Goal: Task Accomplishment & Management: Manage account settings

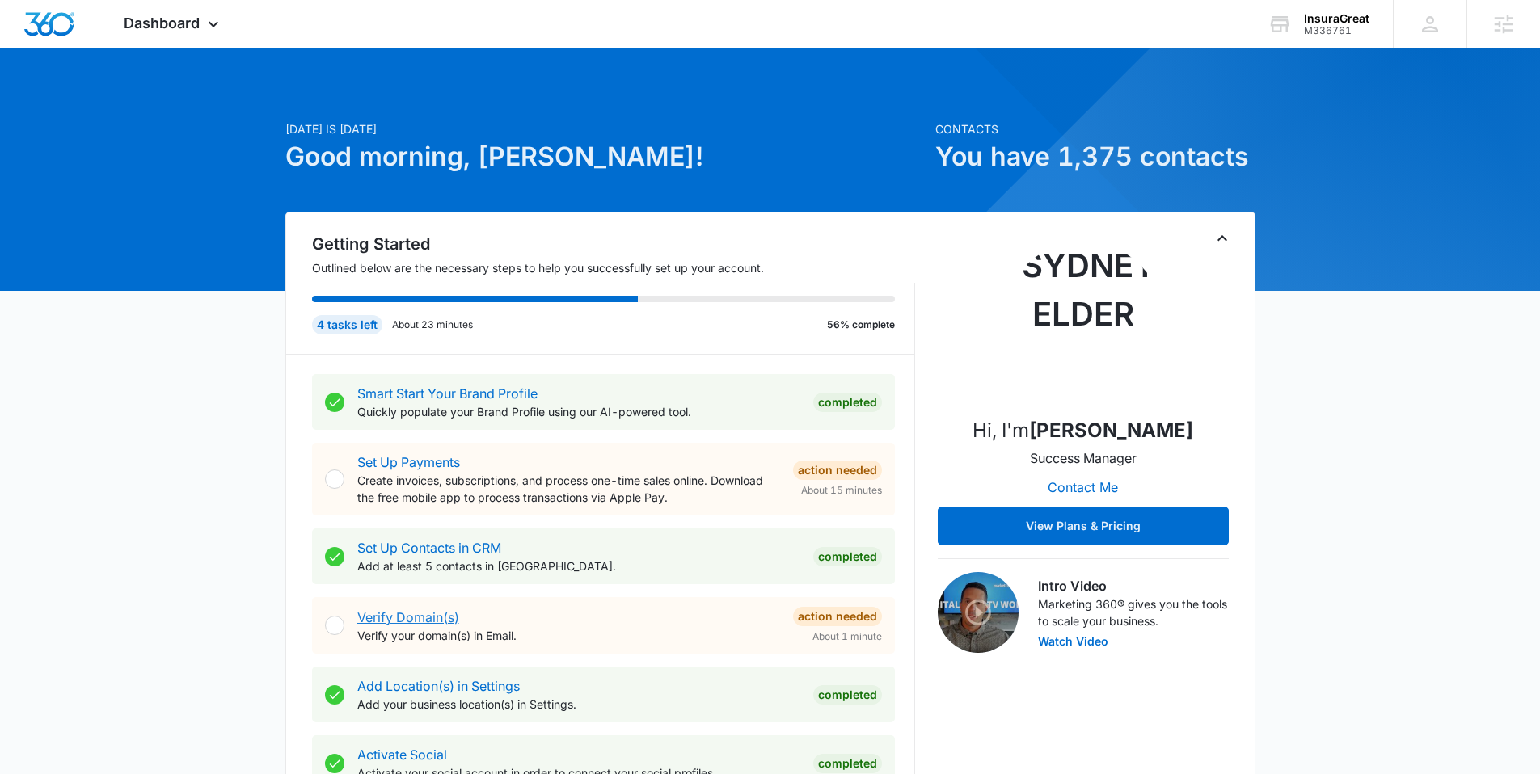
click at [415, 623] on link "Verify Domain(s)" at bounding box center [408, 617] width 102 height 16
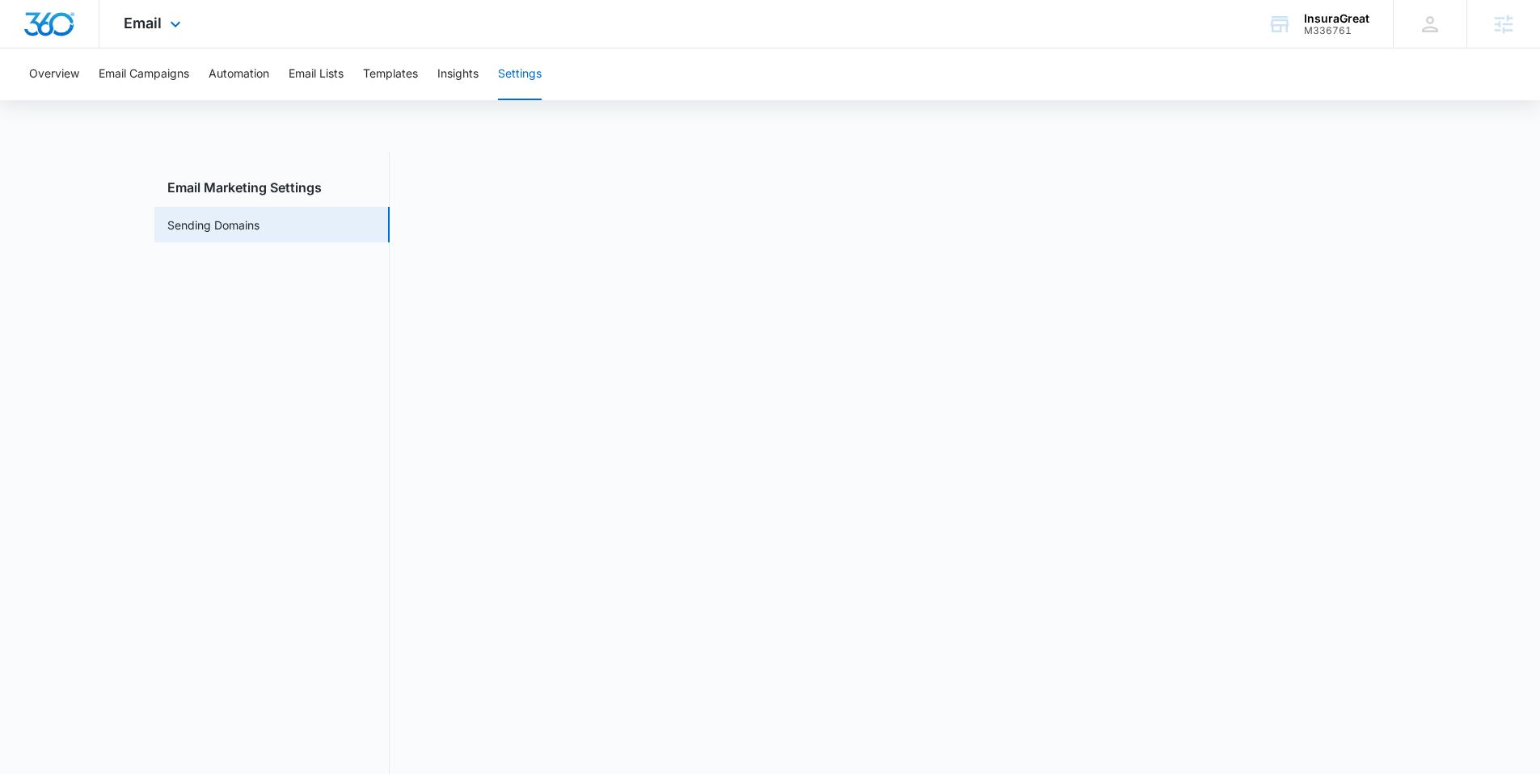
click at [57, 25] on img "Dashboard" at bounding box center [49, 24] width 52 height 24
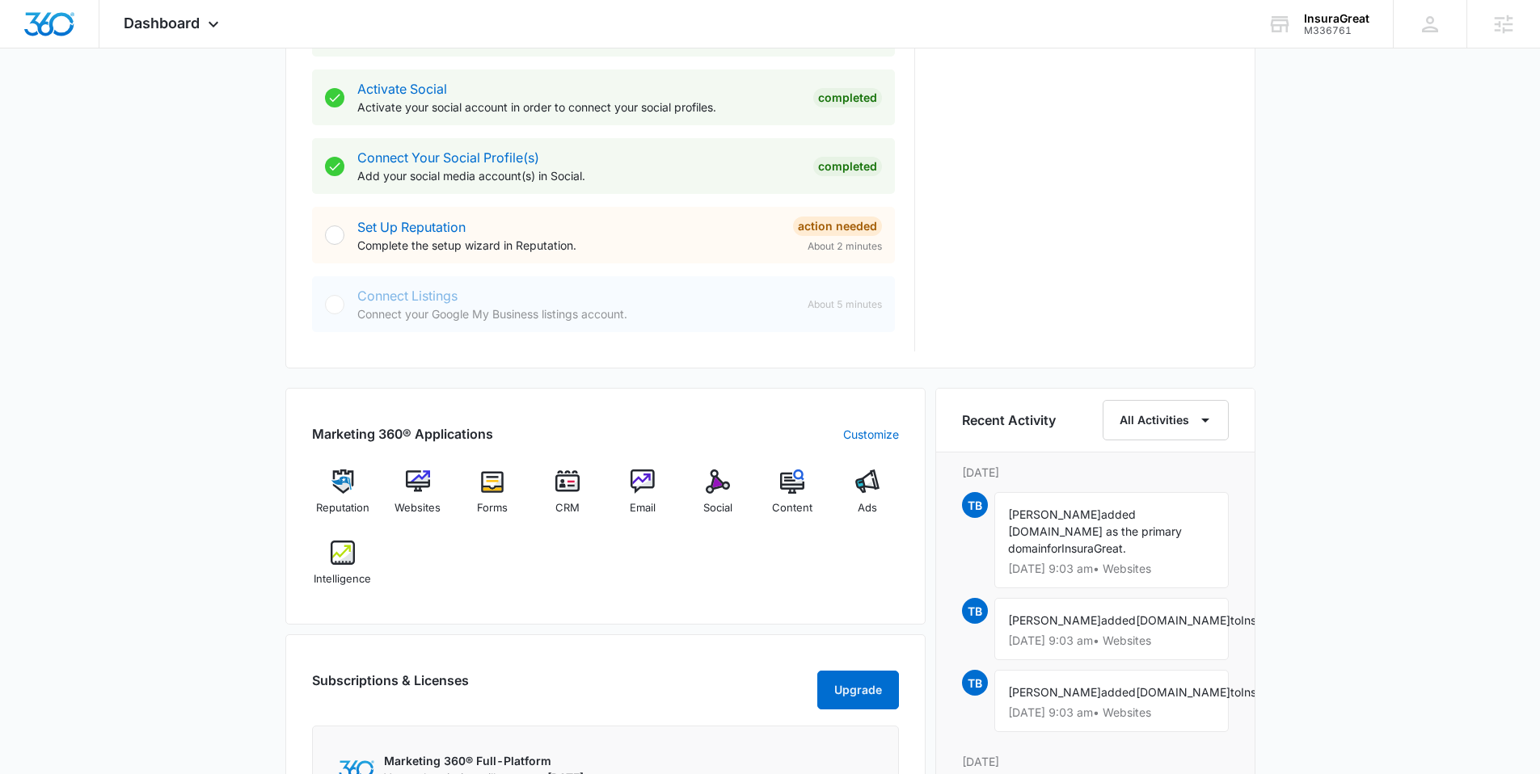
scroll to position [710, 0]
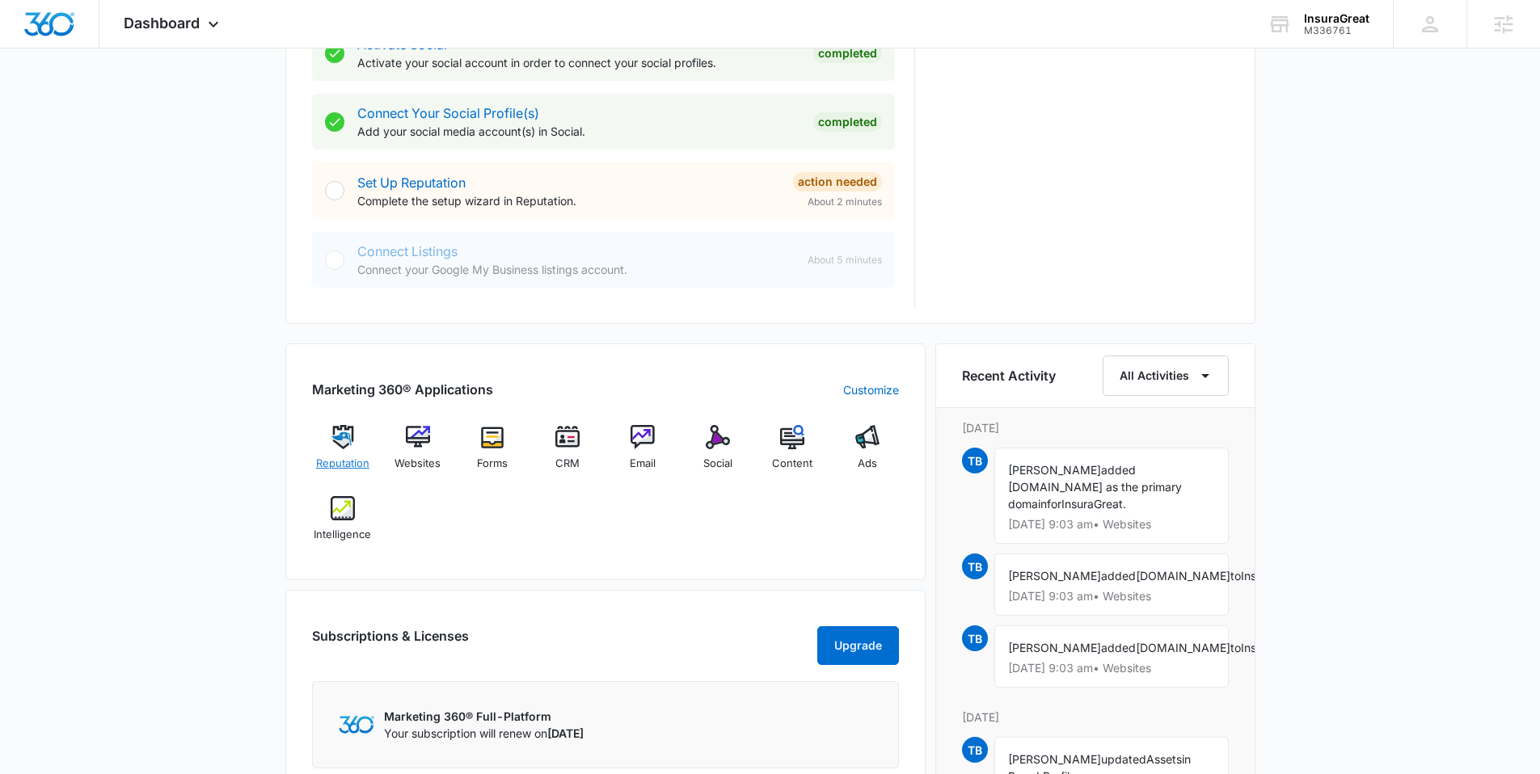
click at [356, 435] on div "Reputation" at bounding box center [343, 454] width 62 height 58
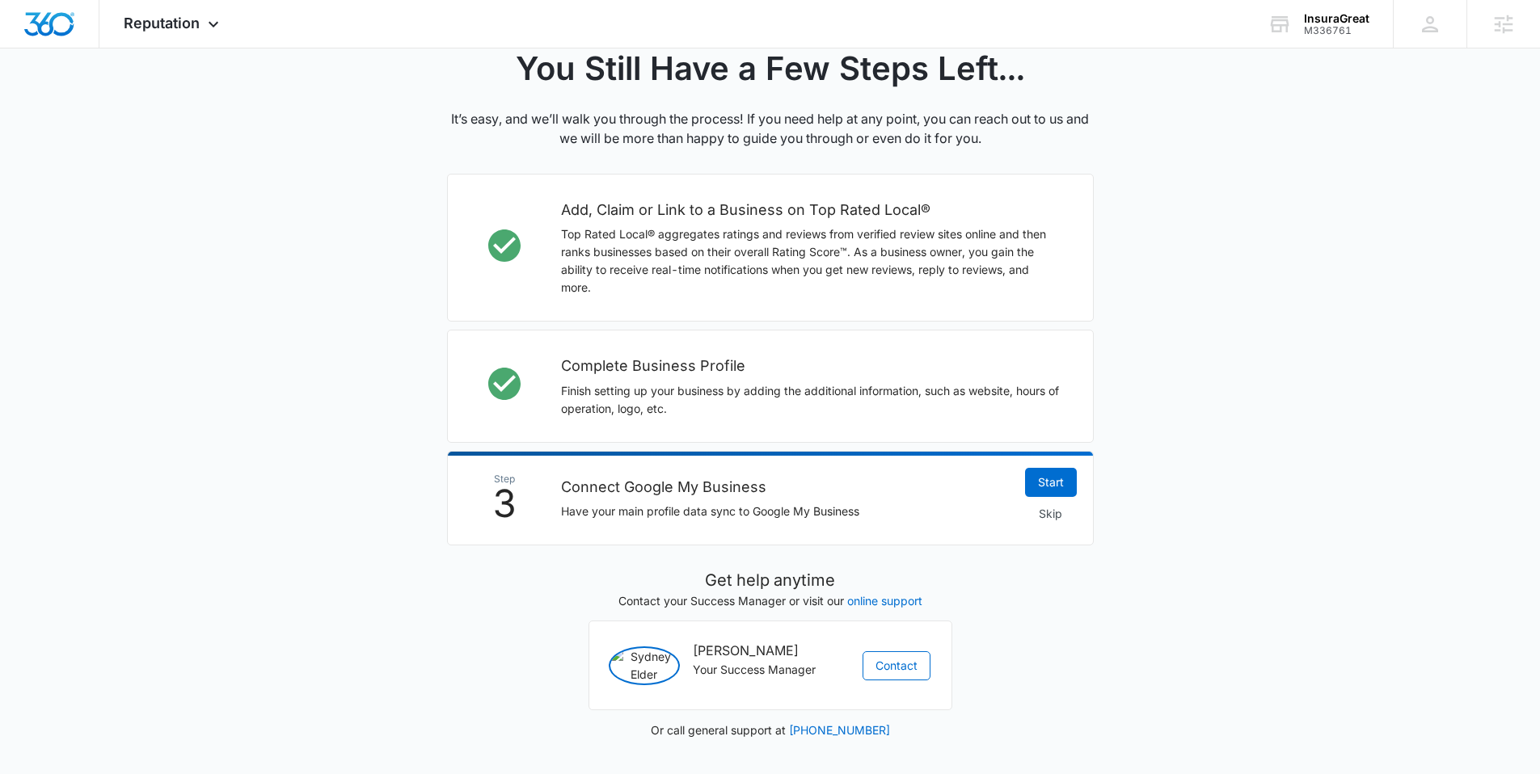
scroll to position [378, 0]
click at [1041, 505] on span "Skip" at bounding box center [1050, 514] width 23 height 18
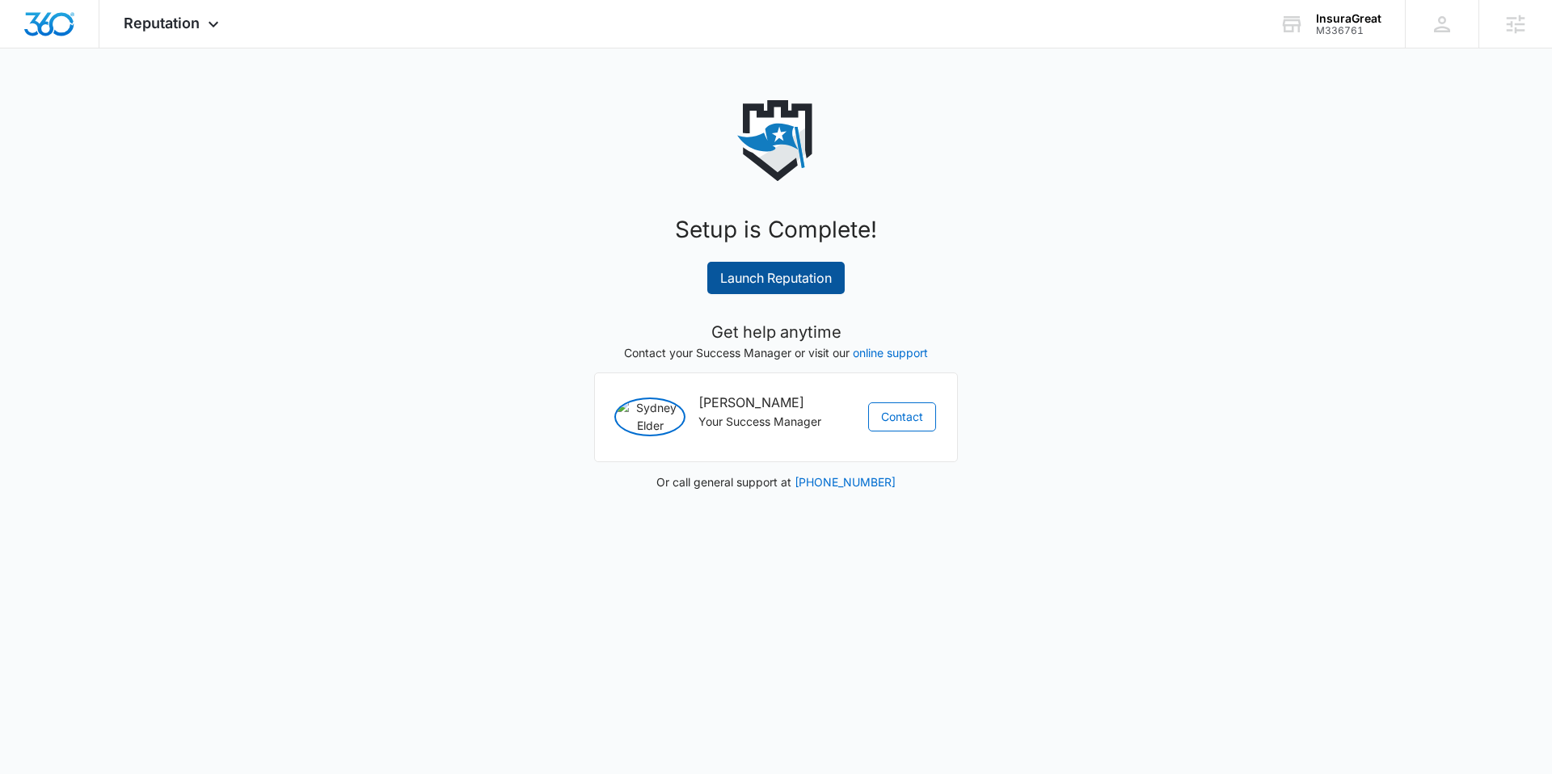
click at [754, 276] on link "Launch Reputation" at bounding box center [775, 278] width 137 height 32
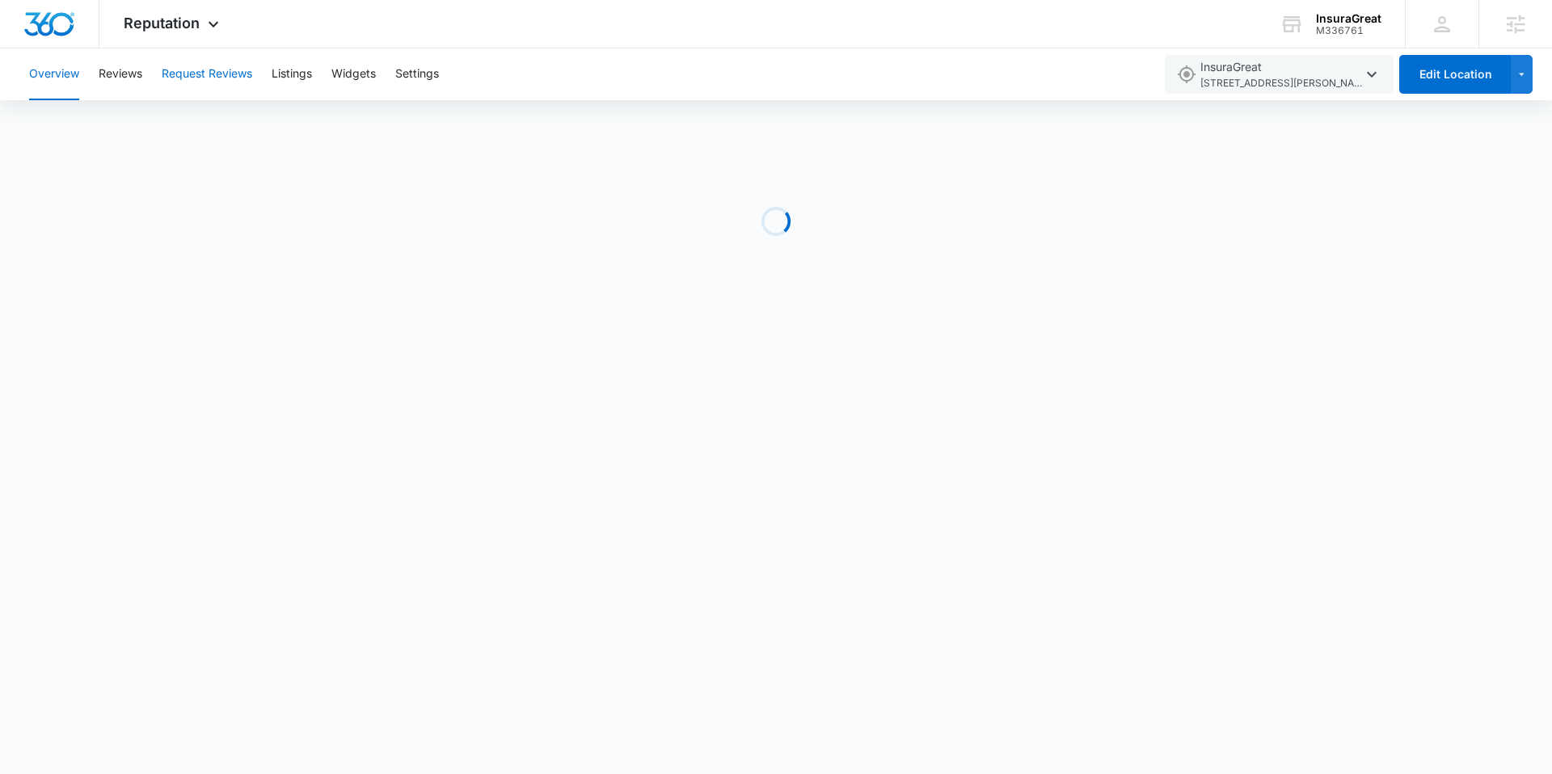
click at [192, 88] on button "Request Reviews" at bounding box center [207, 74] width 91 height 52
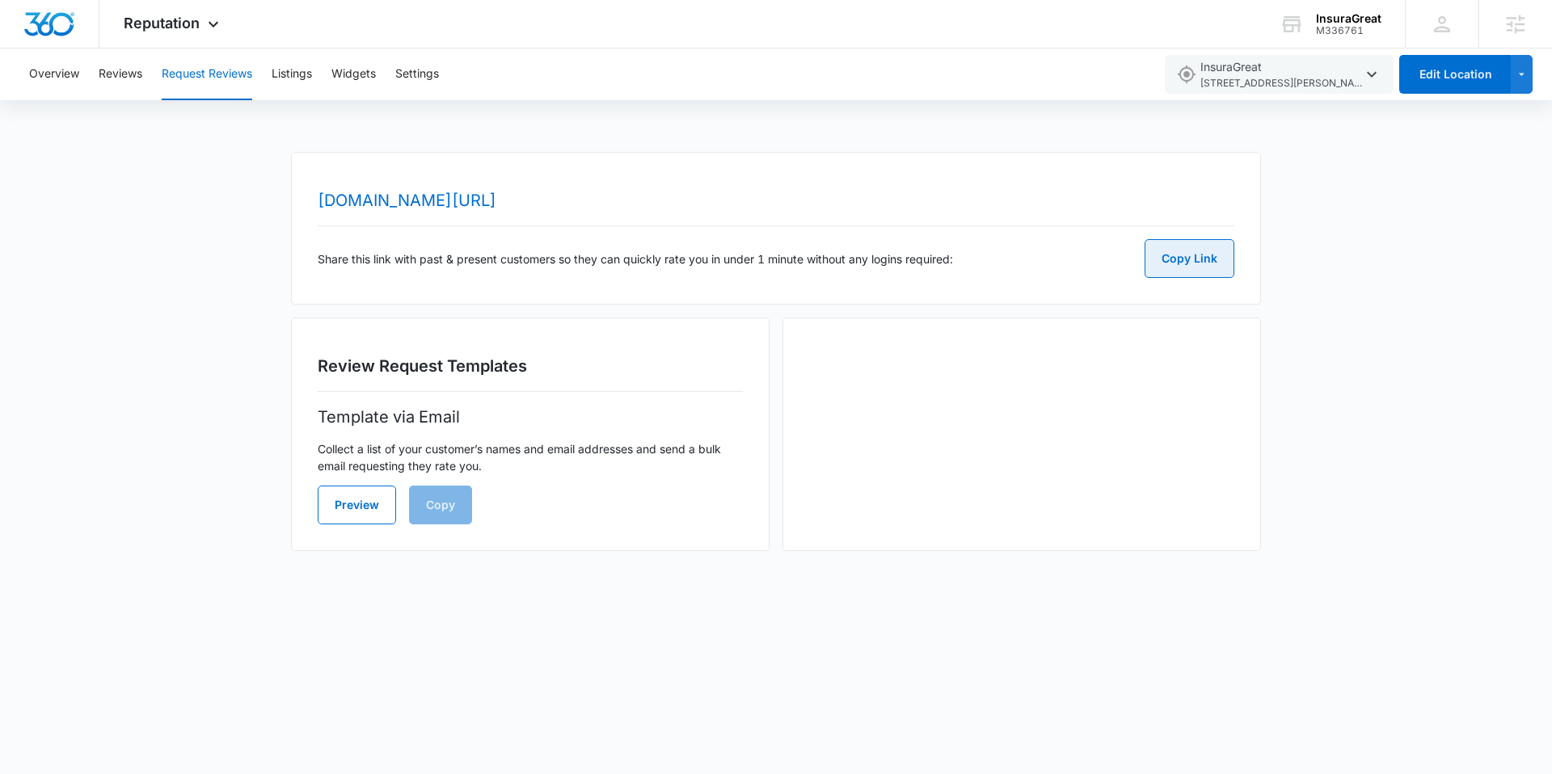
click at [1194, 252] on button "Copy Link" at bounding box center [1189, 258] width 90 height 39
click at [143, 17] on span "Reputation" at bounding box center [162, 23] width 76 height 17
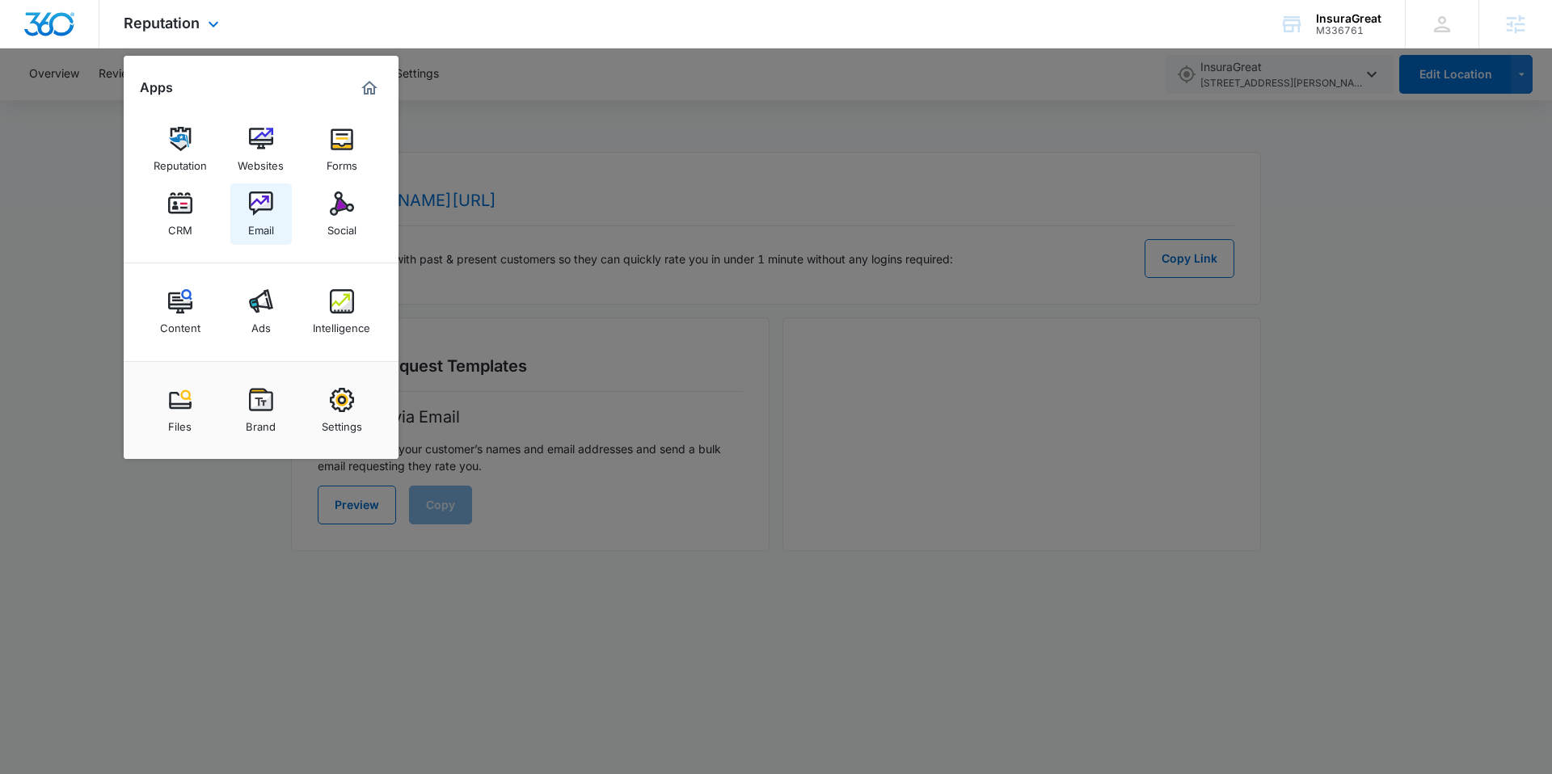
click at [239, 217] on link "Email" at bounding box center [260, 213] width 61 height 61
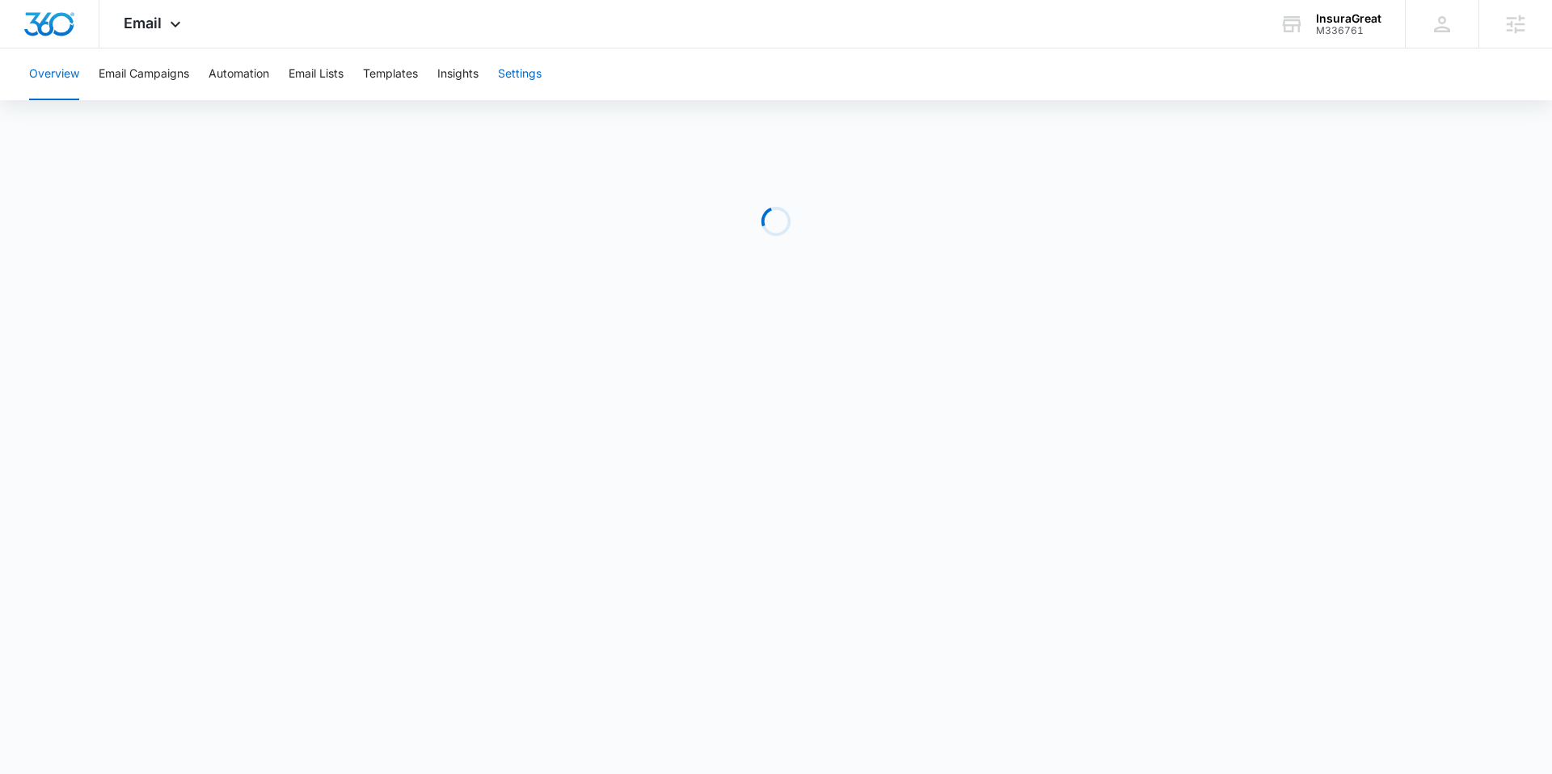
click at [536, 82] on button "Settings" at bounding box center [520, 74] width 44 height 52
click at [59, 27] on img "Dashboard" at bounding box center [49, 24] width 52 height 24
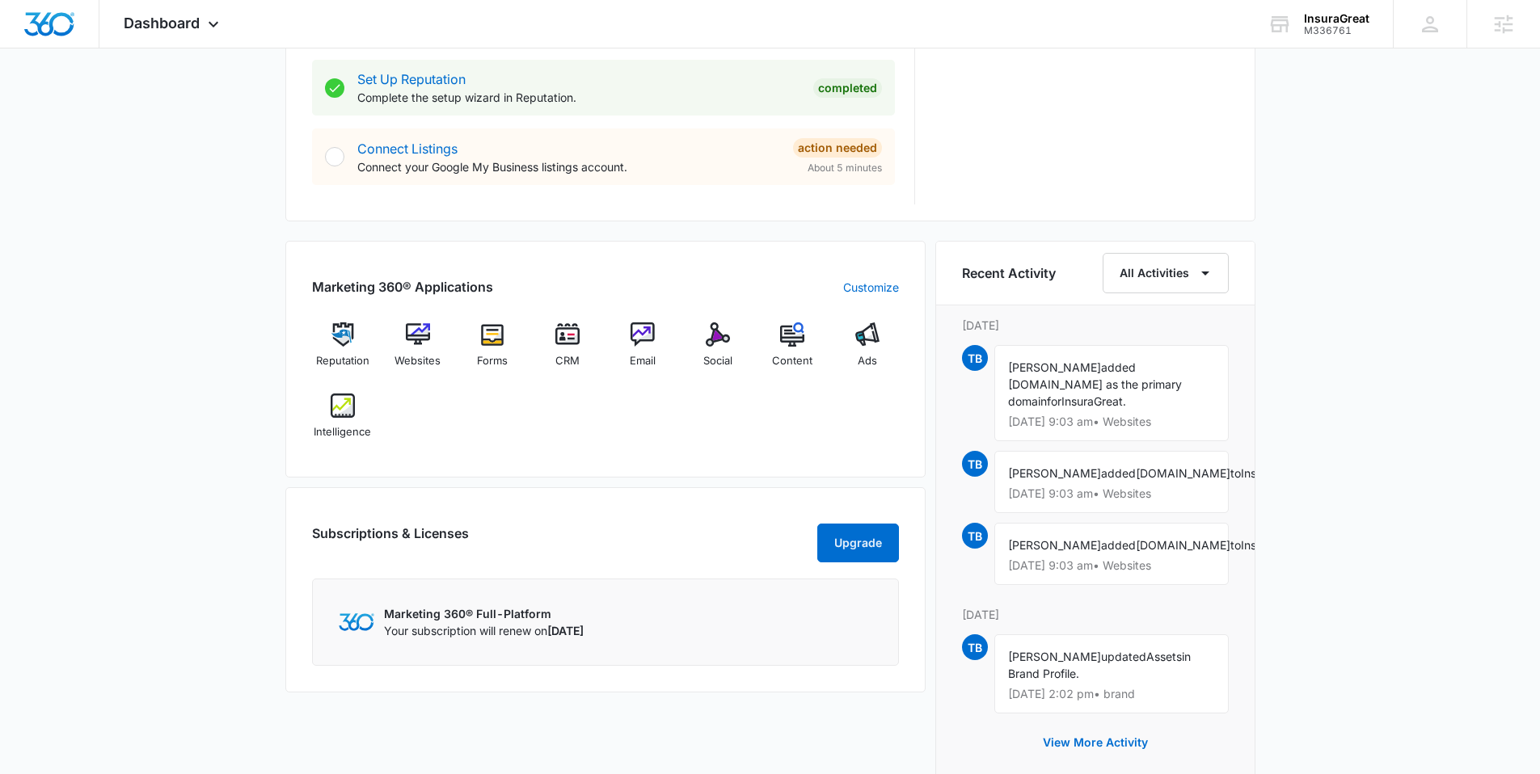
scroll to position [814, 0]
click at [474, 337] on div "Forms" at bounding box center [493, 350] width 62 height 58
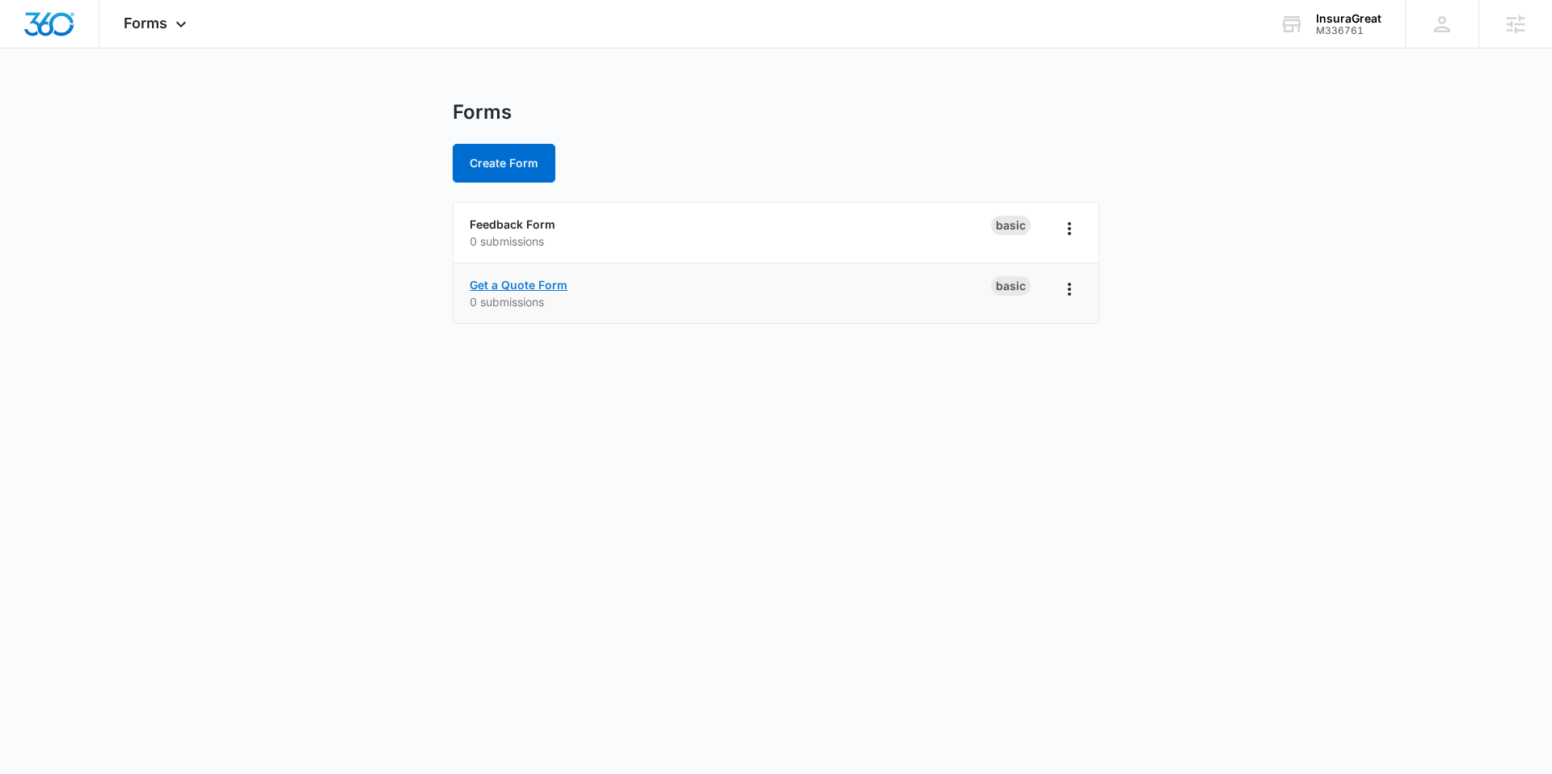
click at [548, 283] on link "Get a Quote Form" at bounding box center [519, 285] width 98 height 14
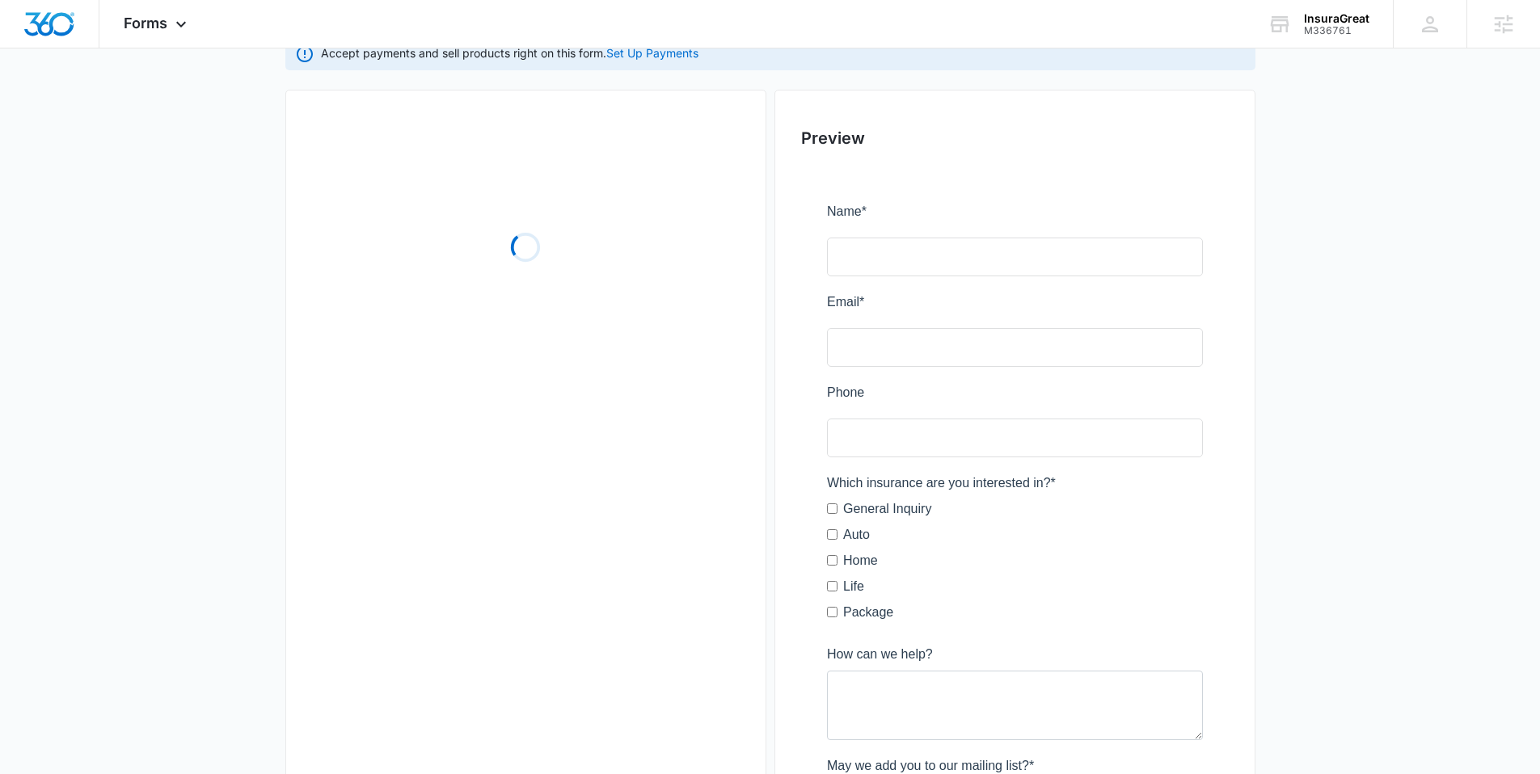
scroll to position [156, 0]
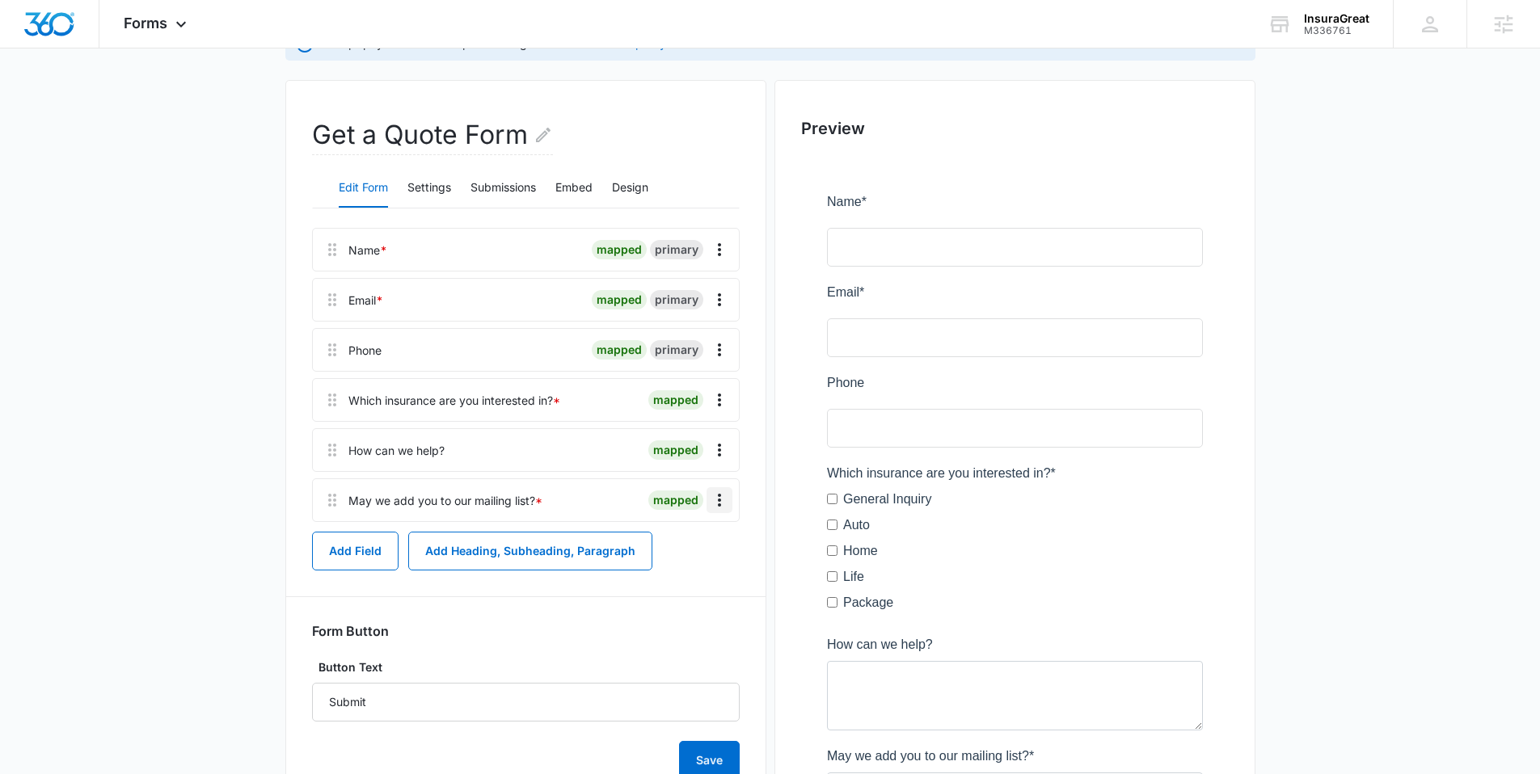
click at [715, 500] on icon "Overflow Menu" at bounding box center [719, 500] width 19 height 19
click at [710, 540] on button "Edit" at bounding box center [685, 545] width 92 height 24
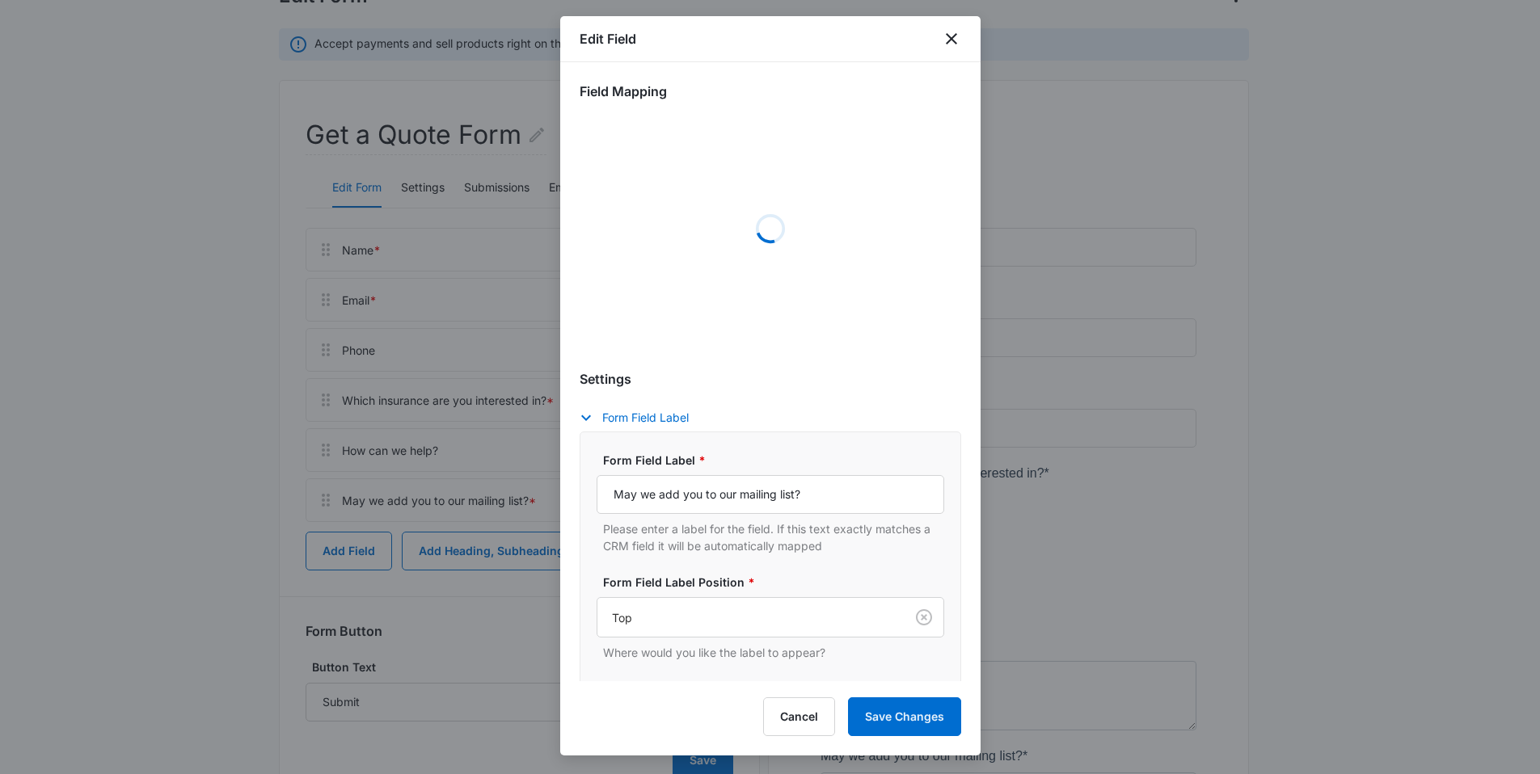
select select "333"
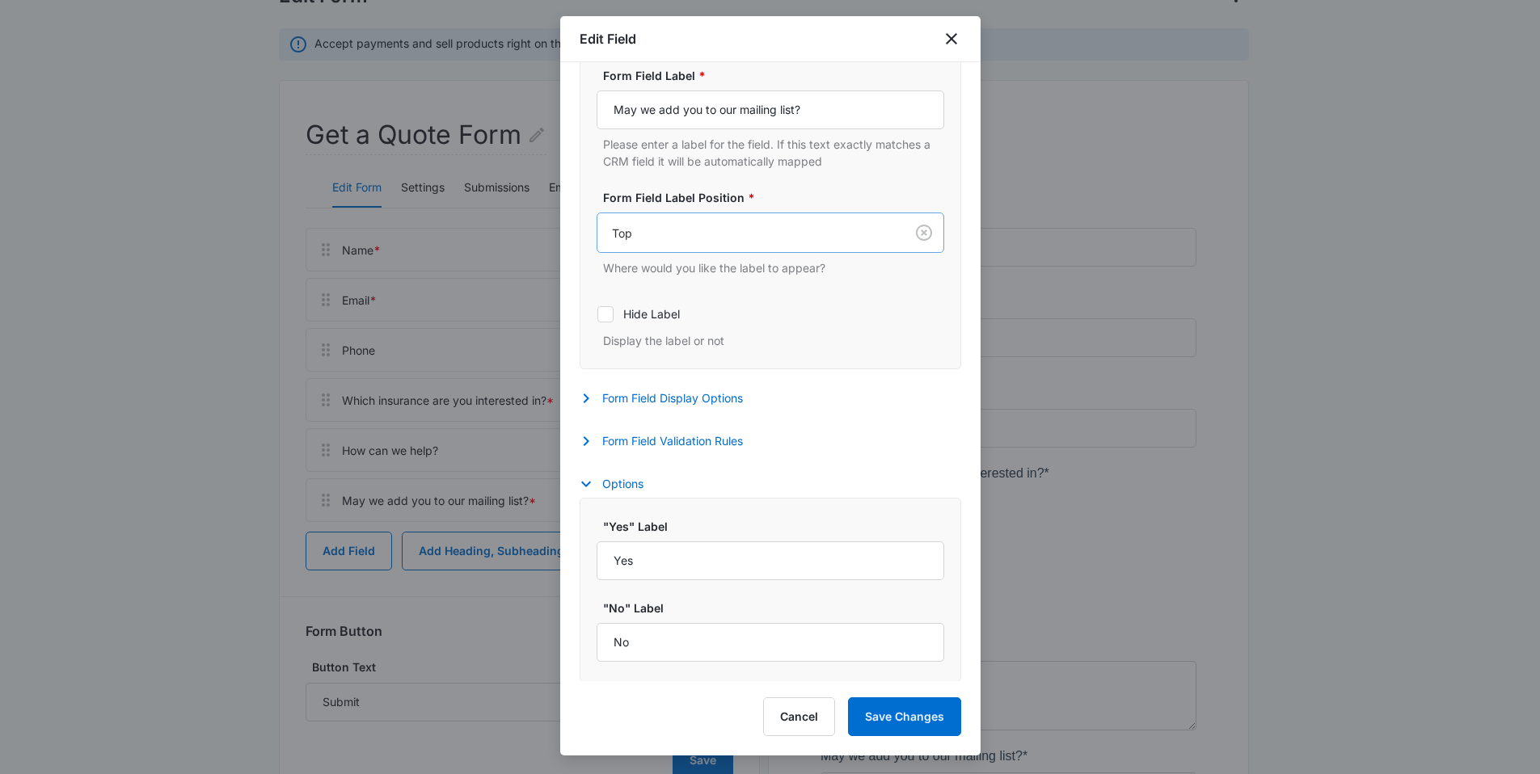
scroll to position [396, 0]
click at [888, 716] on button "Save Changes" at bounding box center [904, 717] width 113 height 39
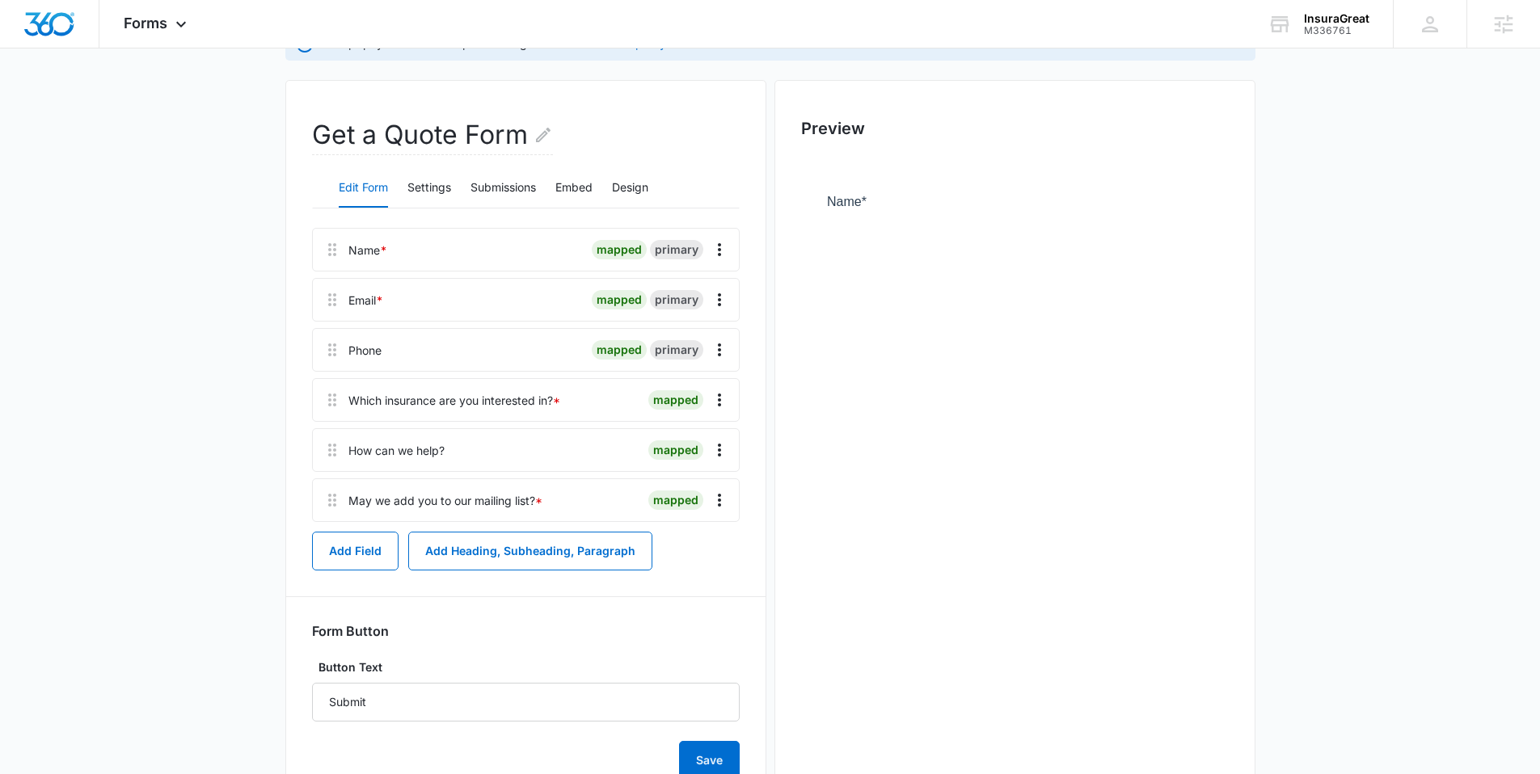
scroll to position [0, 0]
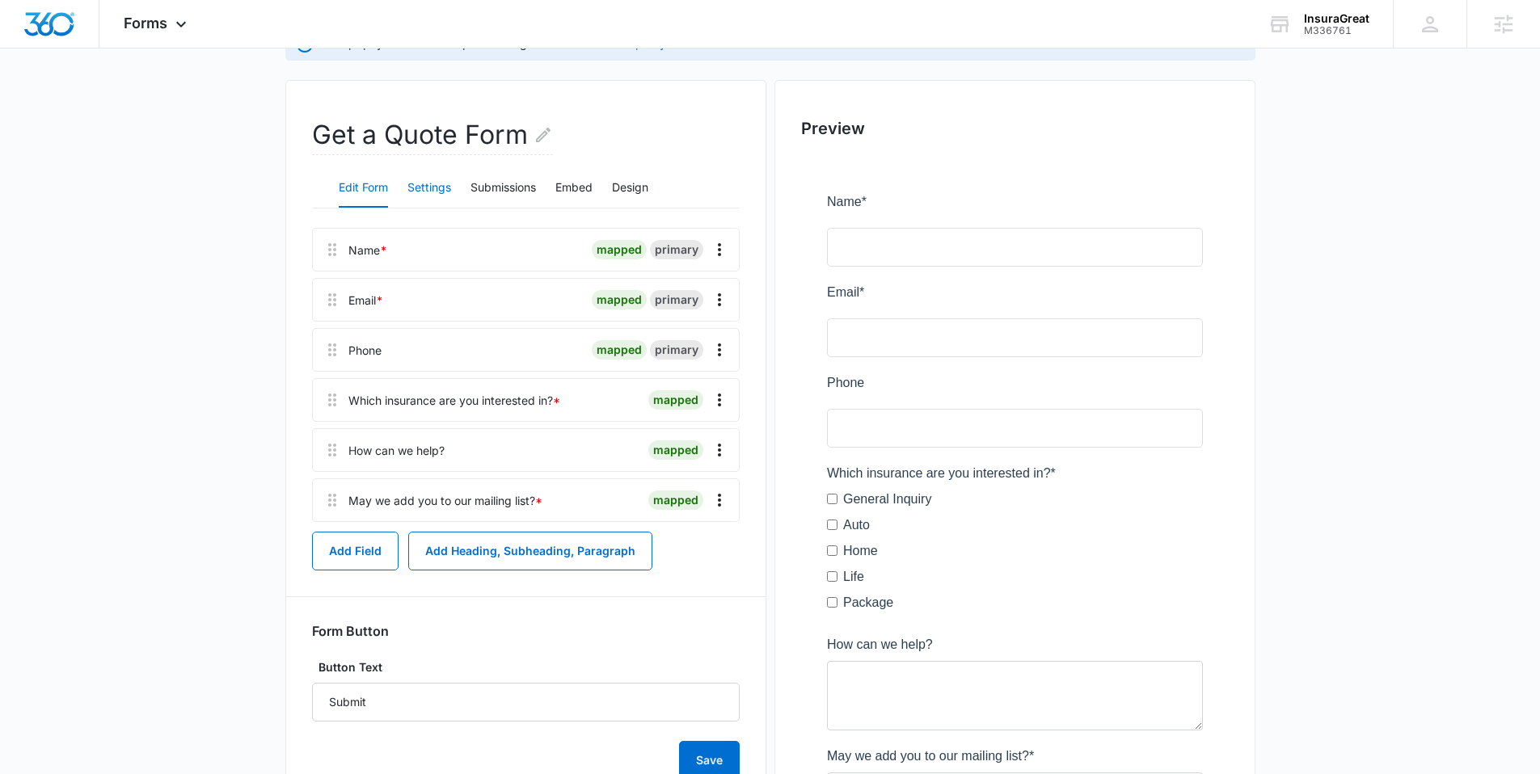
click at [426, 179] on button "Settings" at bounding box center [429, 188] width 44 height 39
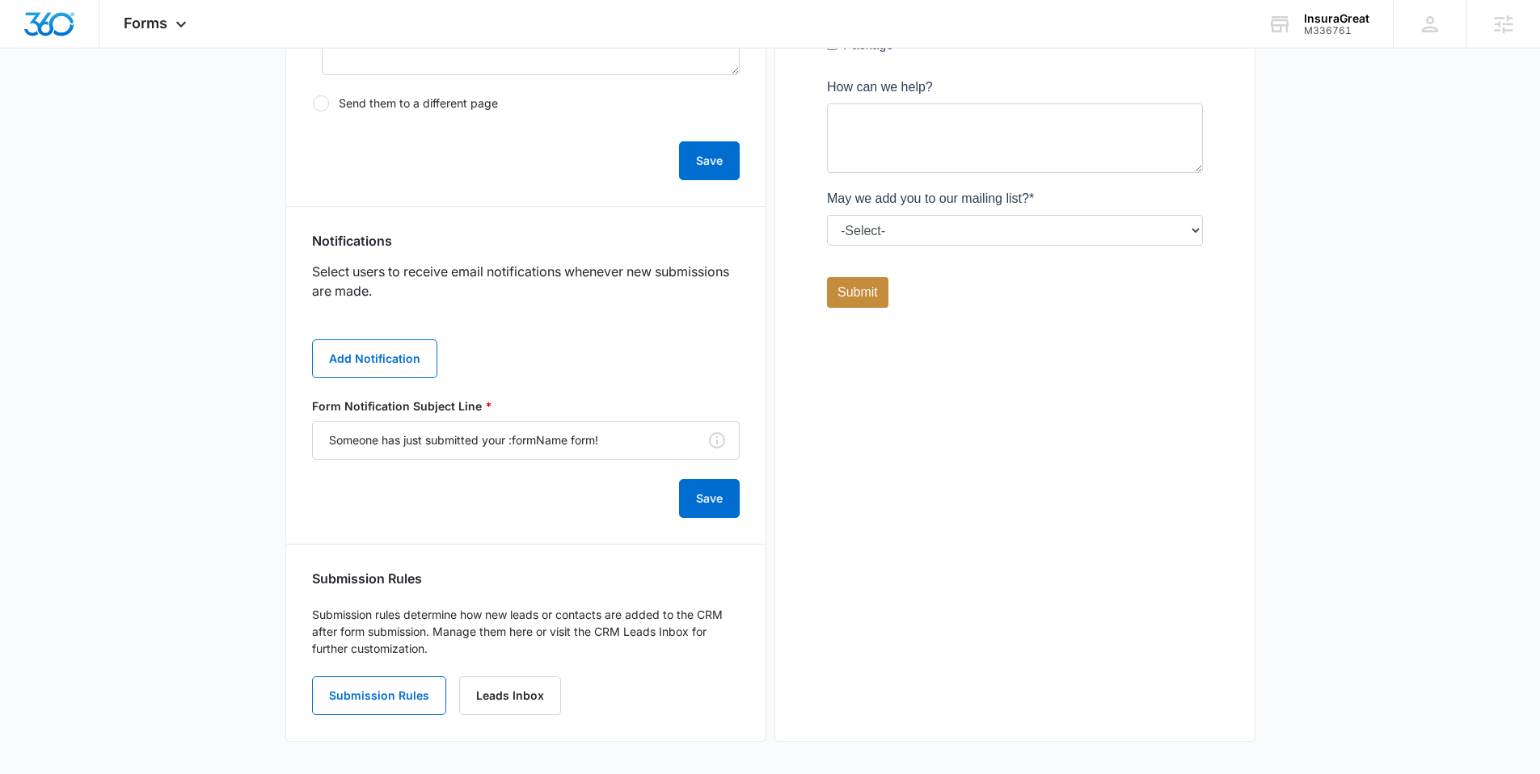
scroll to position [714, 0]
click at [369, 365] on button "Add Notification" at bounding box center [374, 358] width 125 height 39
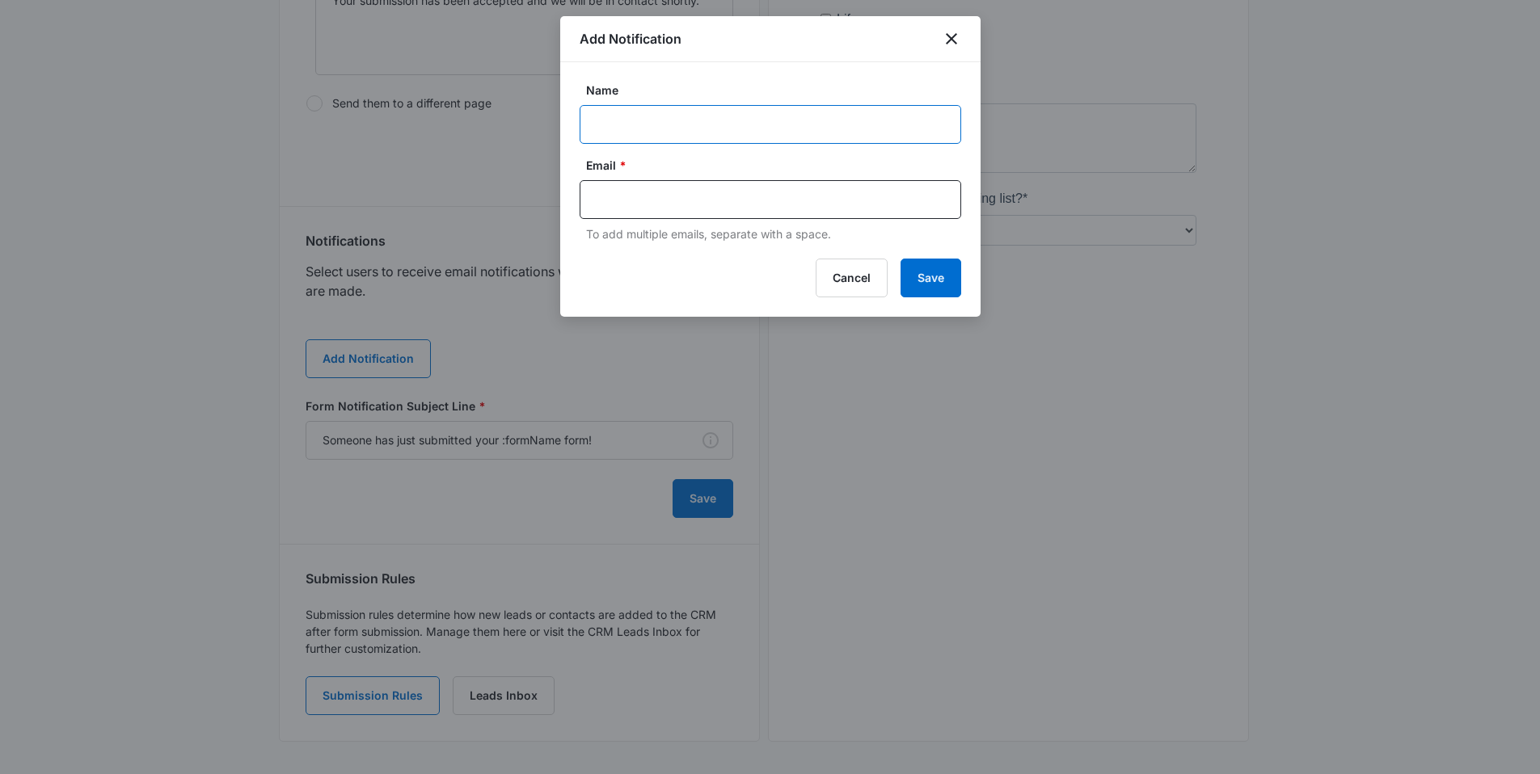
click at [709, 131] on input "Name" at bounding box center [770, 124] width 381 height 39
paste input "pascual@insuragreat.com"
type input "pascual@insuragreat.com"
click at [679, 200] on input "text" at bounding box center [771, 200] width 351 height 24
paste input "pascual@insuragreat.com"
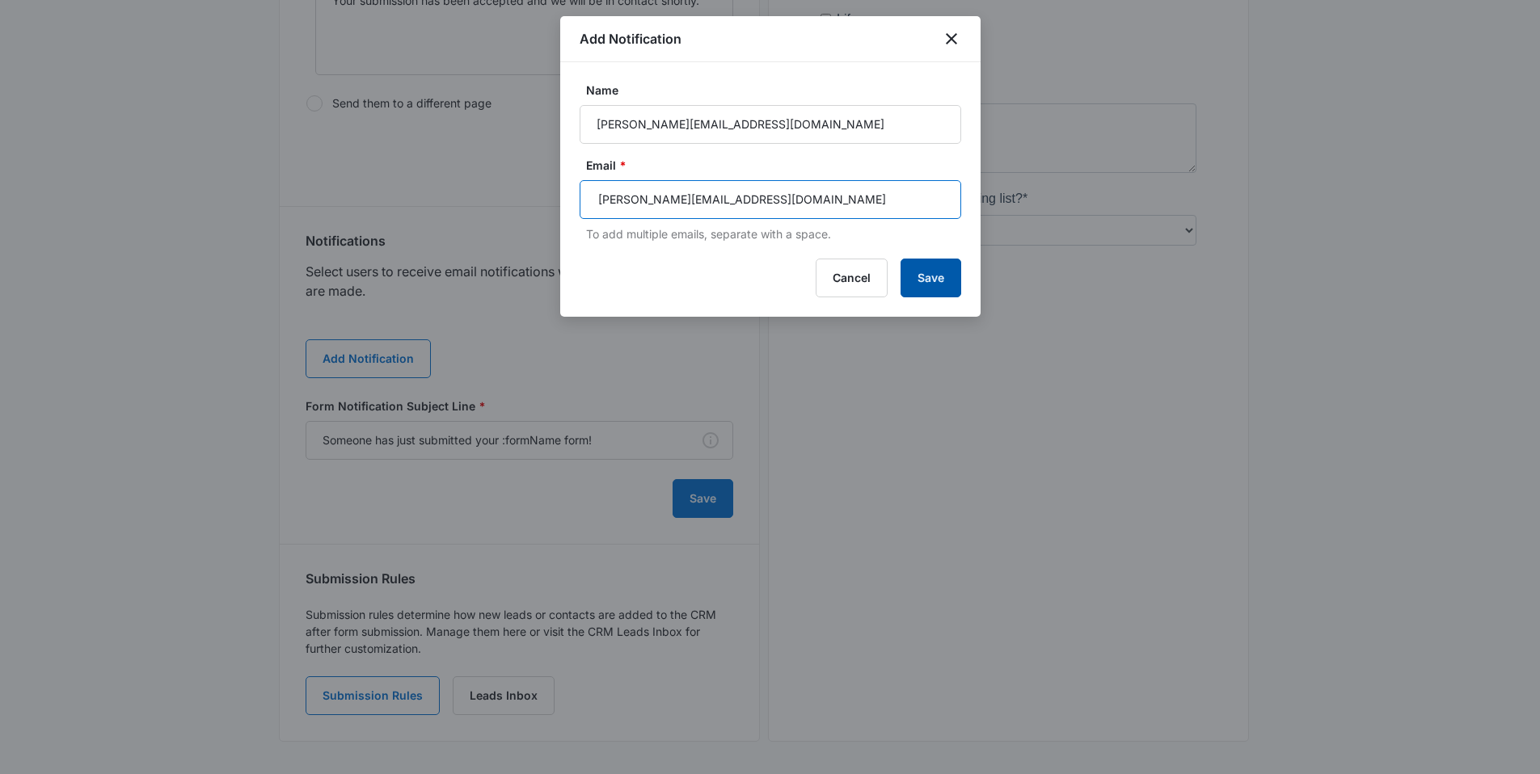
type input "pascual@insuragreat.com"
click at [928, 259] on button "Save" at bounding box center [930, 278] width 61 height 39
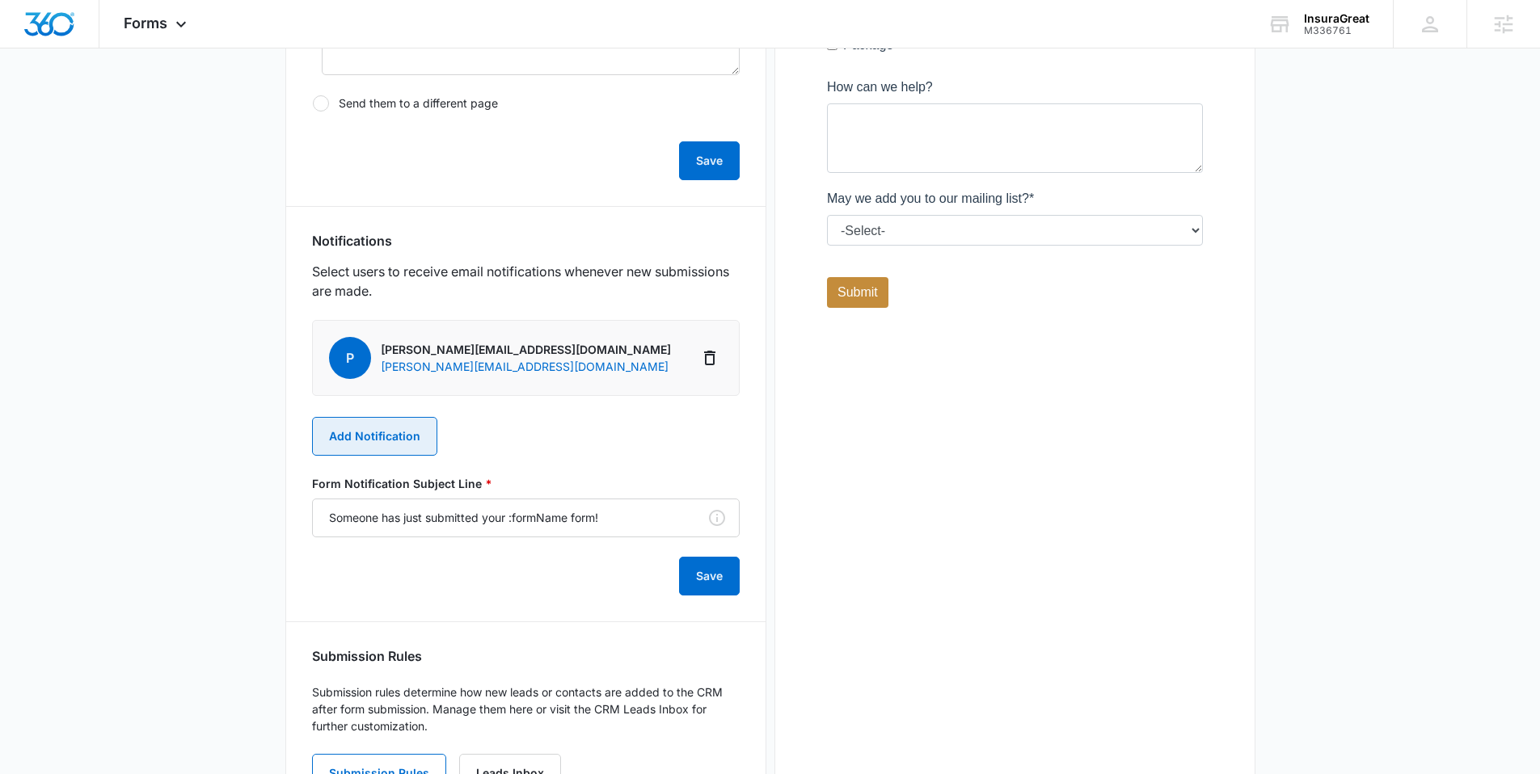
click at [389, 433] on button "Add Notification" at bounding box center [374, 436] width 125 height 39
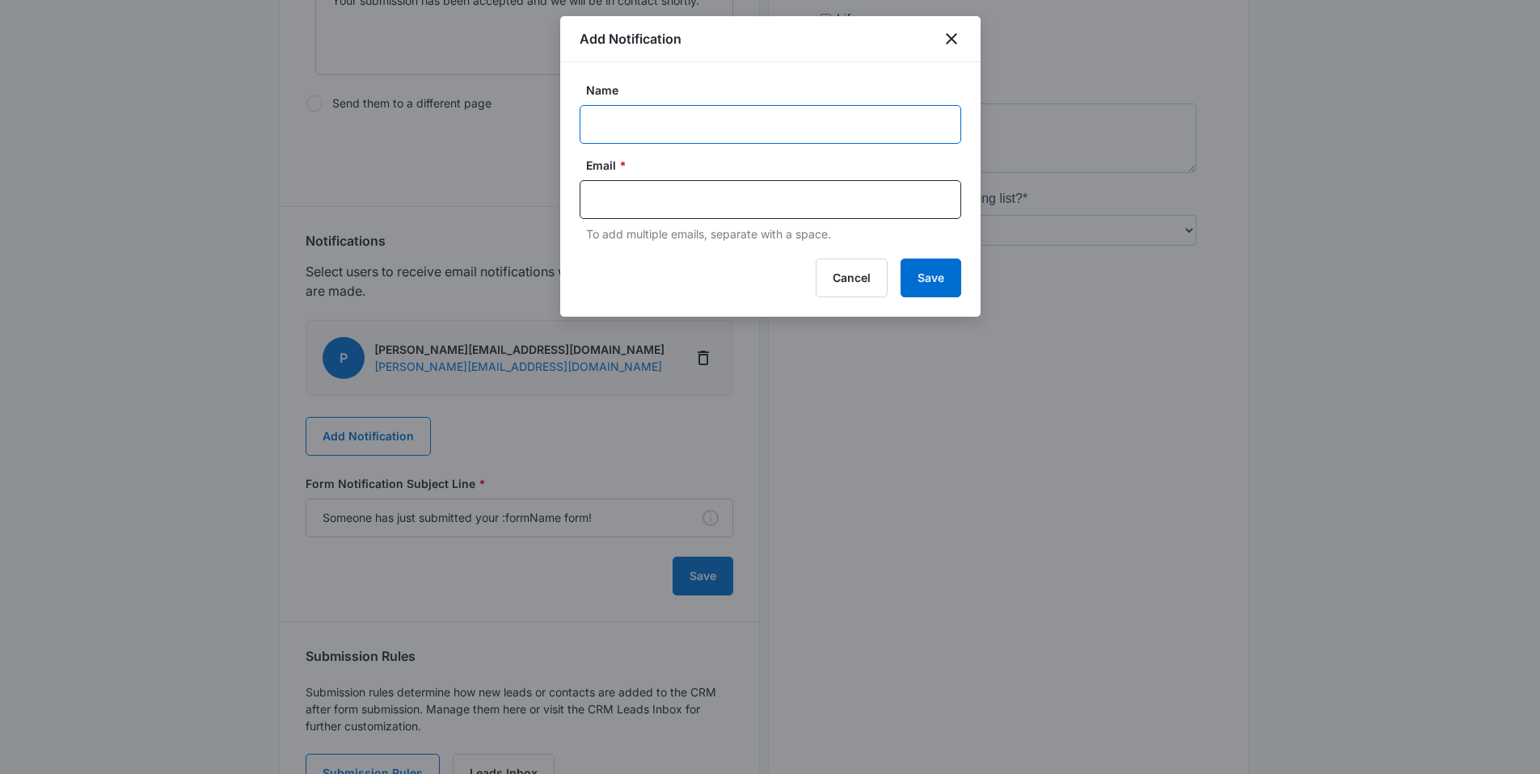
click at [639, 114] on input "Name" at bounding box center [770, 124] width 381 height 39
paste input "MSM Notification - M# Business Name"
drag, startPoint x: 828, startPoint y: 125, endPoint x: 700, endPoint y: 127, distance: 127.7
click at [700, 127] on input "MSM Notification - M# Business Name" at bounding box center [770, 124] width 381 height 39
paste input "336761 Account Name InsuraGreat"
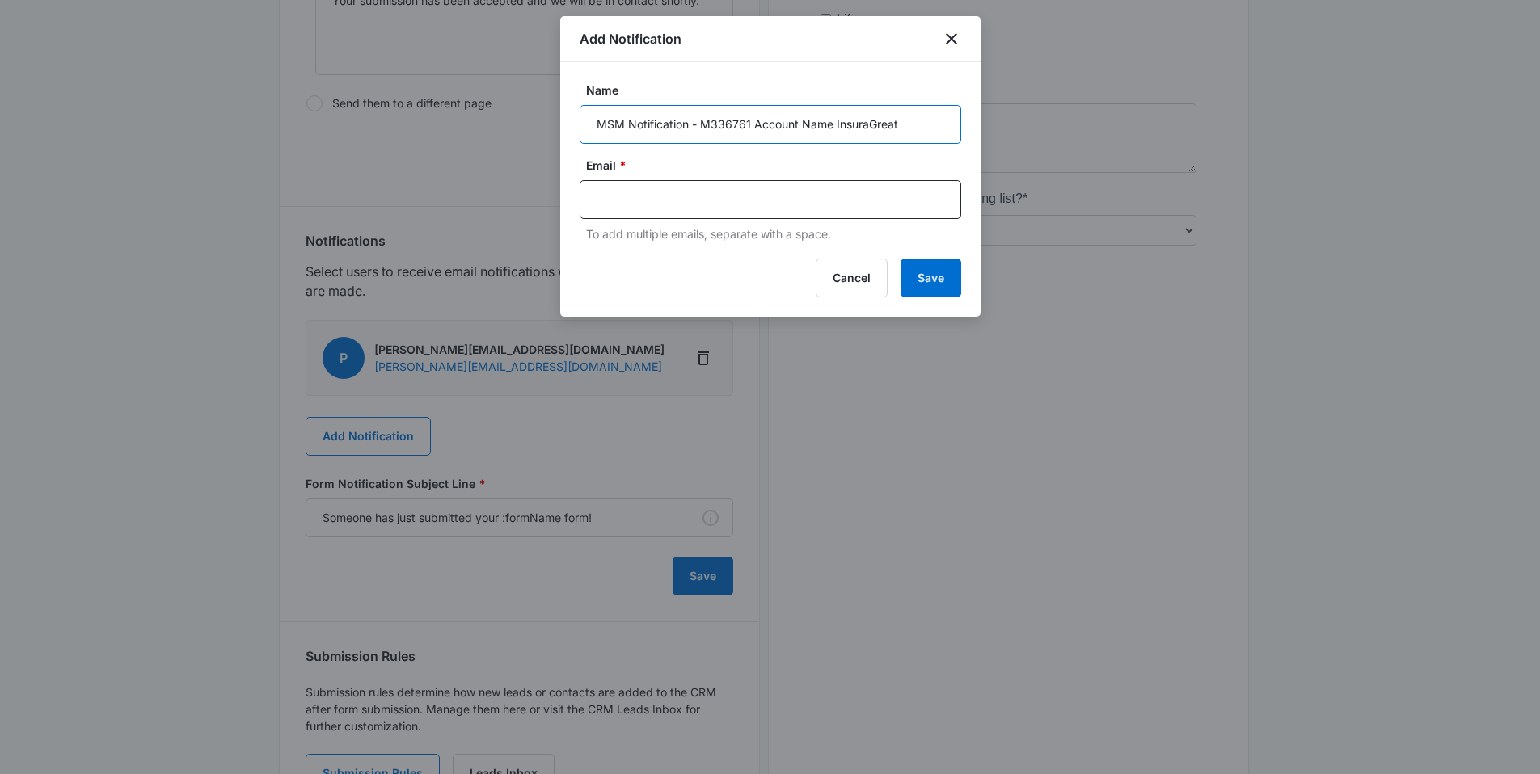
click at [771, 118] on input "MSM Notification - M336761 Account Name InsuraGreat" at bounding box center [770, 124] width 381 height 39
click at [773, 120] on input "MSM Notification - M336761 Name InsuraGreat" at bounding box center [770, 124] width 381 height 39
type input "MSM Notification - M336761 InsuraGreat"
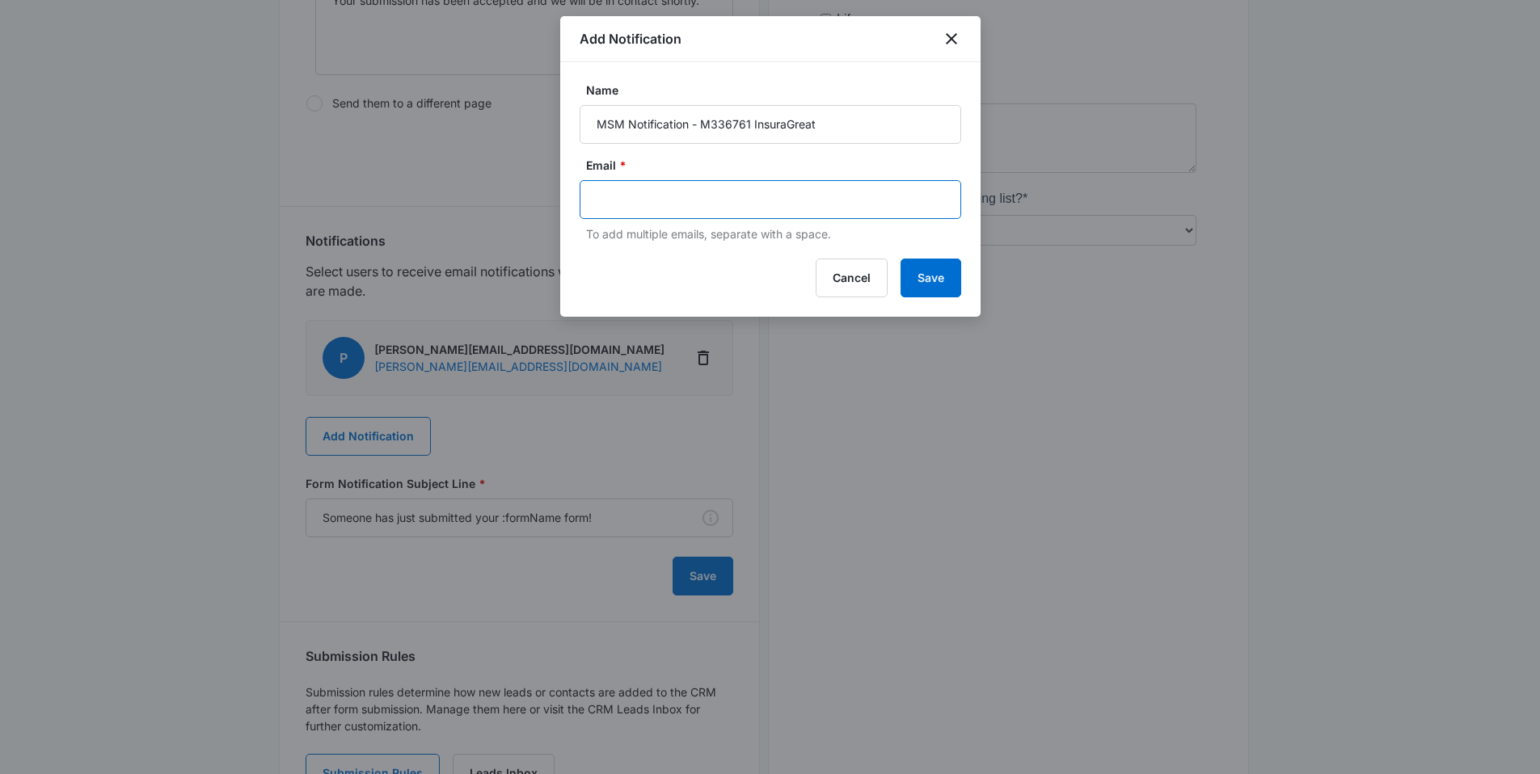
click at [732, 191] on input "text" at bounding box center [771, 200] width 351 height 24
paste input "sydney.elder@madwire.com"
type input "sydney.elder@madwire.com"
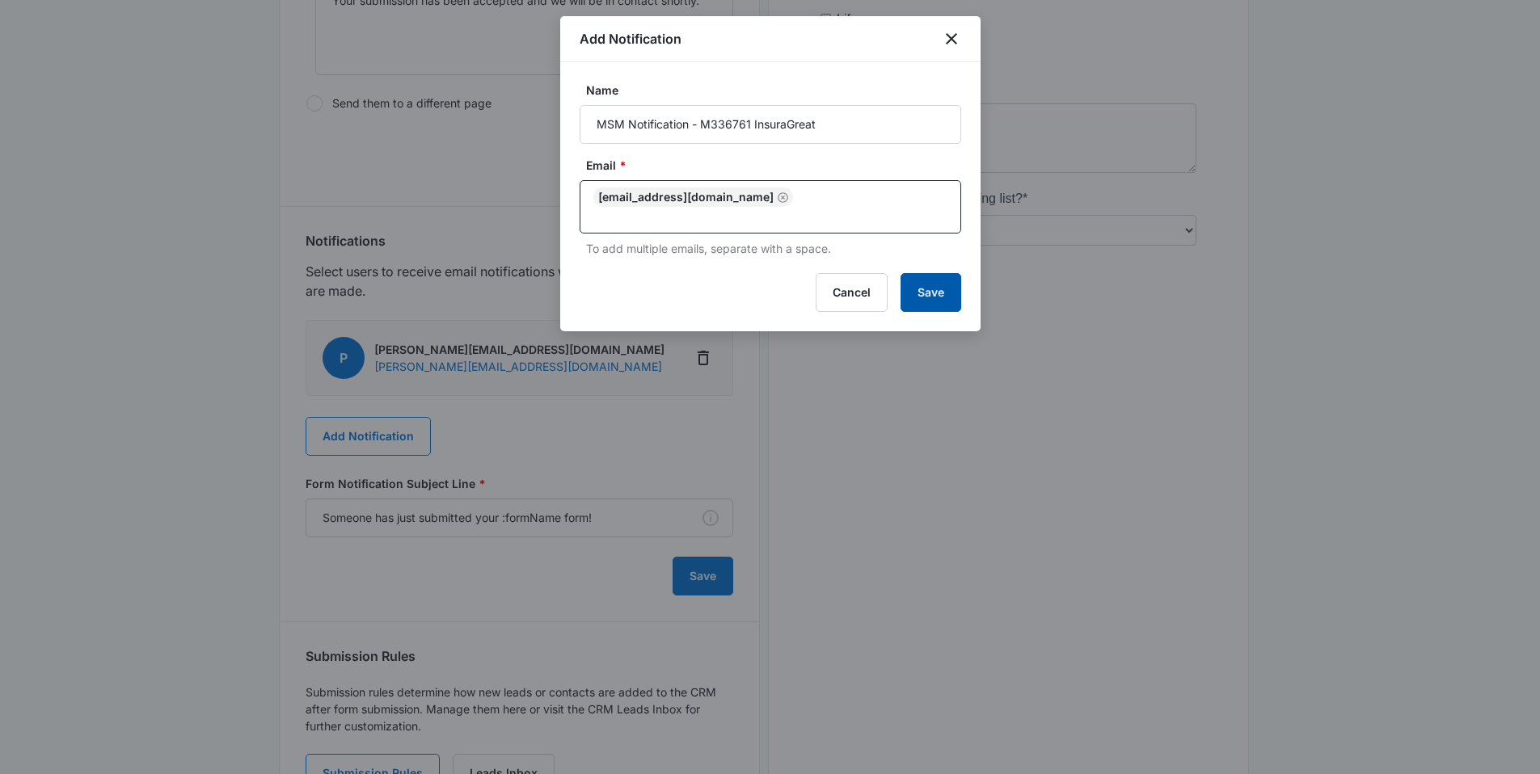
click at [914, 279] on button "Save" at bounding box center [930, 292] width 61 height 39
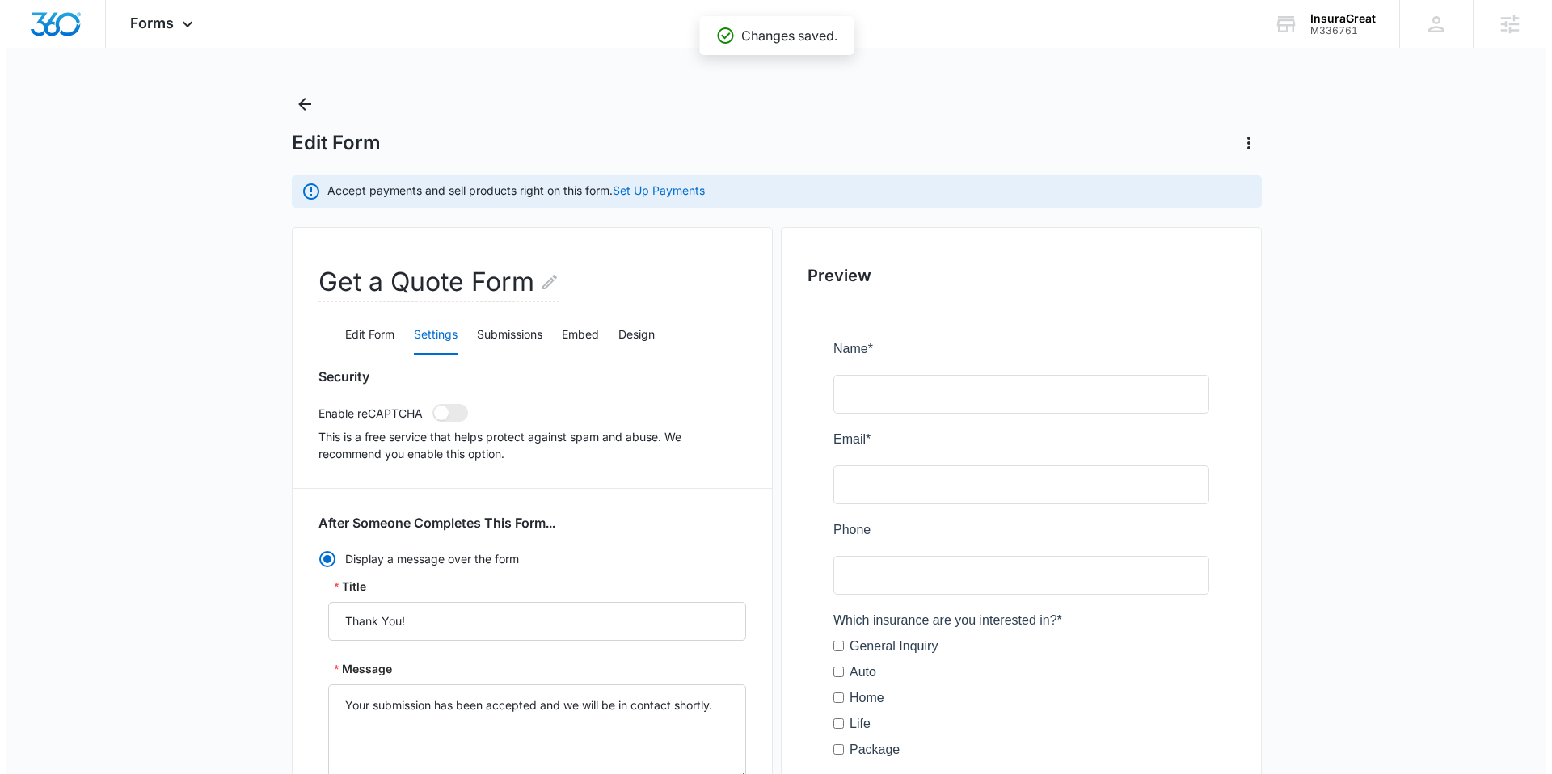
scroll to position [0, 0]
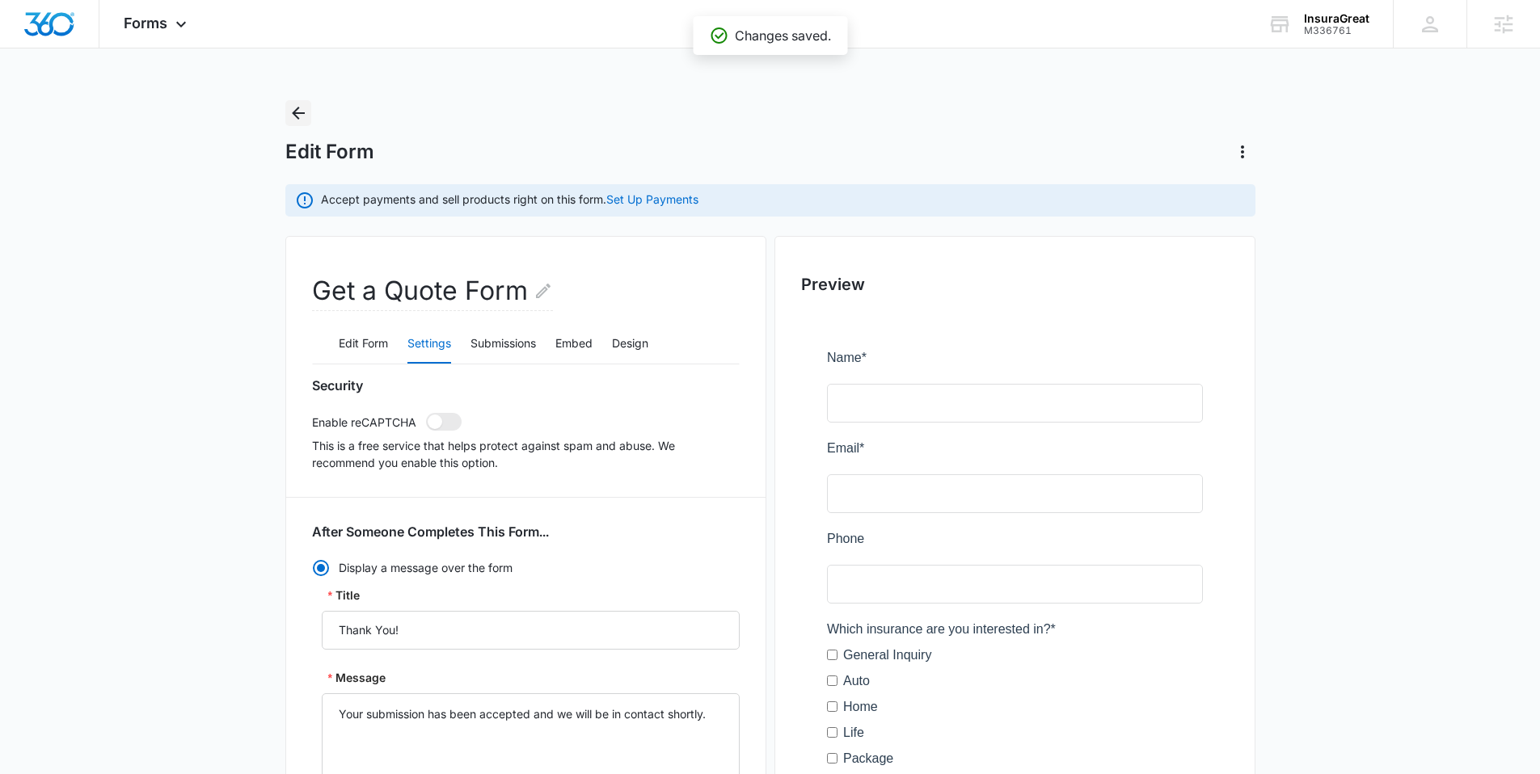
click at [300, 117] on icon "Back" at bounding box center [298, 112] width 19 height 19
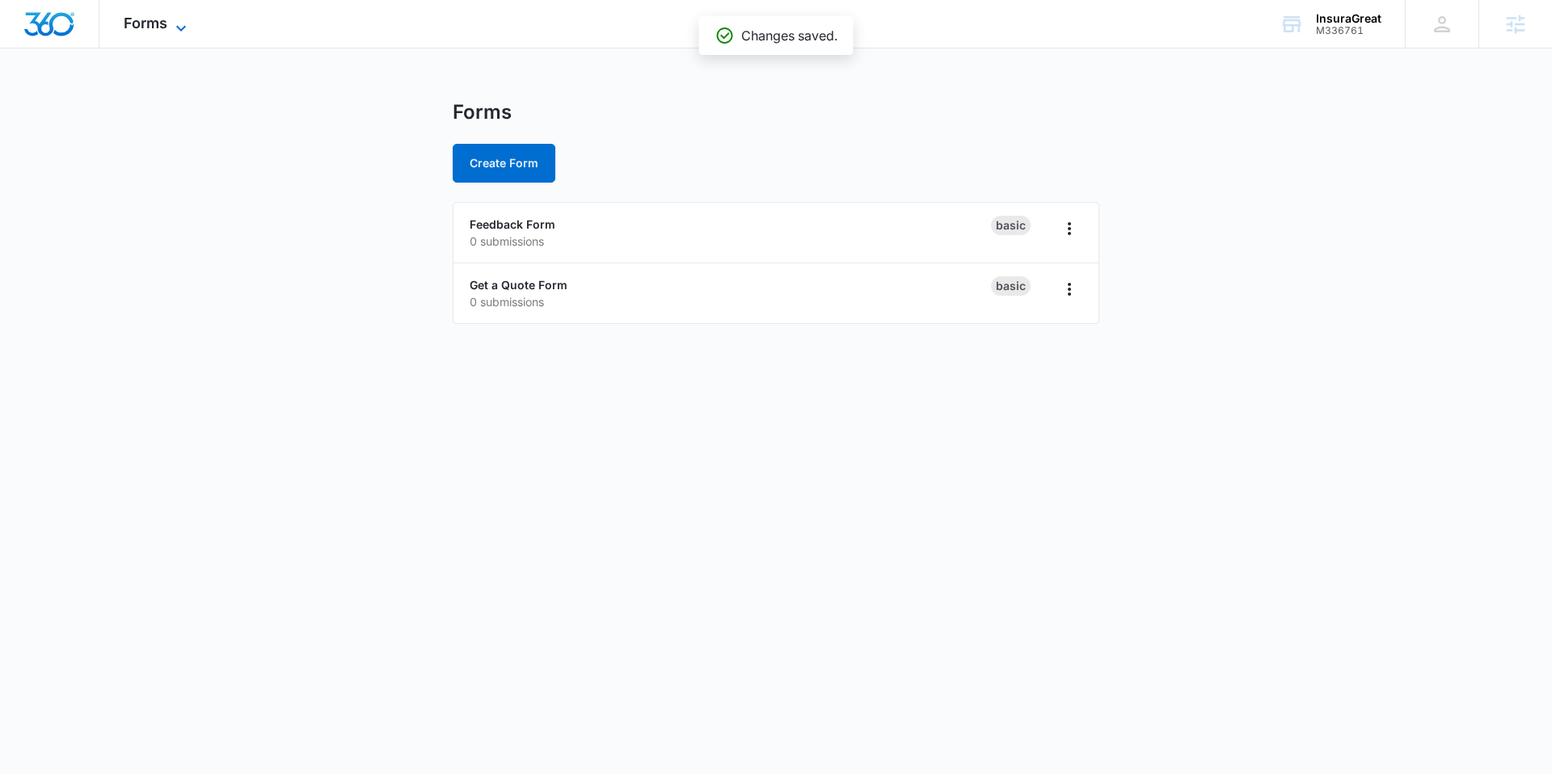
click at [151, 23] on span "Forms" at bounding box center [146, 23] width 44 height 17
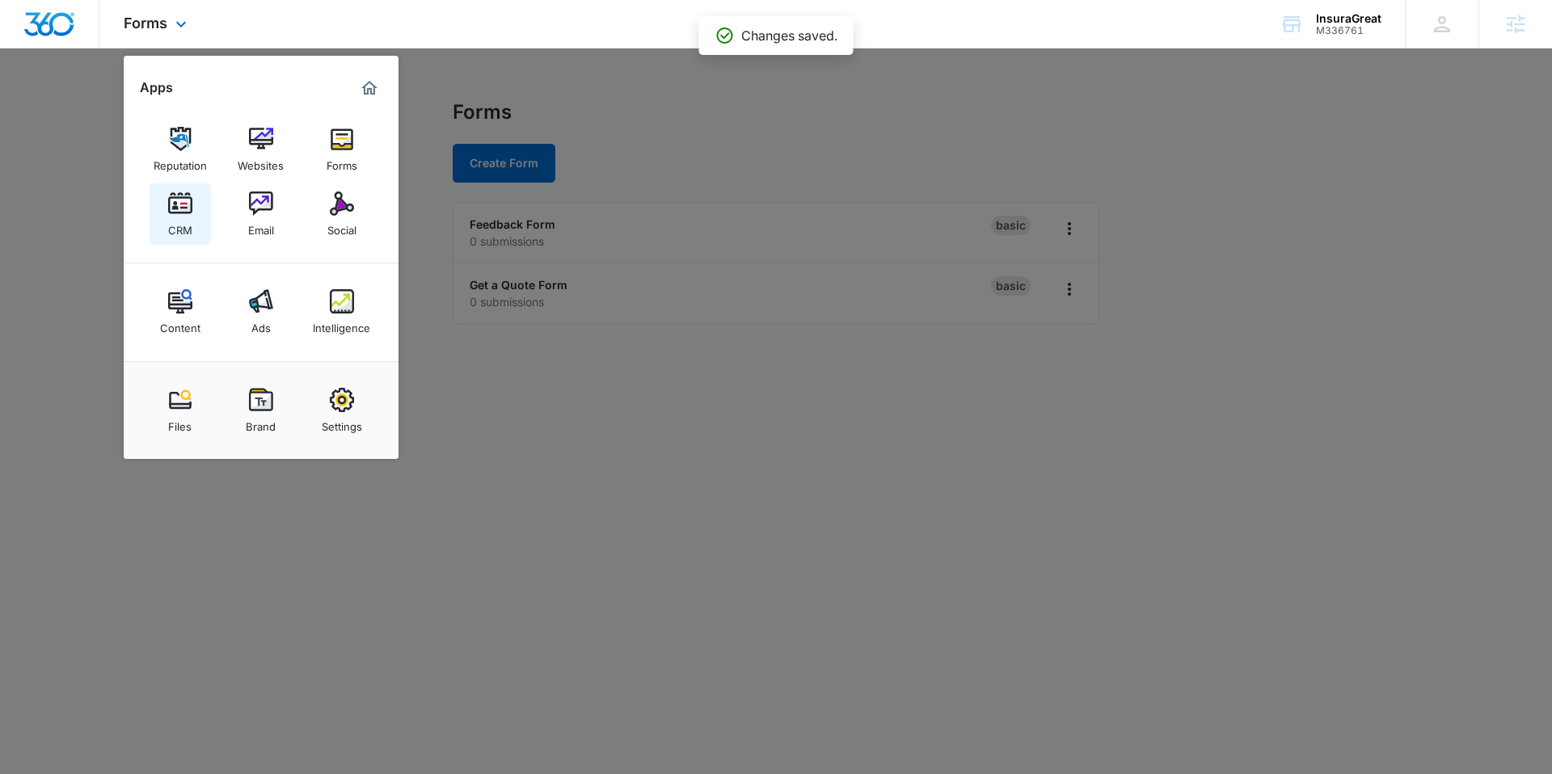
click at [181, 218] on div "CRM" at bounding box center [180, 226] width 24 height 21
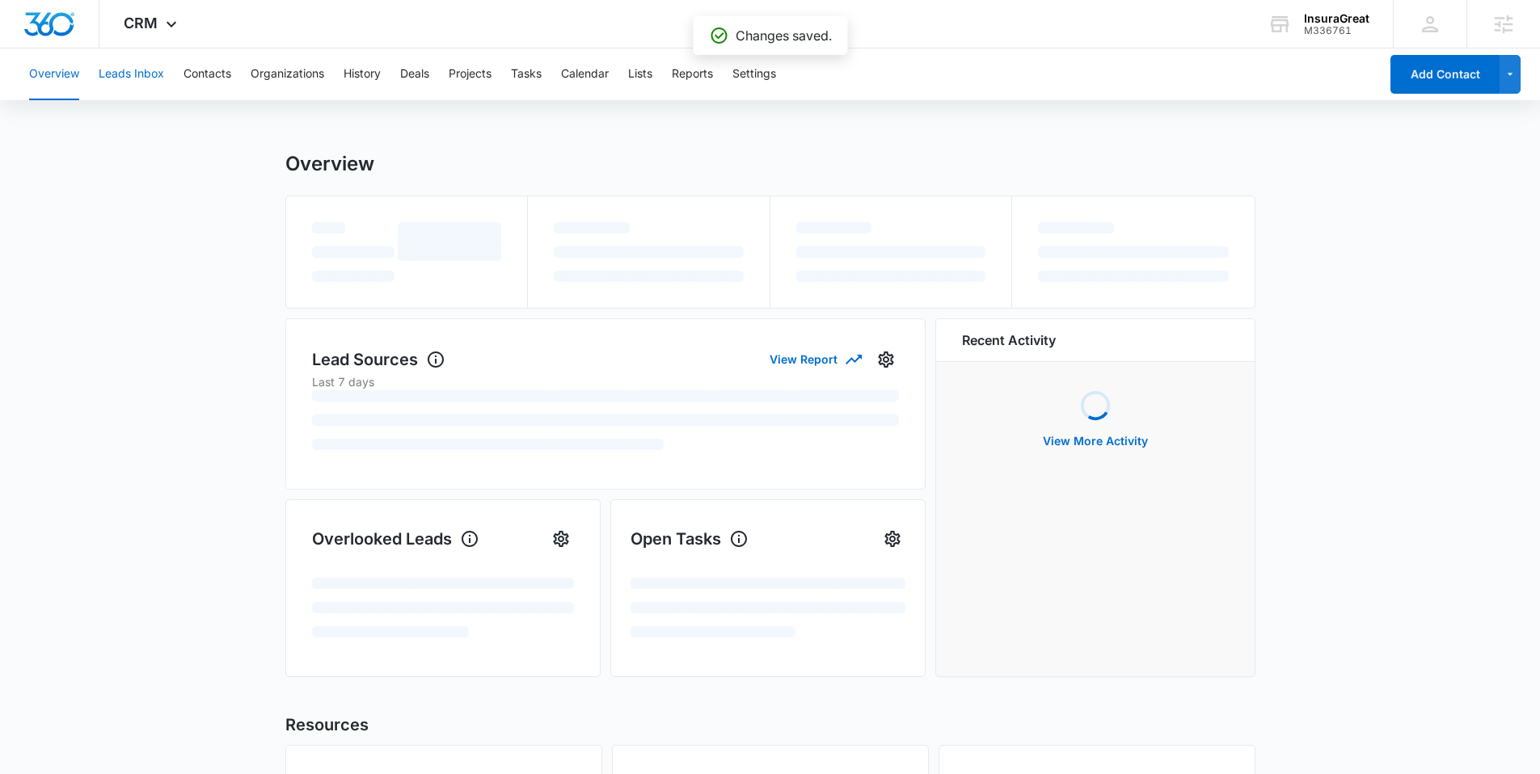
click at [118, 82] on button "Leads Inbox" at bounding box center [131, 74] width 65 height 52
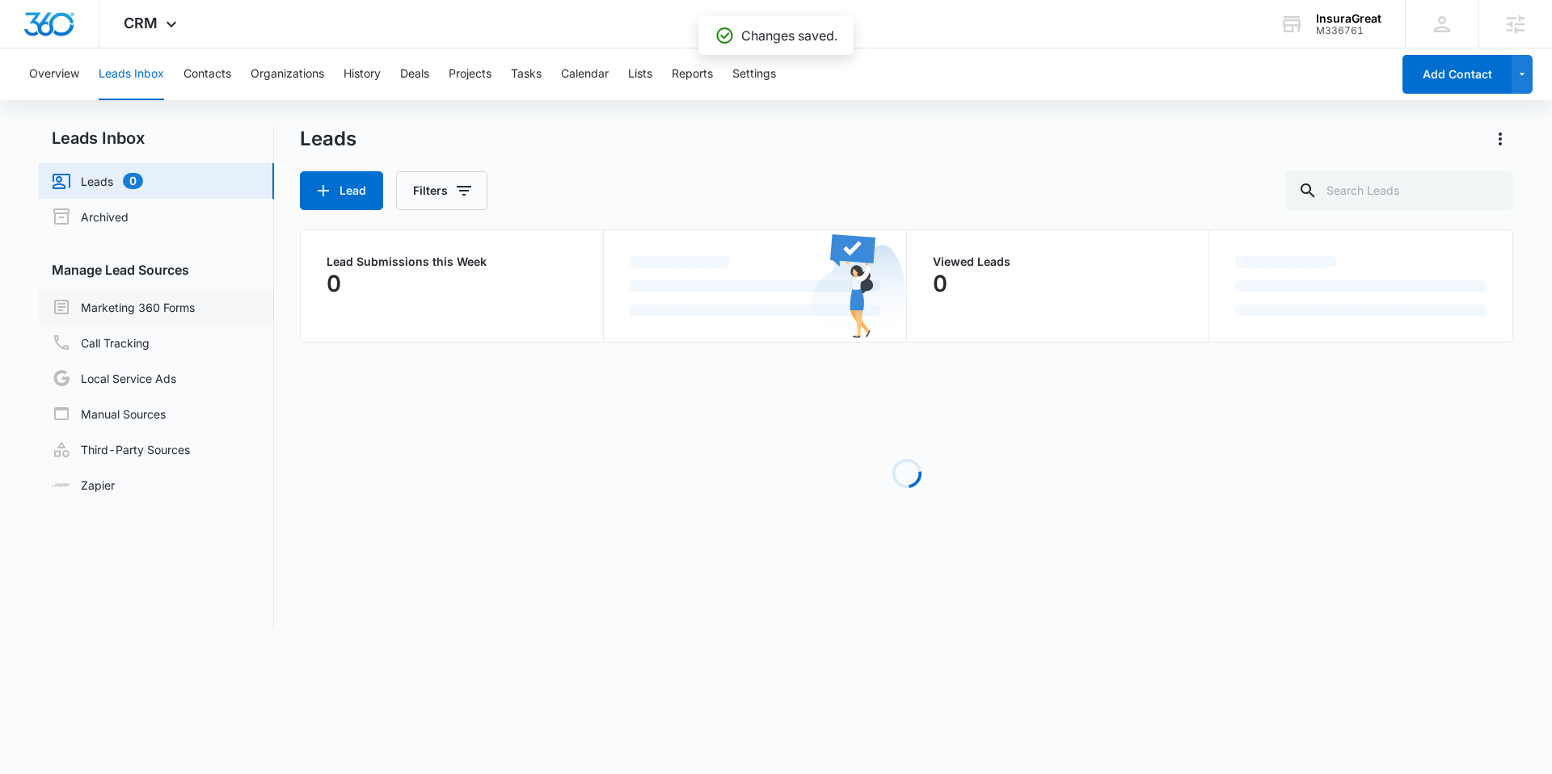
click at [136, 299] on link "Marketing 360 Forms" at bounding box center [123, 306] width 143 height 19
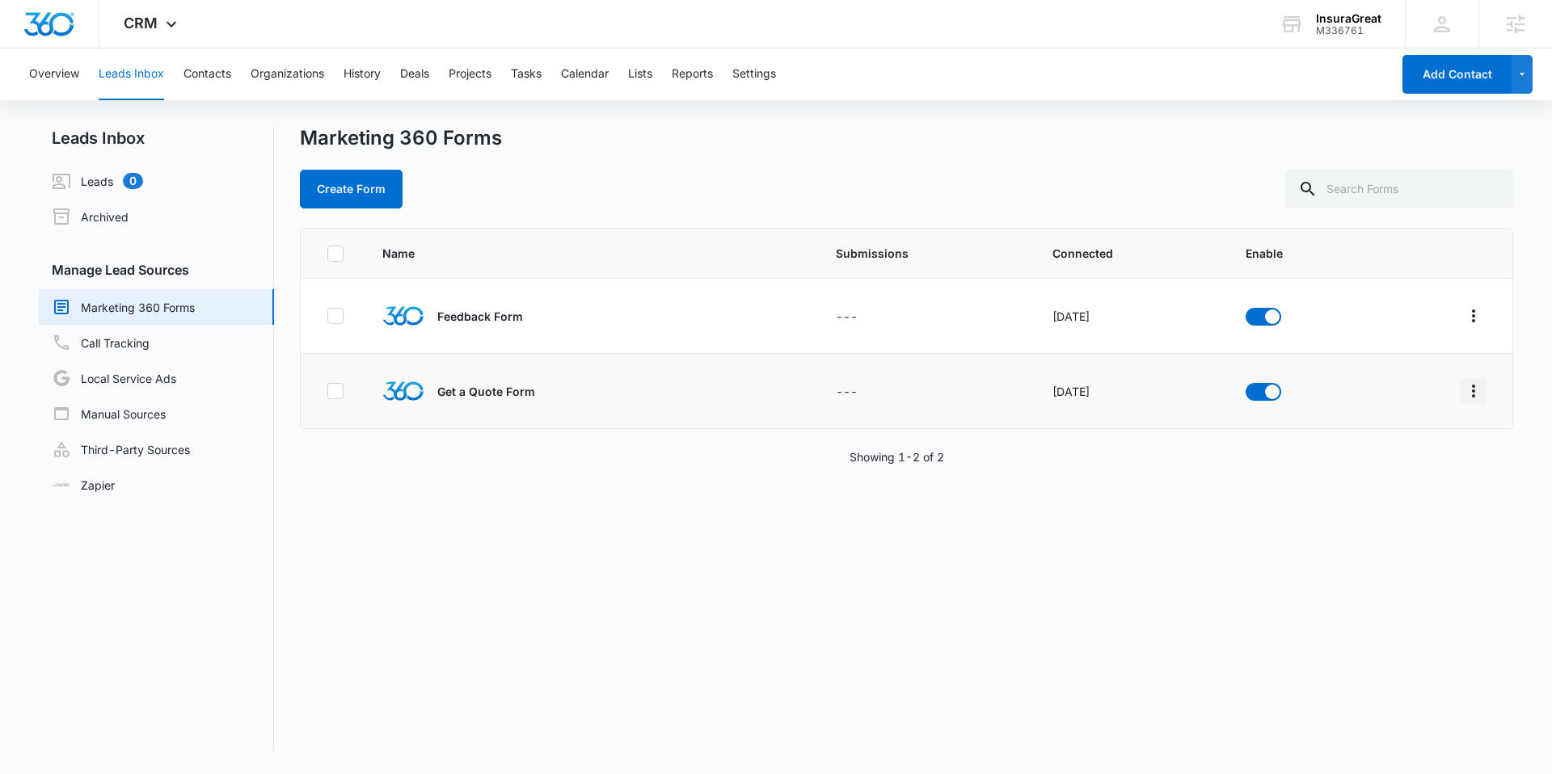
click at [1466, 396] on icon "Overflow Menu" at bounding box center [1473, 390] width 19 height 19
click at [1413, 479] on div "Field Mapping" at bounding box center [1388, 484] width 91 height 11
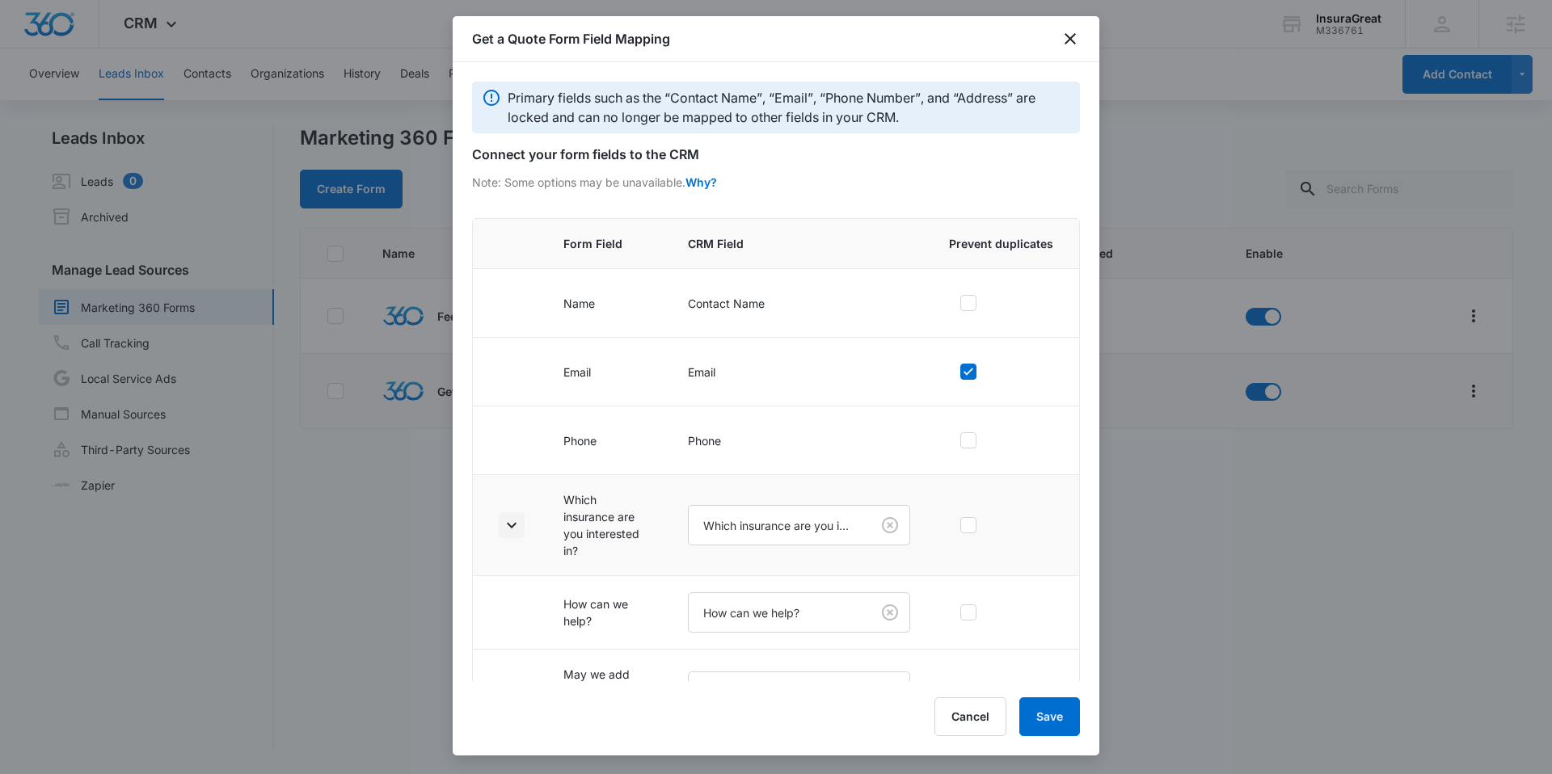
click at [511, 522] on icon "button" at bounding box center [511, 525] width 19 height 19
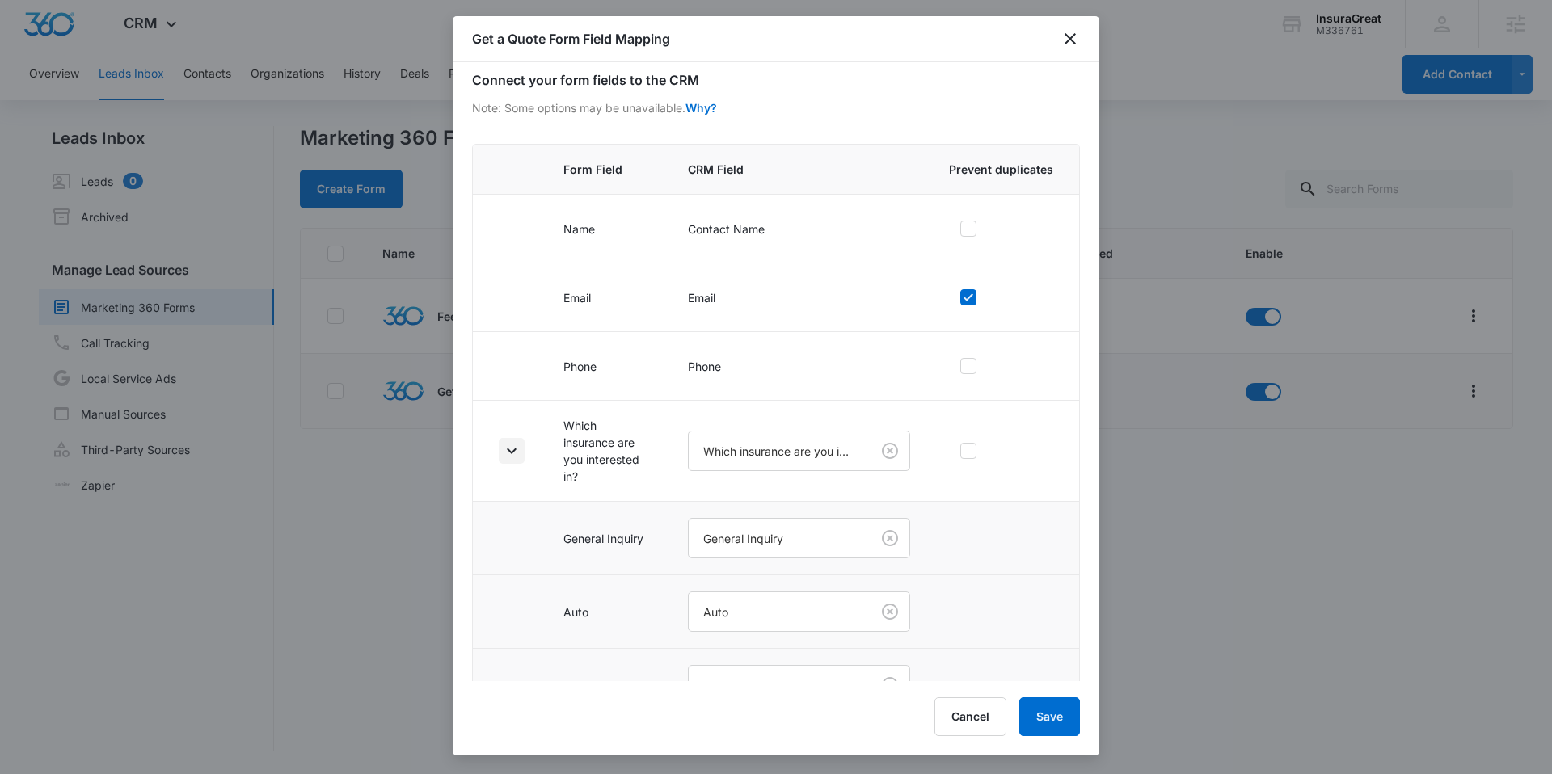
scroll to position [420, 0]
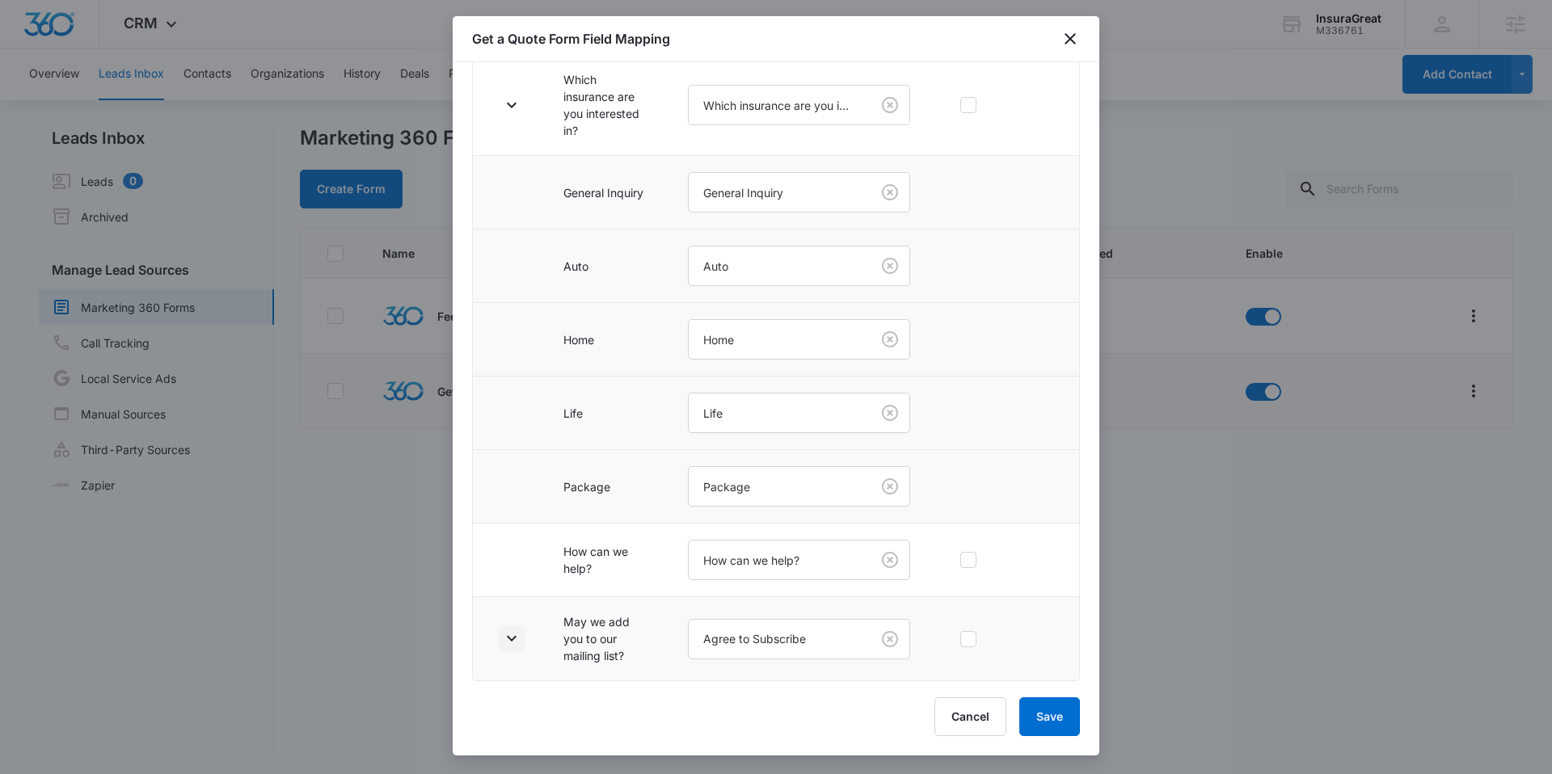
click at [512, 647] on icon "button" at bounding box center [511, 638] width 19 height 19
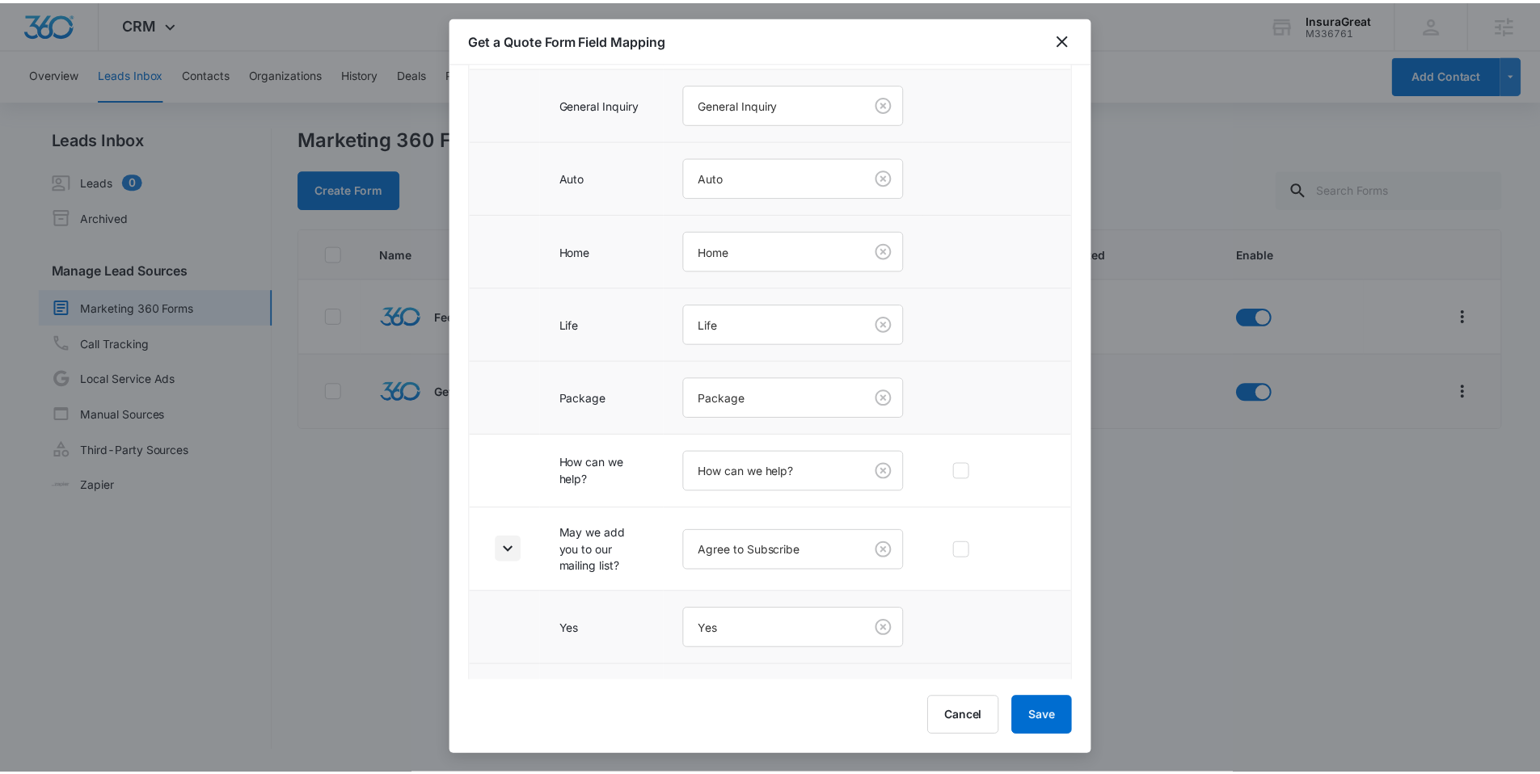
scroll to position [567, 0]
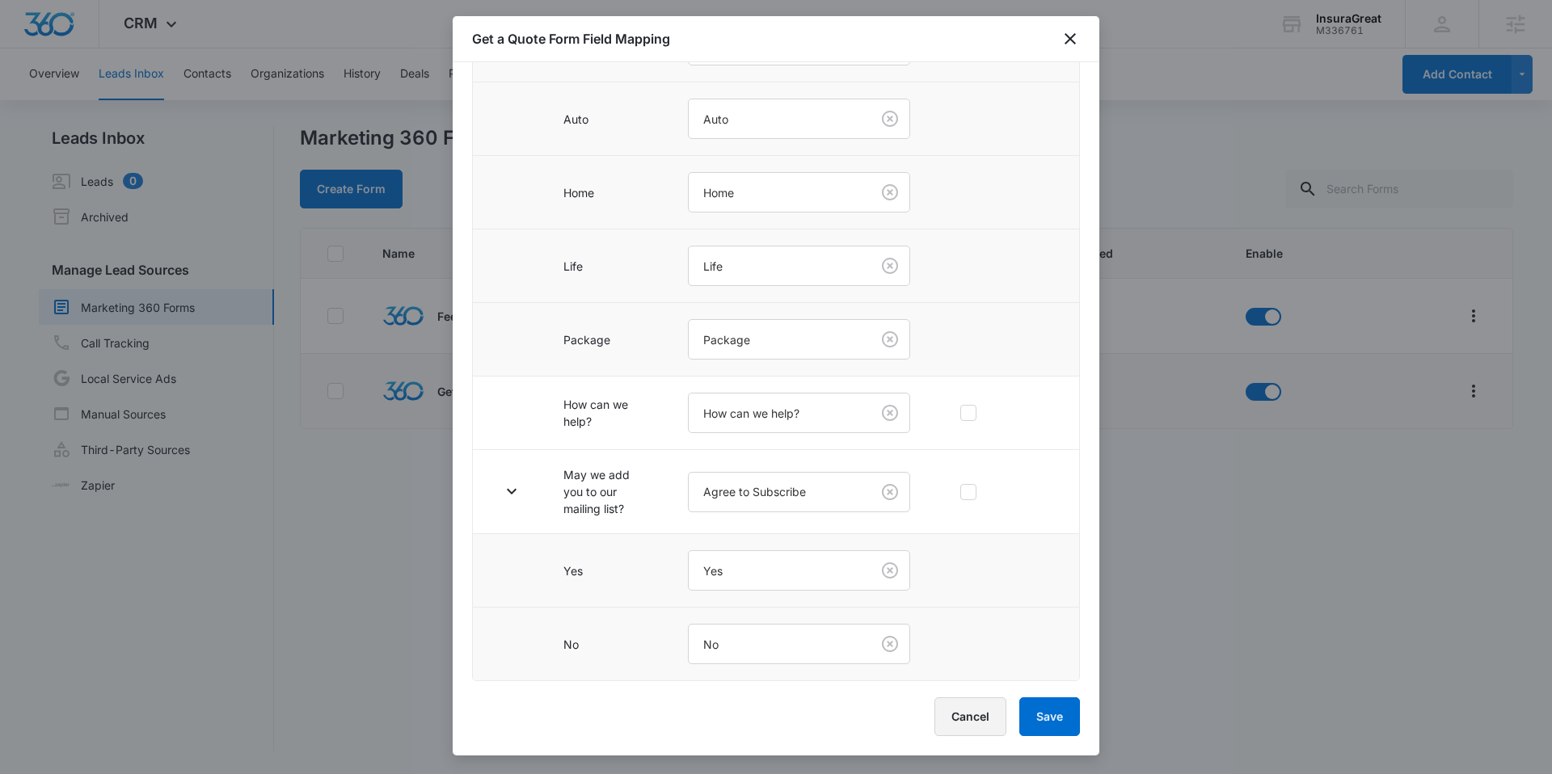
click at [966, 715] on button "Cancel" at bounding box center [970, 717] width 72 height 39
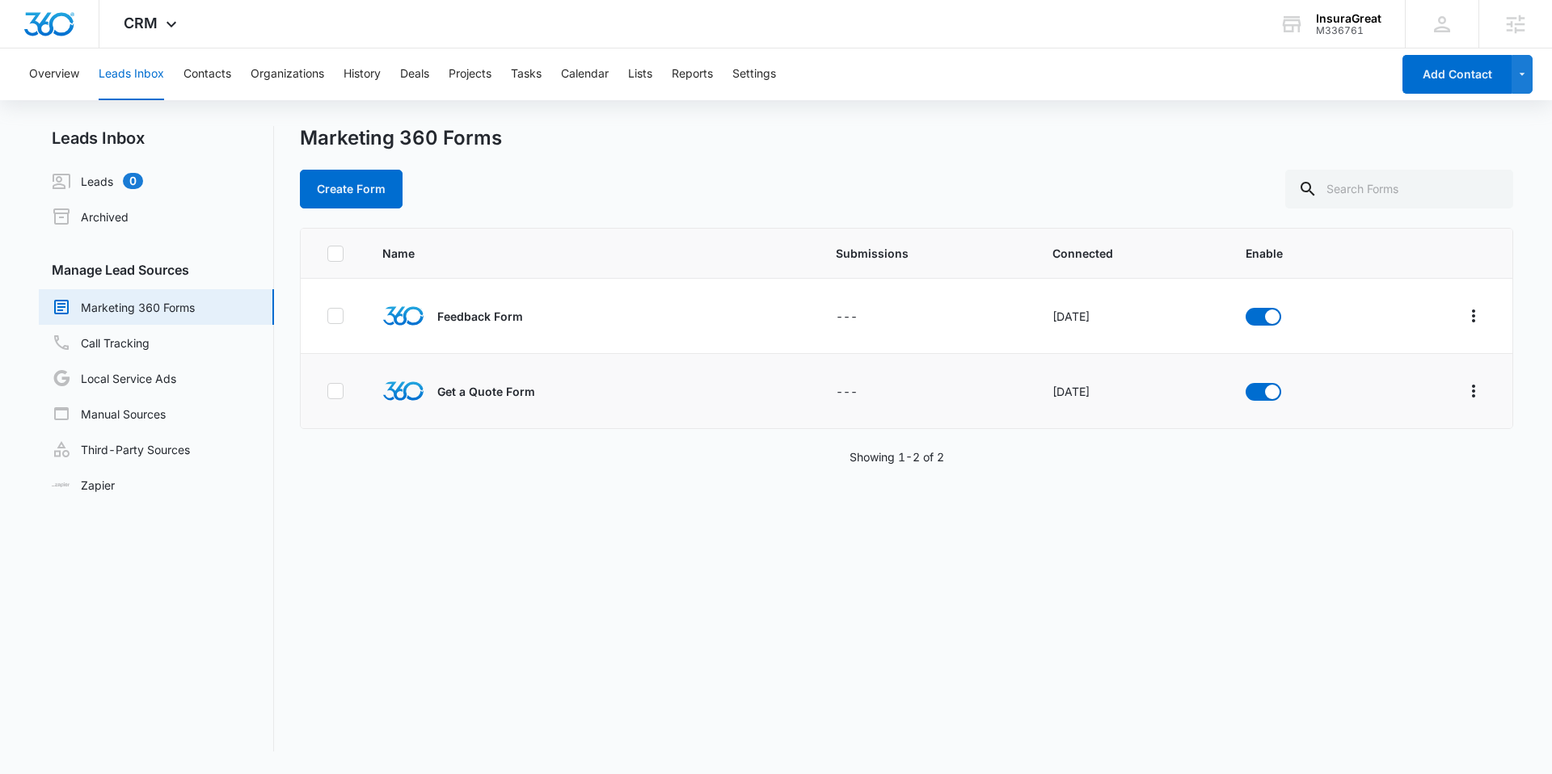
click at [656, 81] on div "Overview Leads Inbox Contacts Organizations History Deals Projects Tasks Calend…" at bounding box center [705, 74] width 1372 height 52
click at [647, 79] on button "Lists" at bounding box center [640, 74] width 24 height 52
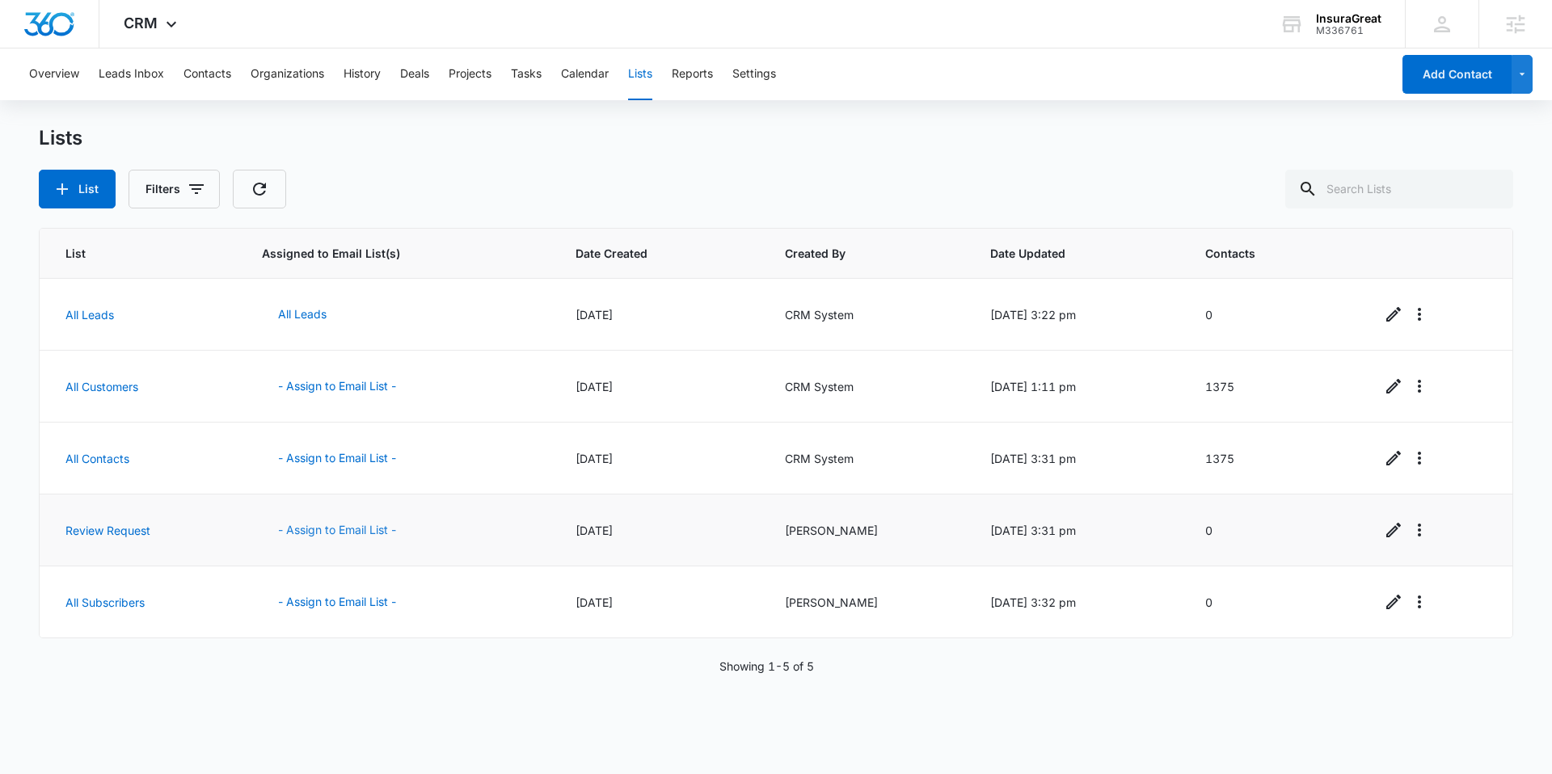
click at [324, 533] on button "- Assign to Email List -" at bounding box center [337, 530] width 150 height 39
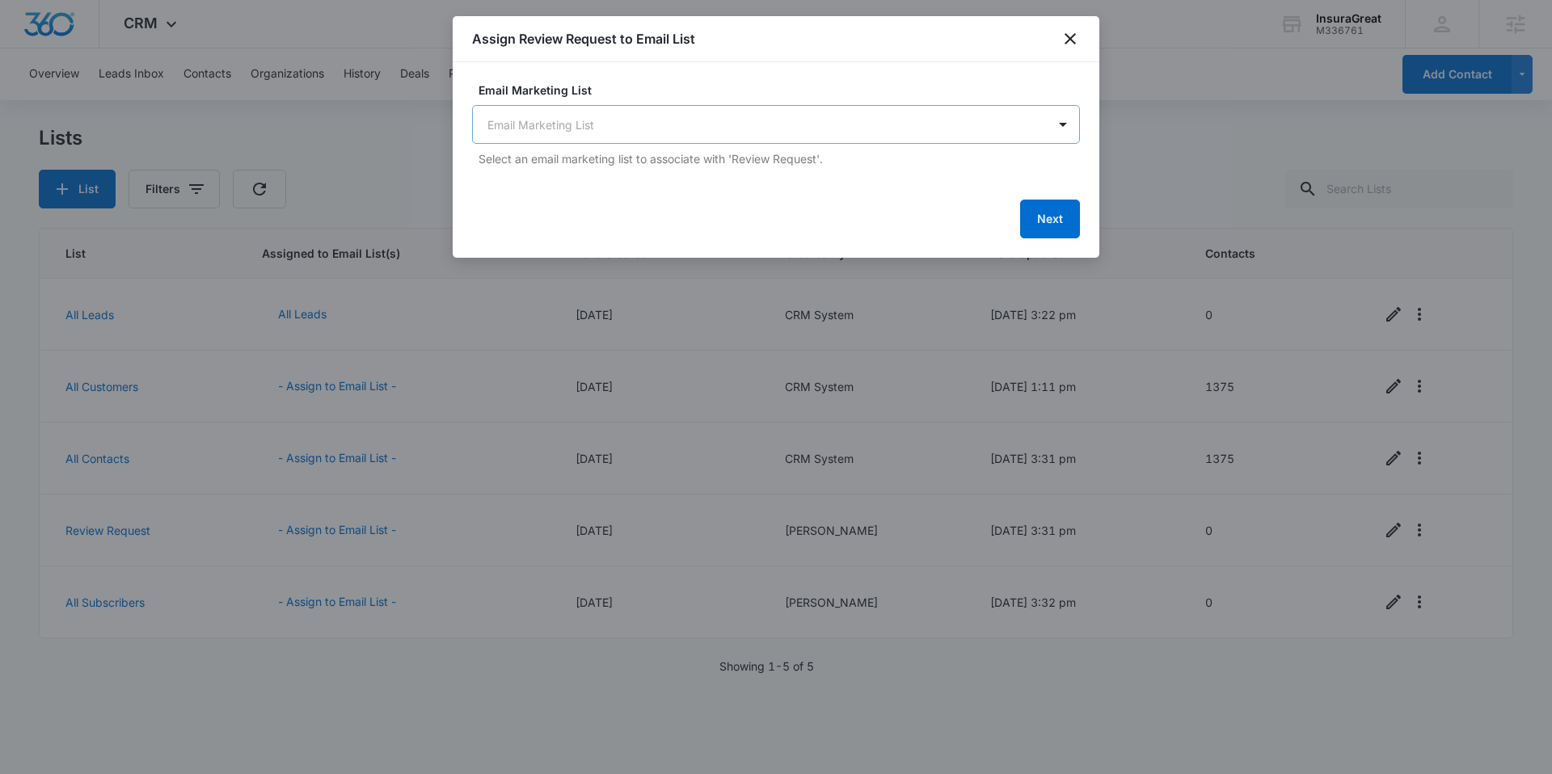
click at [587, 130] on body "CRM Apps Reputation Websites Forms CRM Email Social Content Ads Intelligence Fi…" at bounding box center [776, 387] width 1552 height 774
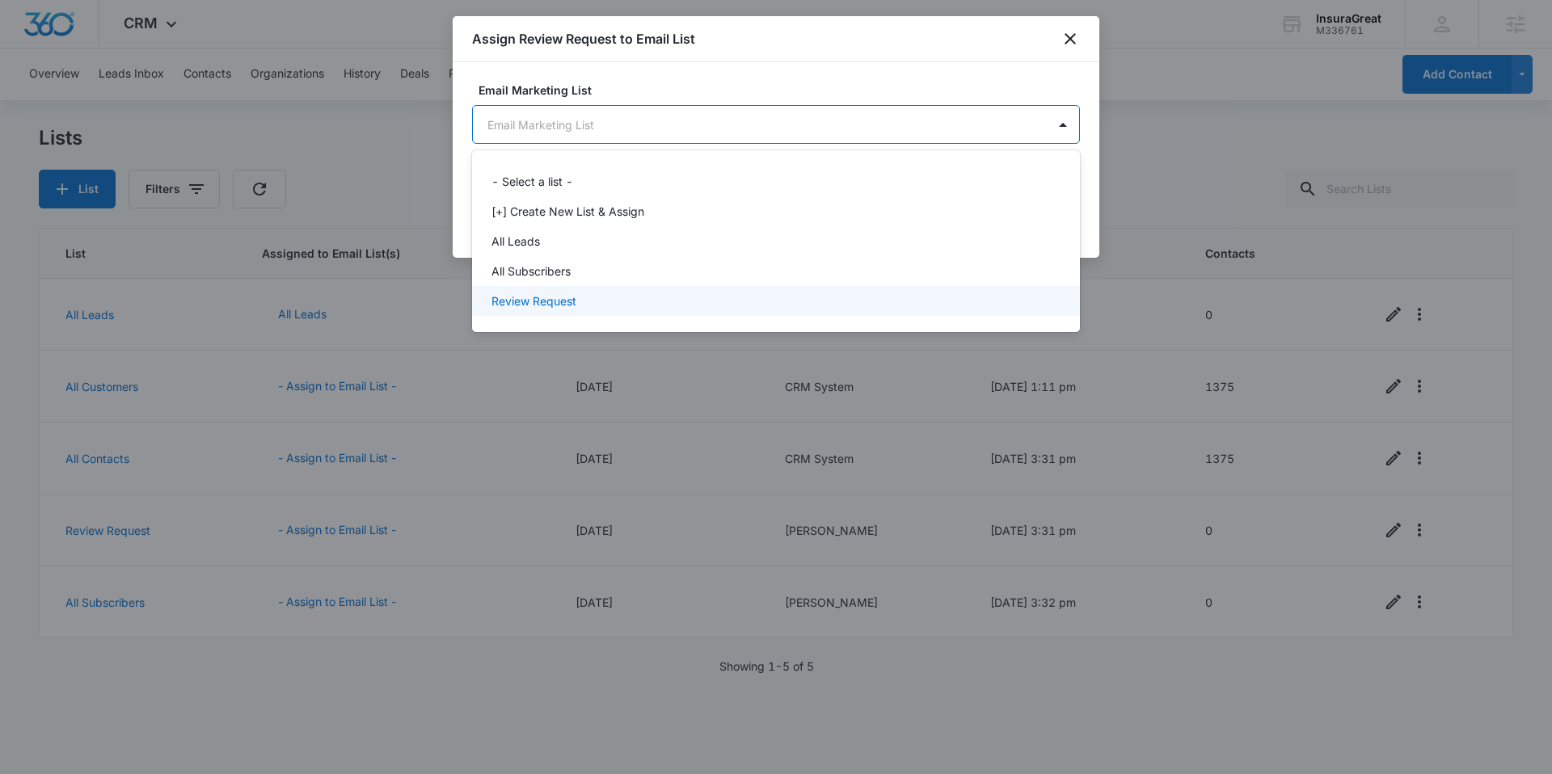
click at [570, 294] on p "Review Request" at bounding box center [533, 301] width 85 height 17
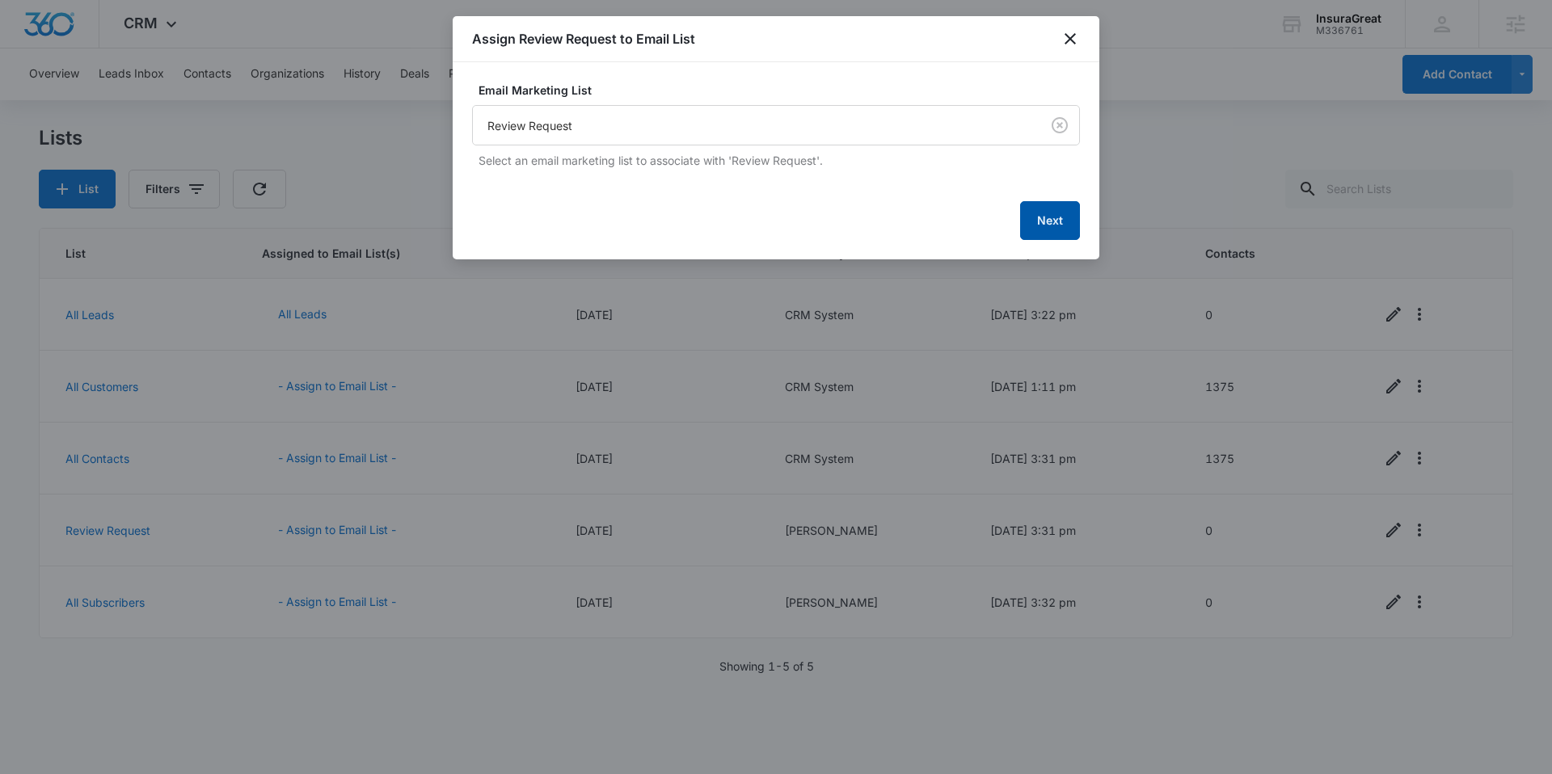
click at [1049, 227] on button "Next" at bounding box center [1050, 220] width 60 height 39
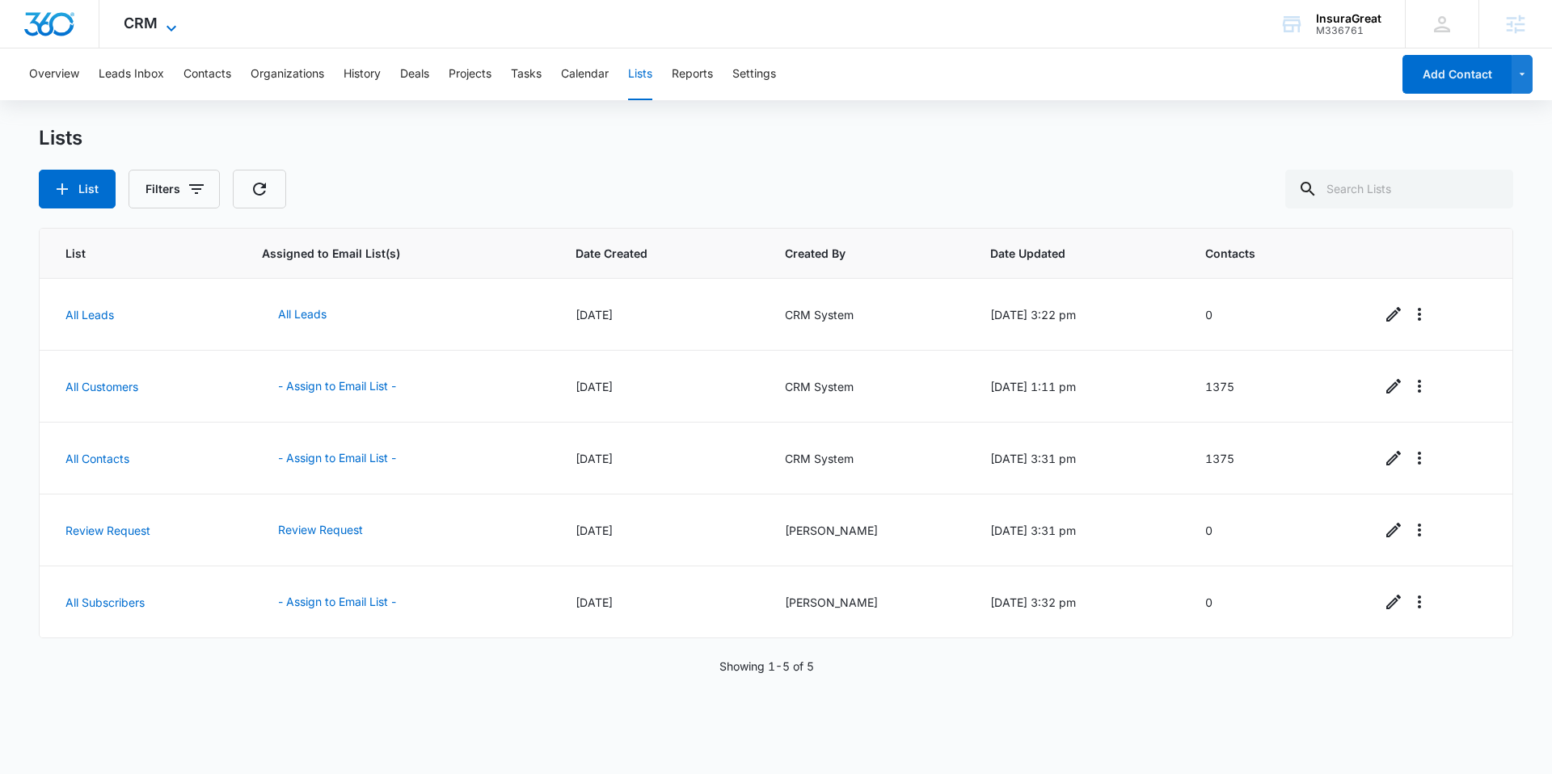
click at [126, 20] on span "CRM" at bounding box center [141, 23] width 34 height 17
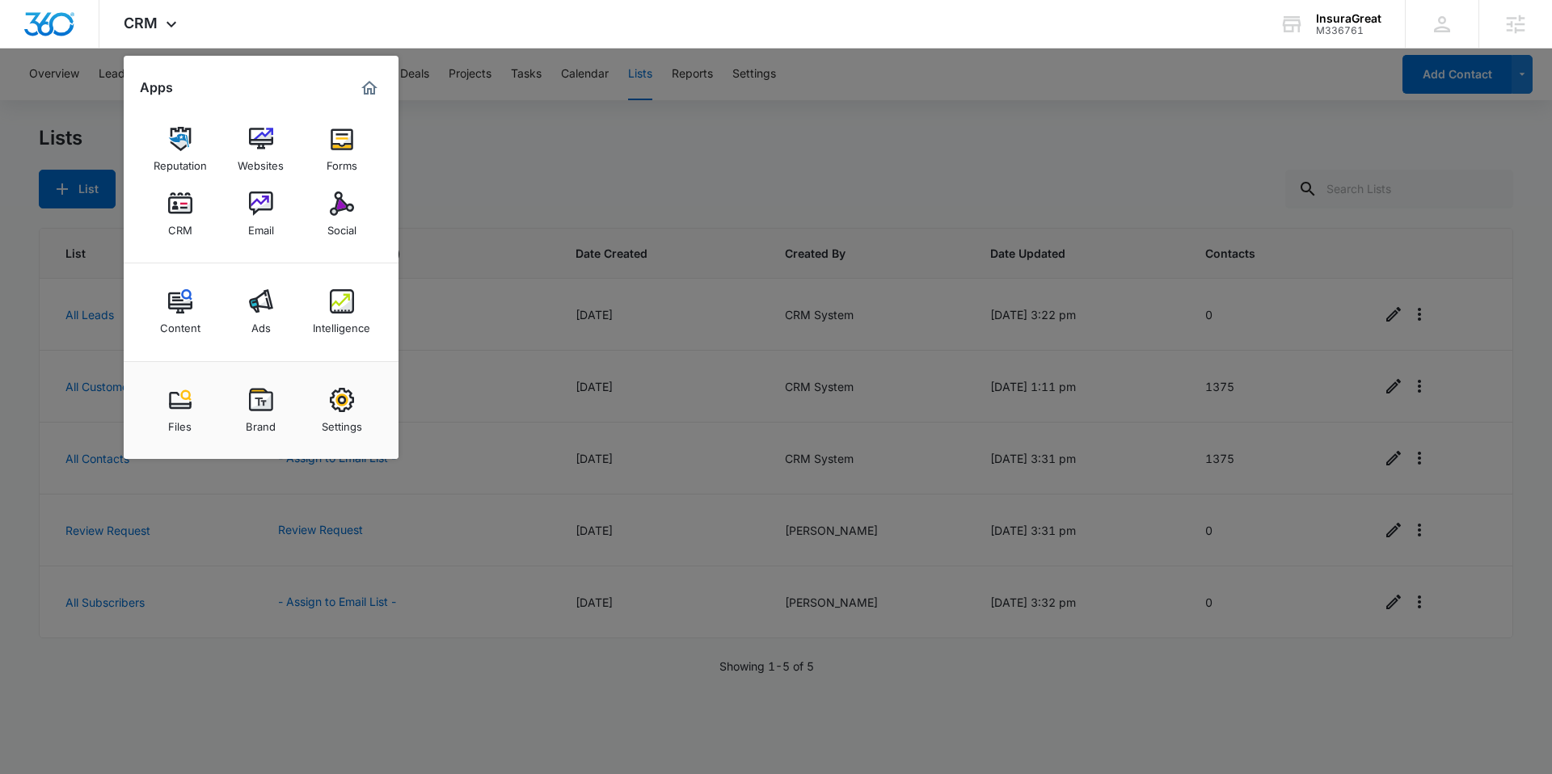
click at [597, 155] on div at bounding box center [776, 387] width 1552 height 774
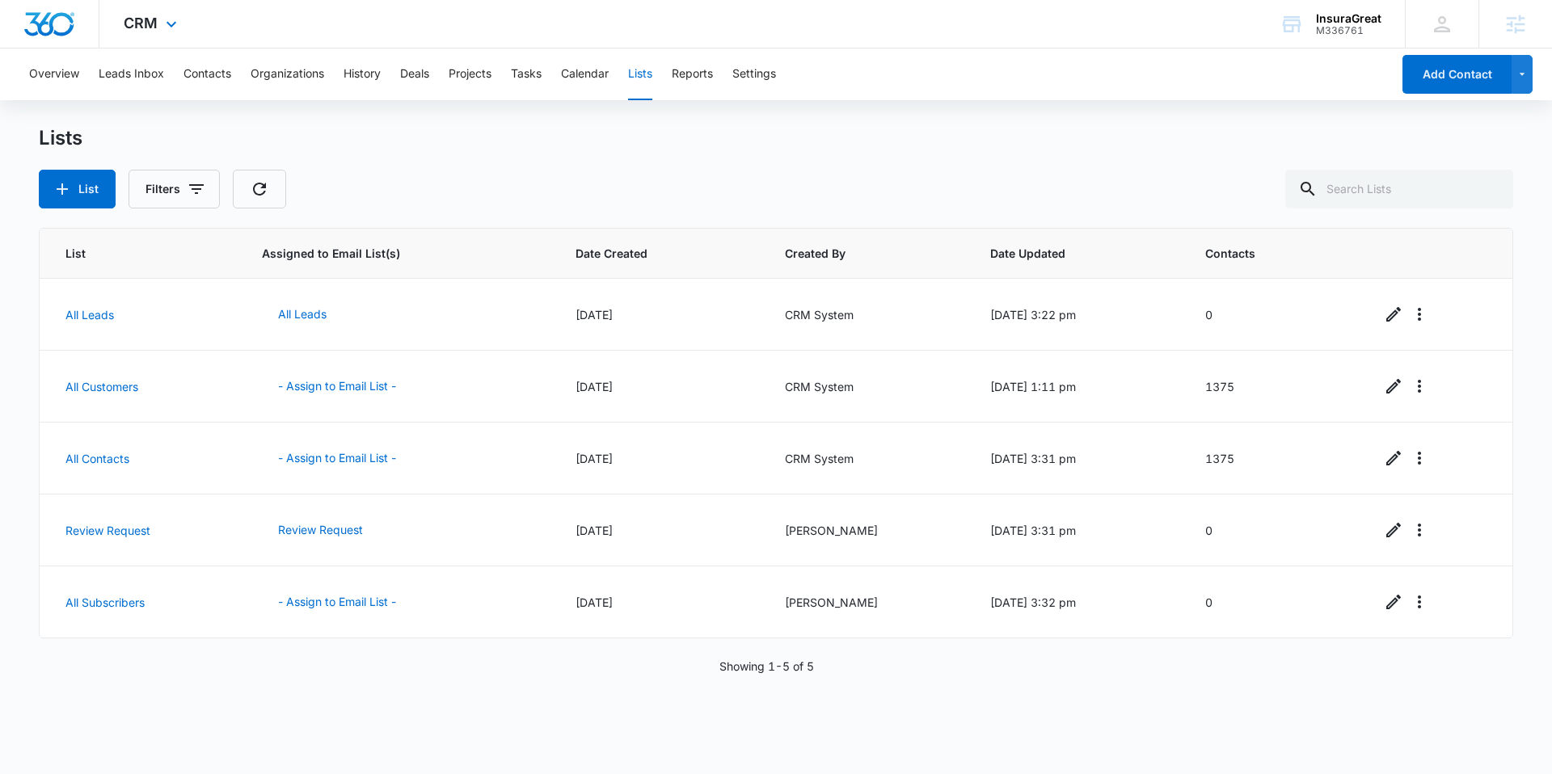
click at [57, 27] on img "Dashboard" at bounding box center [49, 24] width 52 height 24
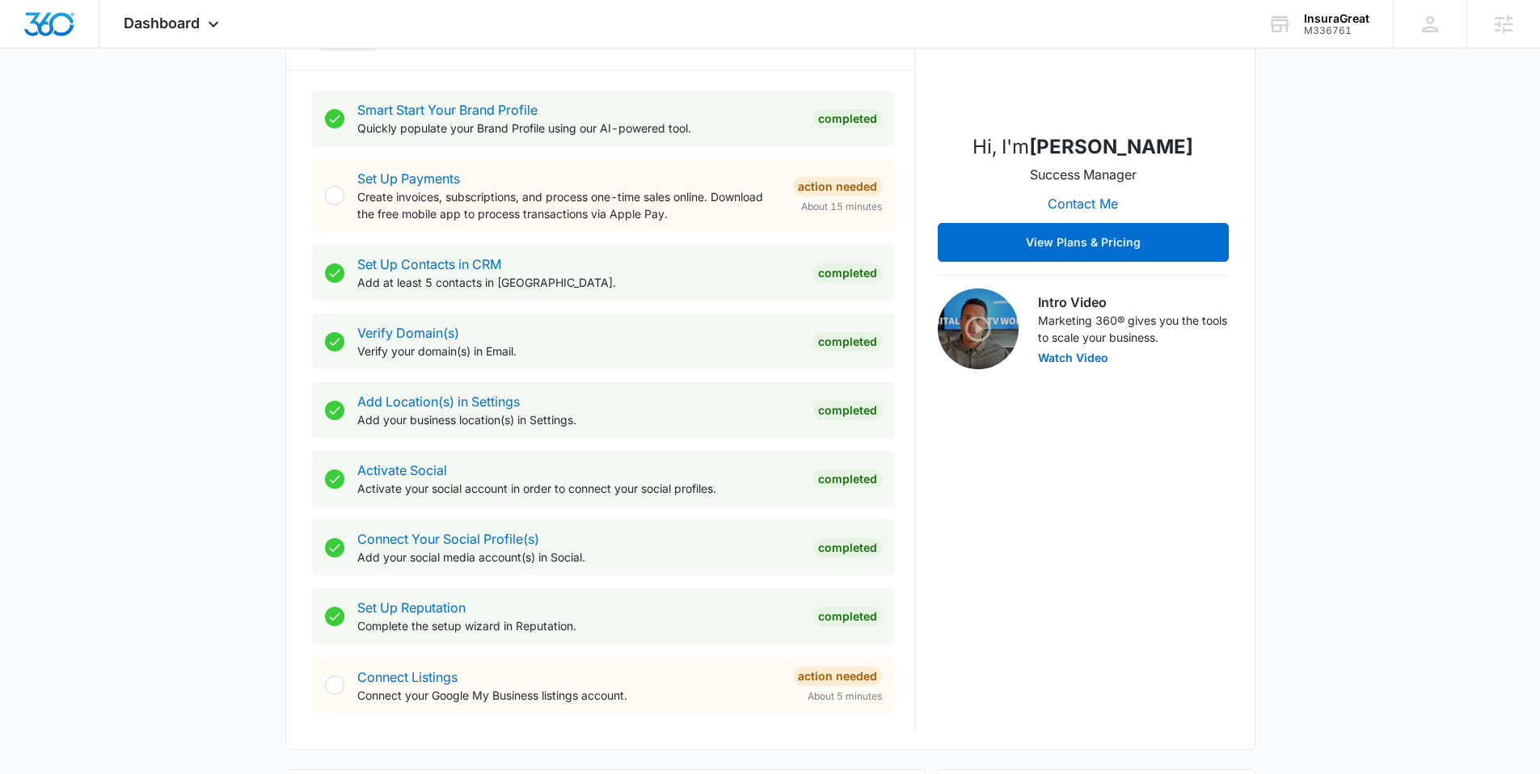
scroll to position [265, 0]
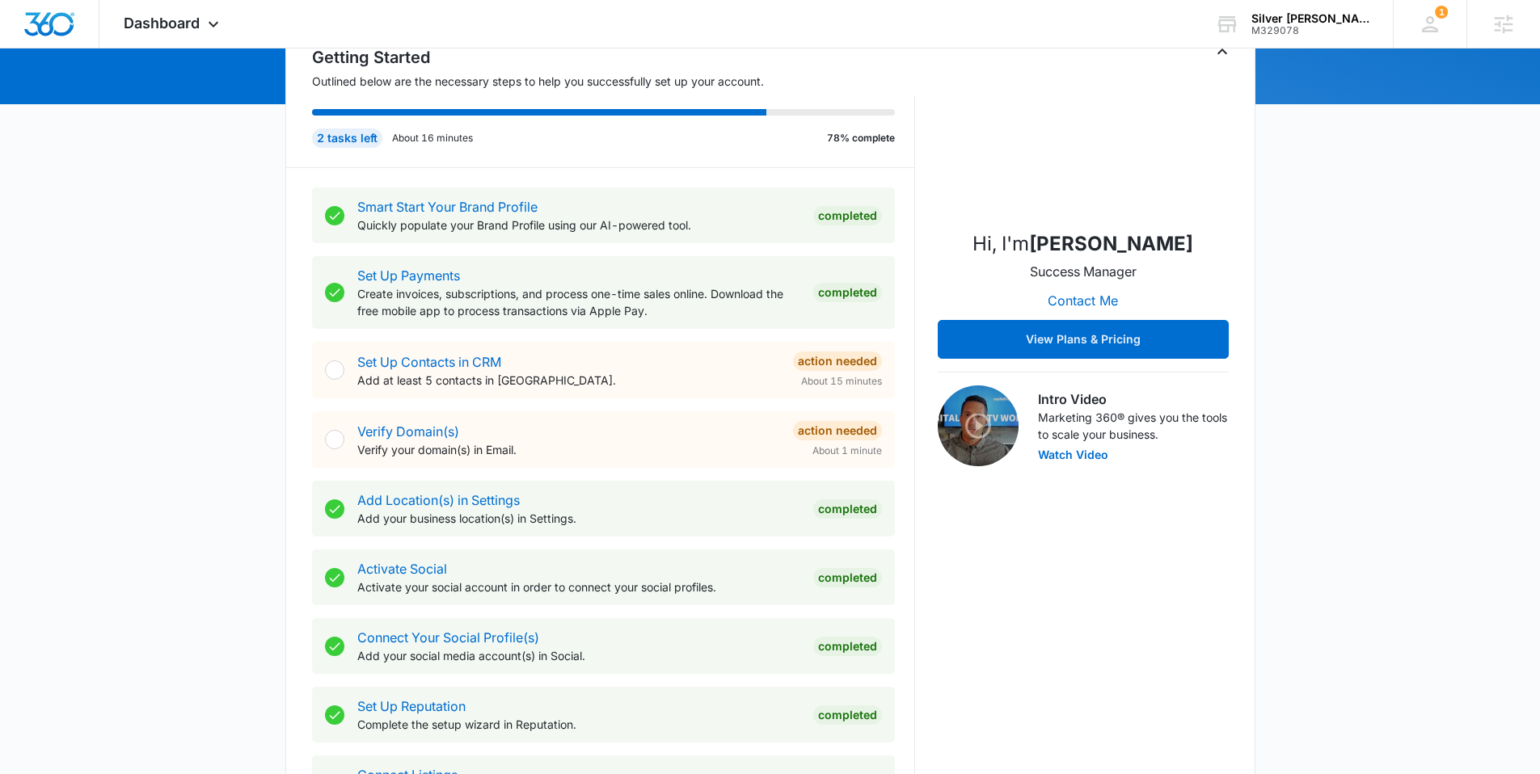
scroll to position [489, 0]
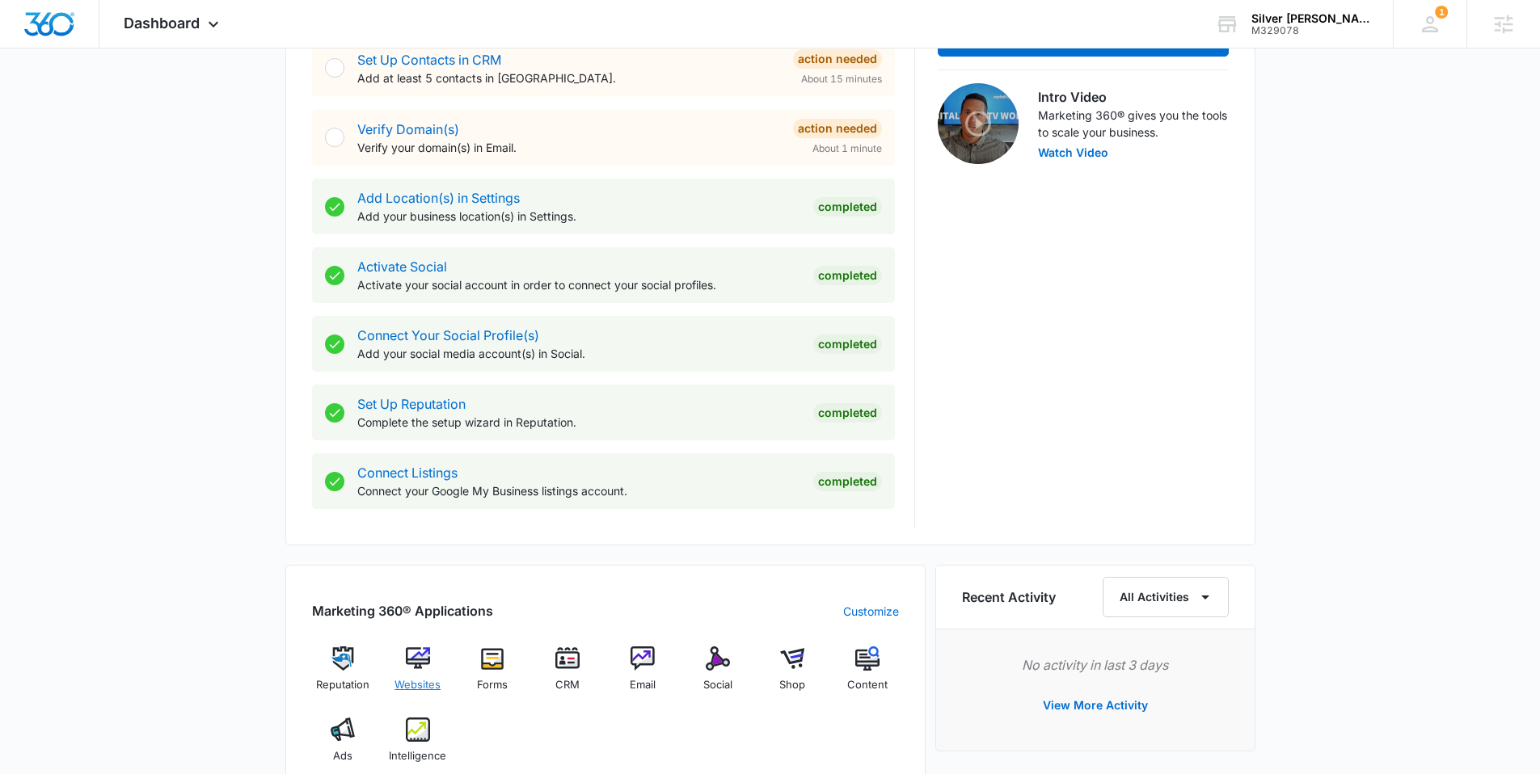
click at [403, 657] on div "Websites" at bounding box center [417, 676] width 62 height 58
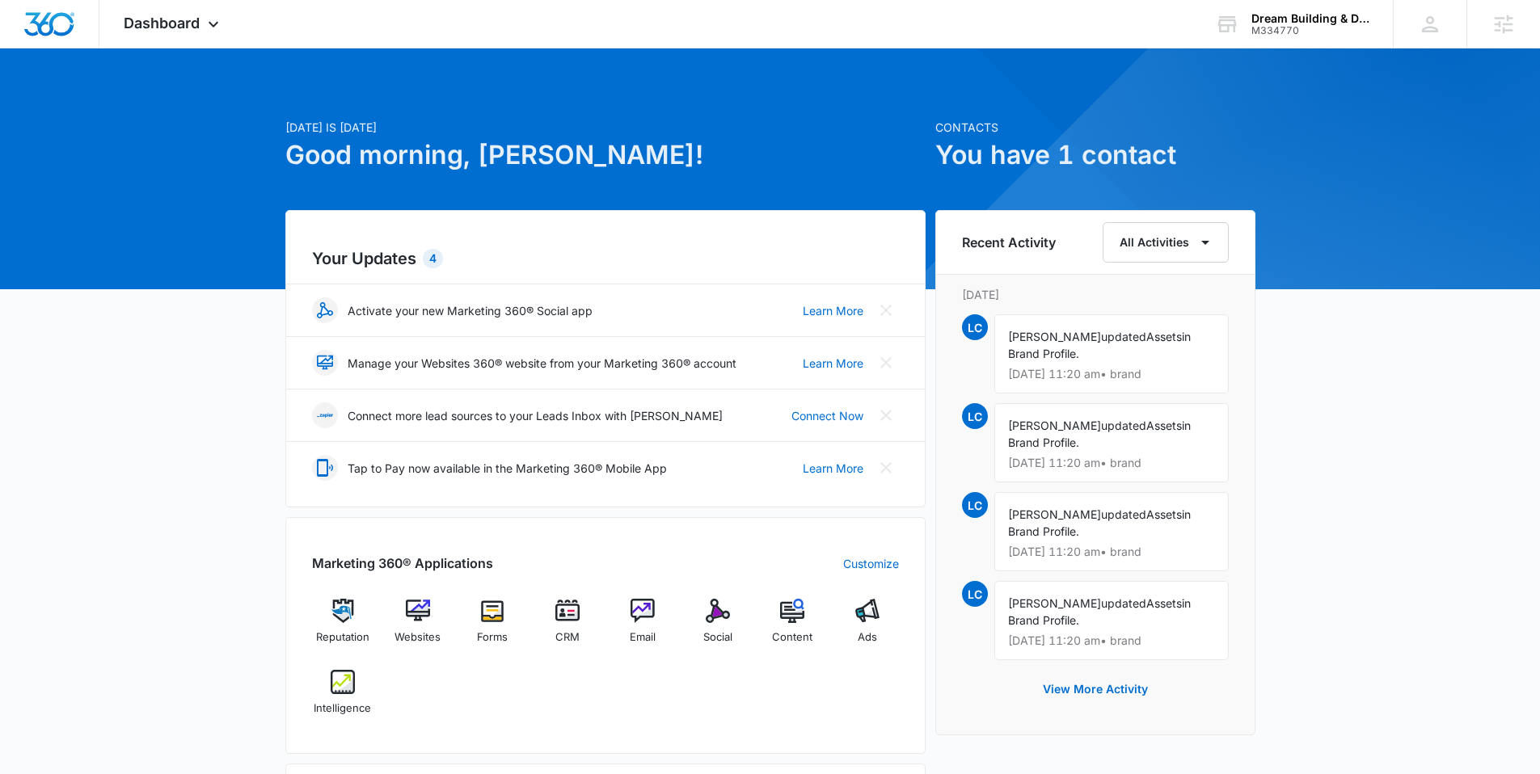
scroll to position [286, 0]
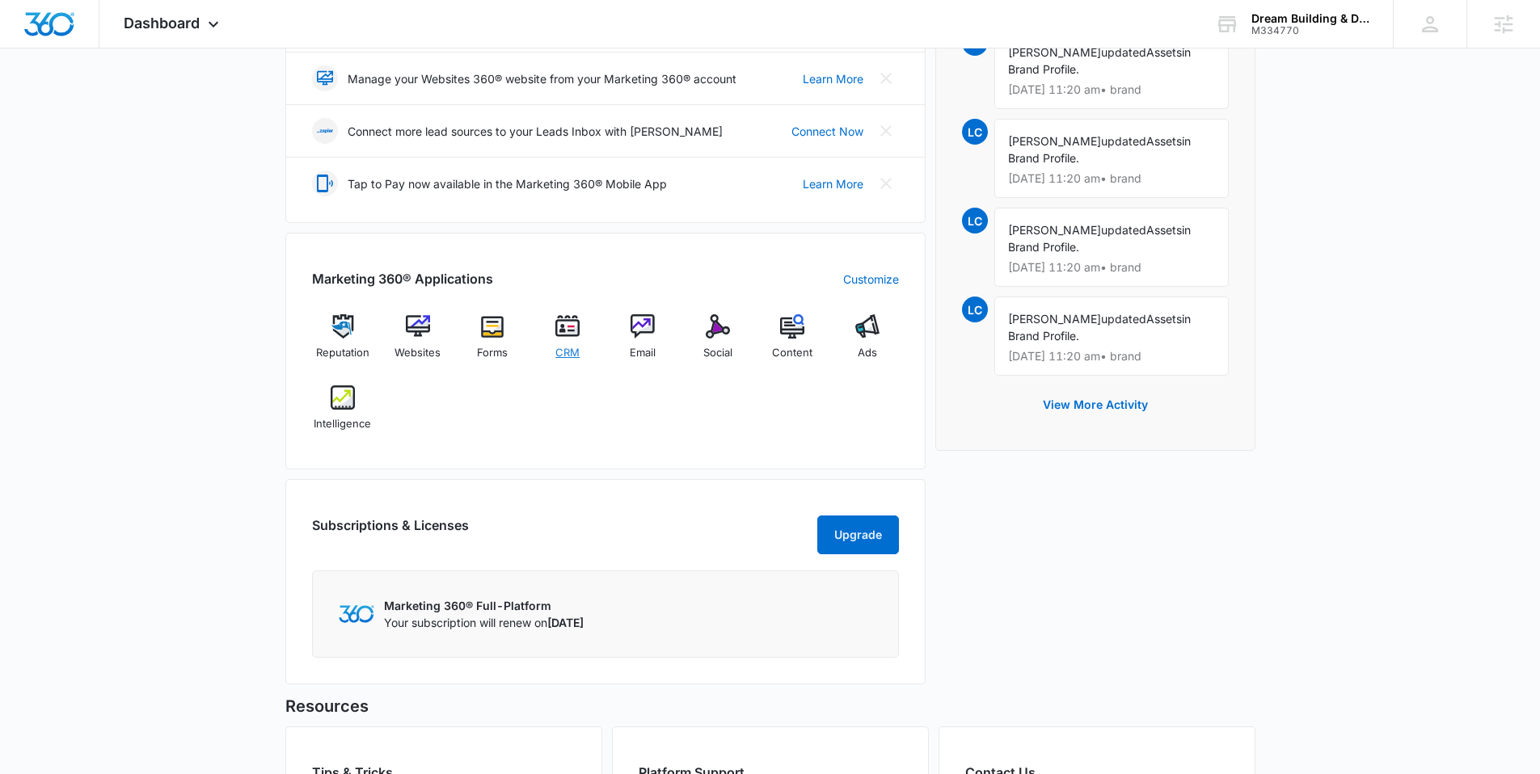
click at [554, 326] on div "CRM" at bounding box center [568, 342] width 62 height 57
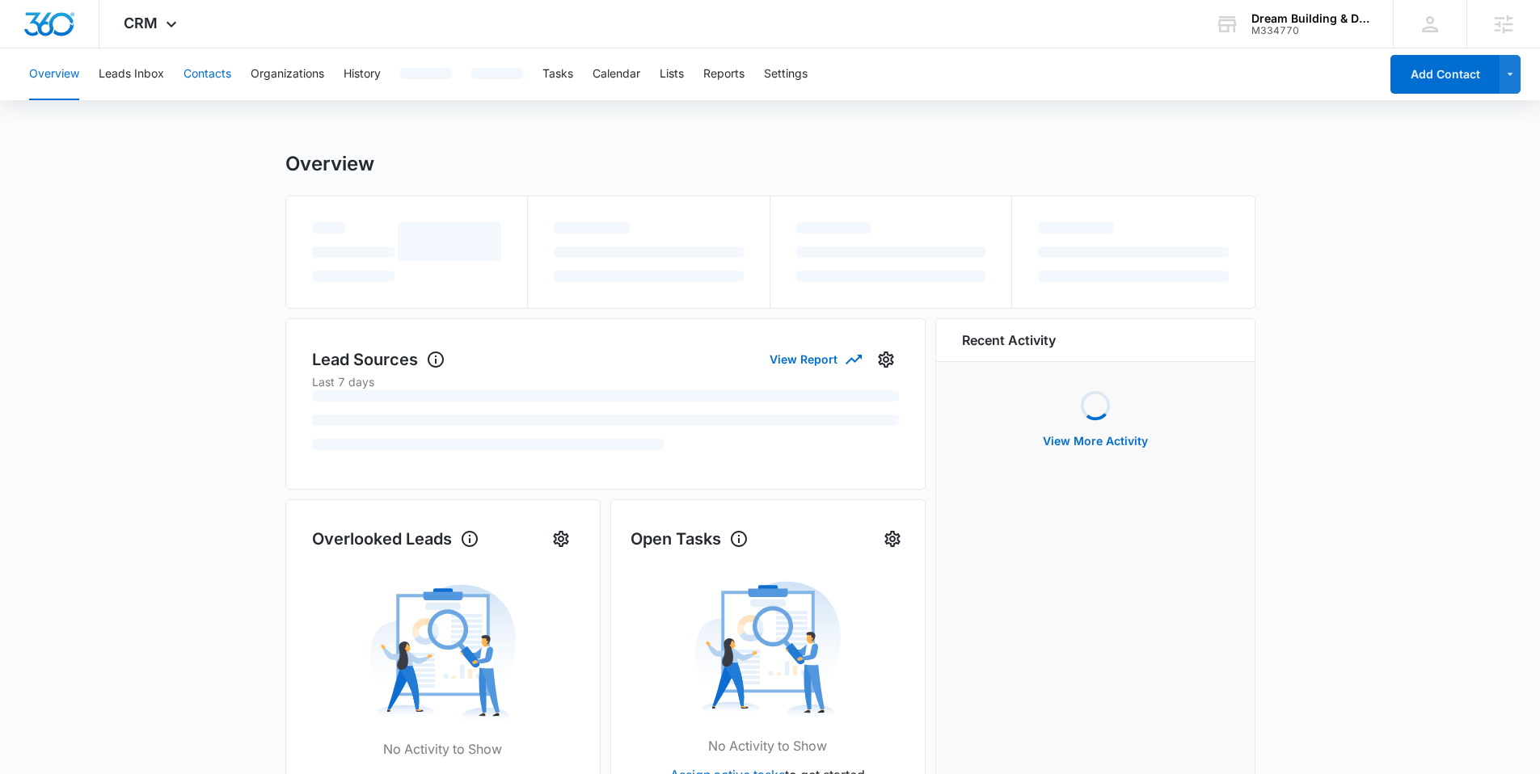
click at [204, 70] on button "Contacts" at bounding box center [207, 74] width 48 height 52
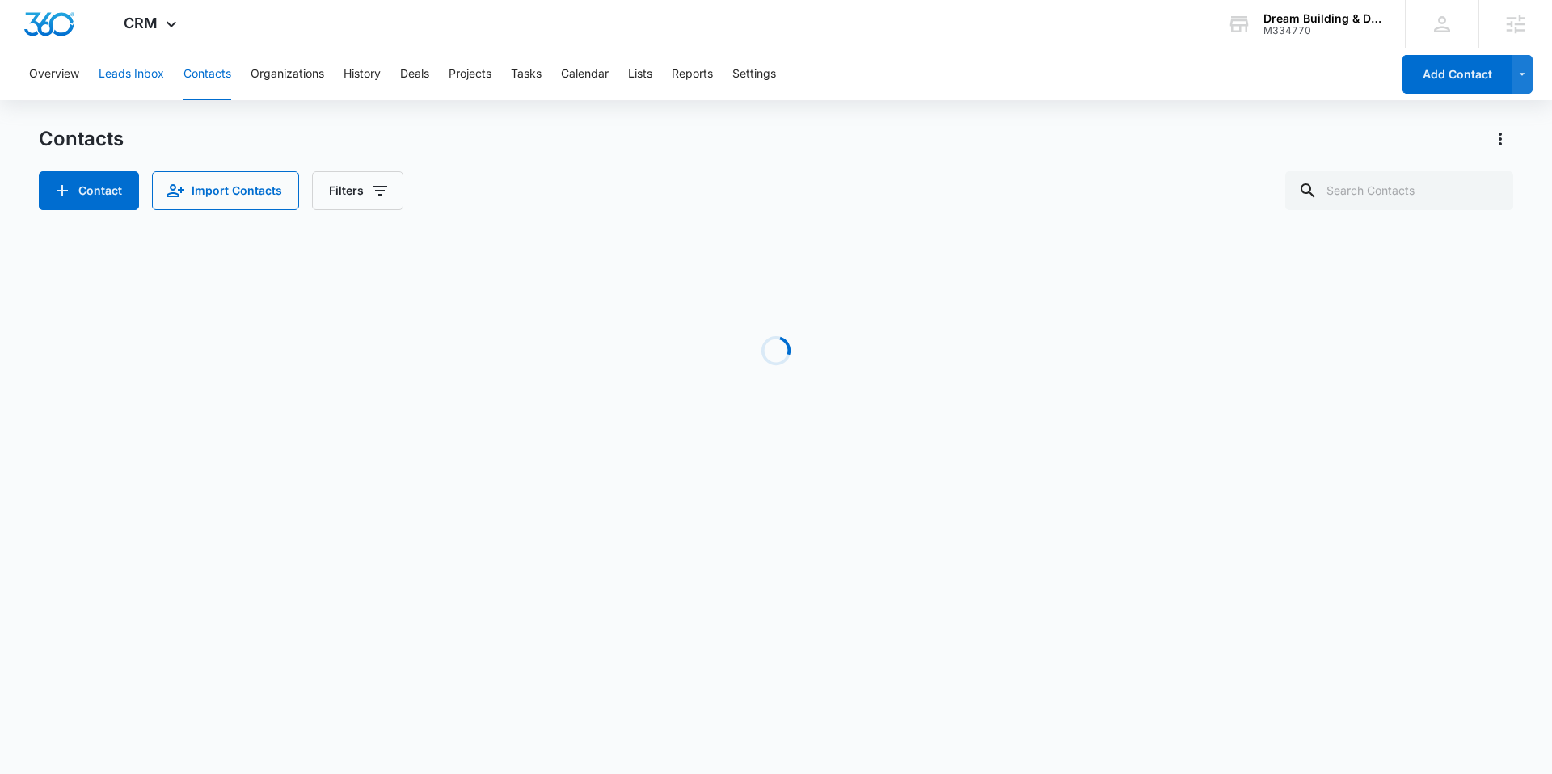
click at [133, 71] on button "Leads Inbox" at bounding box center [131, 74] width 65 height 52
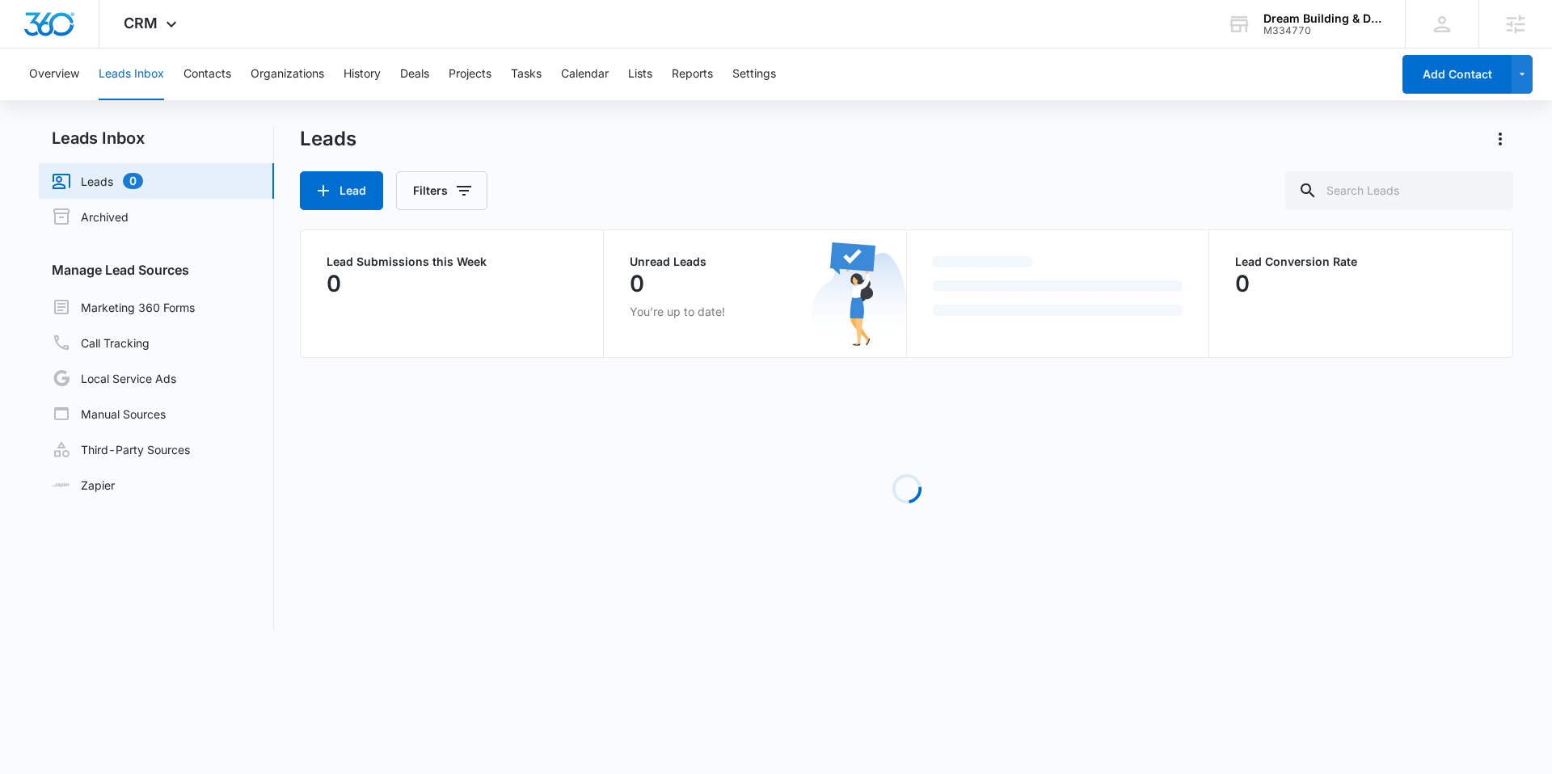
click at [137, 78] on button "Leads Inbox" at bounding box center [131, 74] width 65 height 52
click at [179, 308] on link "Marketing 360 Forms" at bounding box center [123, 306] width 143 height 19
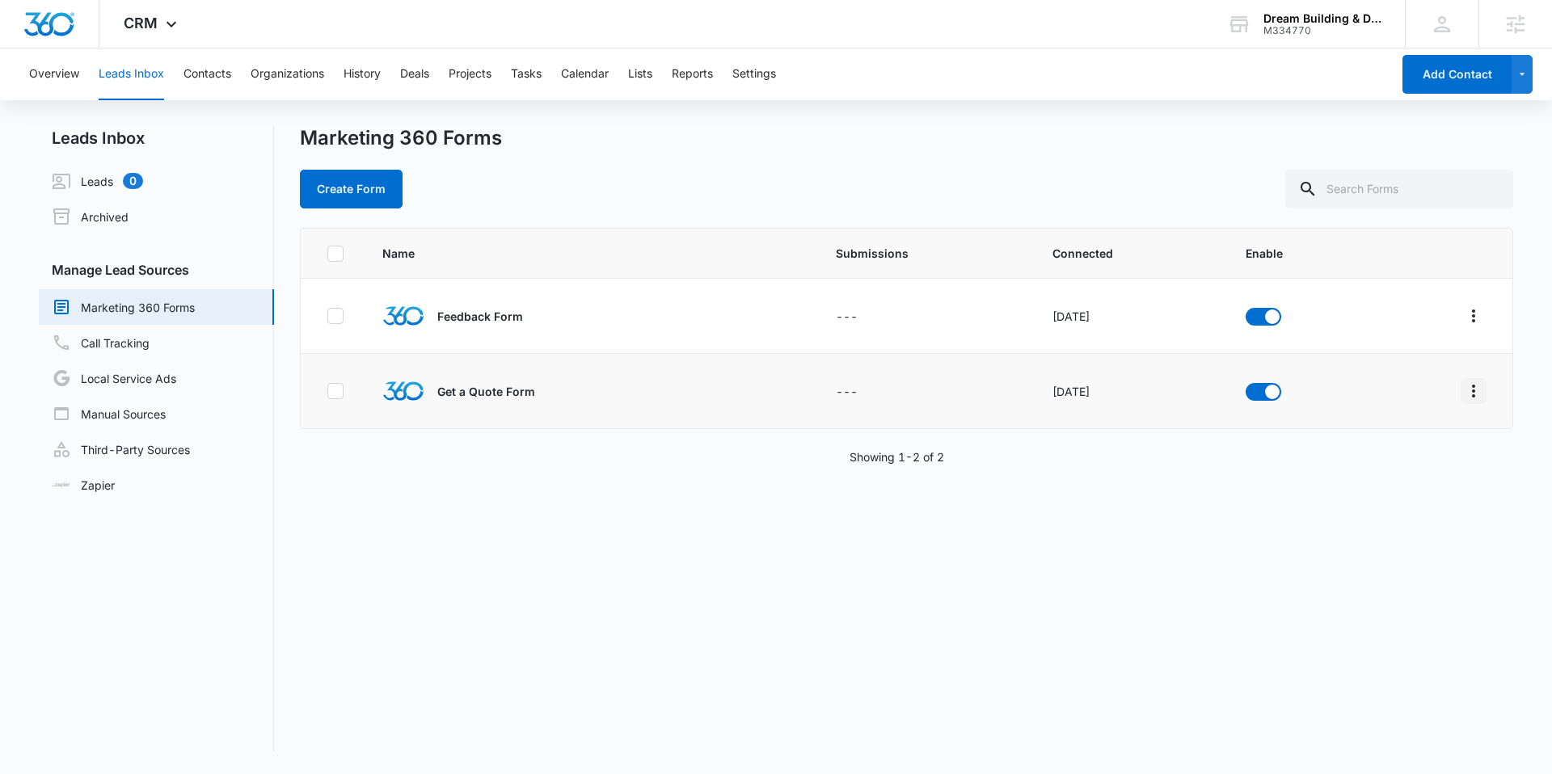
click at [1473, 390] on button "Overflow Menu" at bounding box center [1473, 391] width 26 height 26
click at [1427, 481] on div "Field Mapping" at bounding box center [1388, 484] width 91 height 11
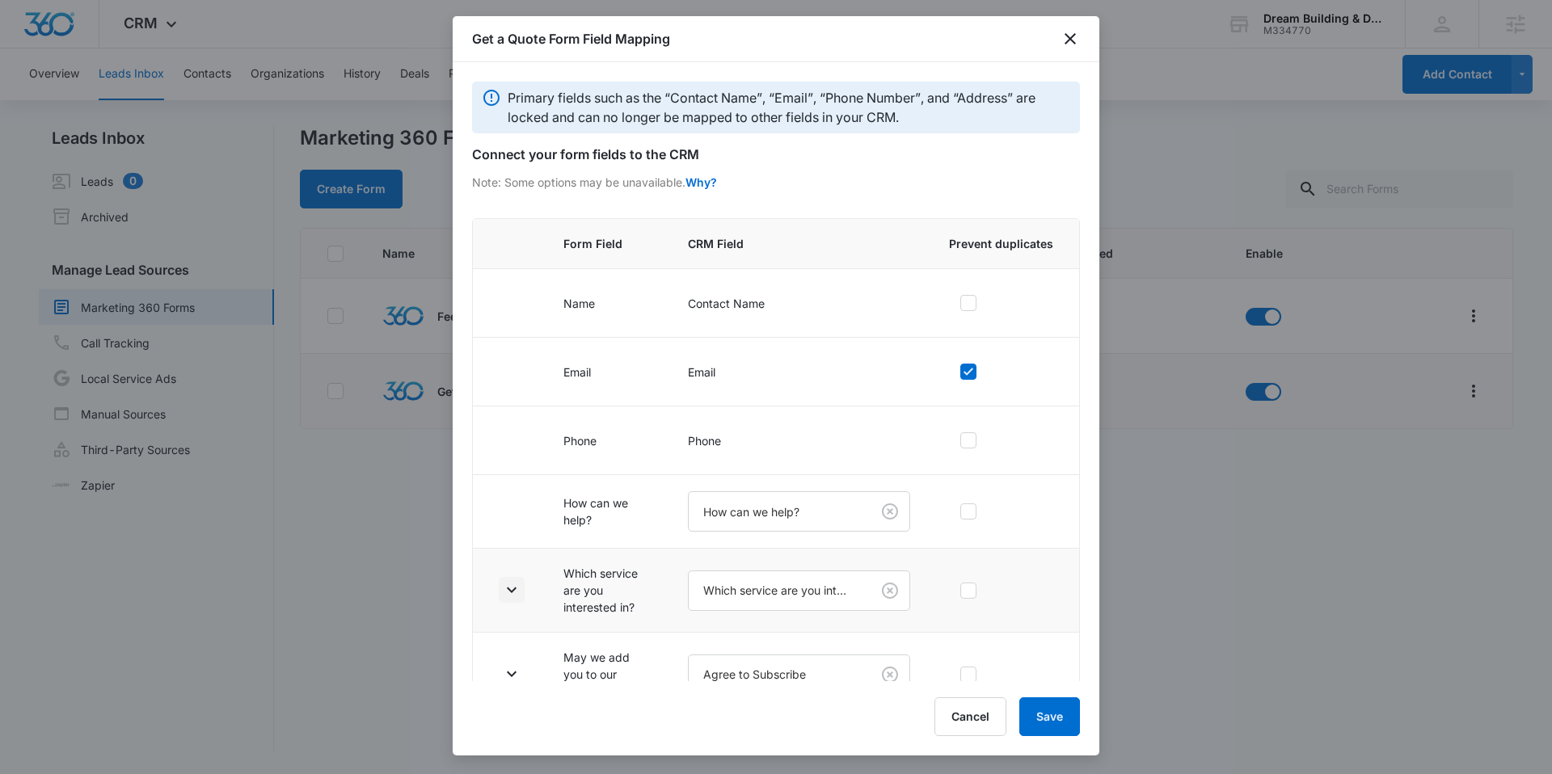
click at [504, 592] on icon "button" at bounding box center [511, 589] width 19 height 19
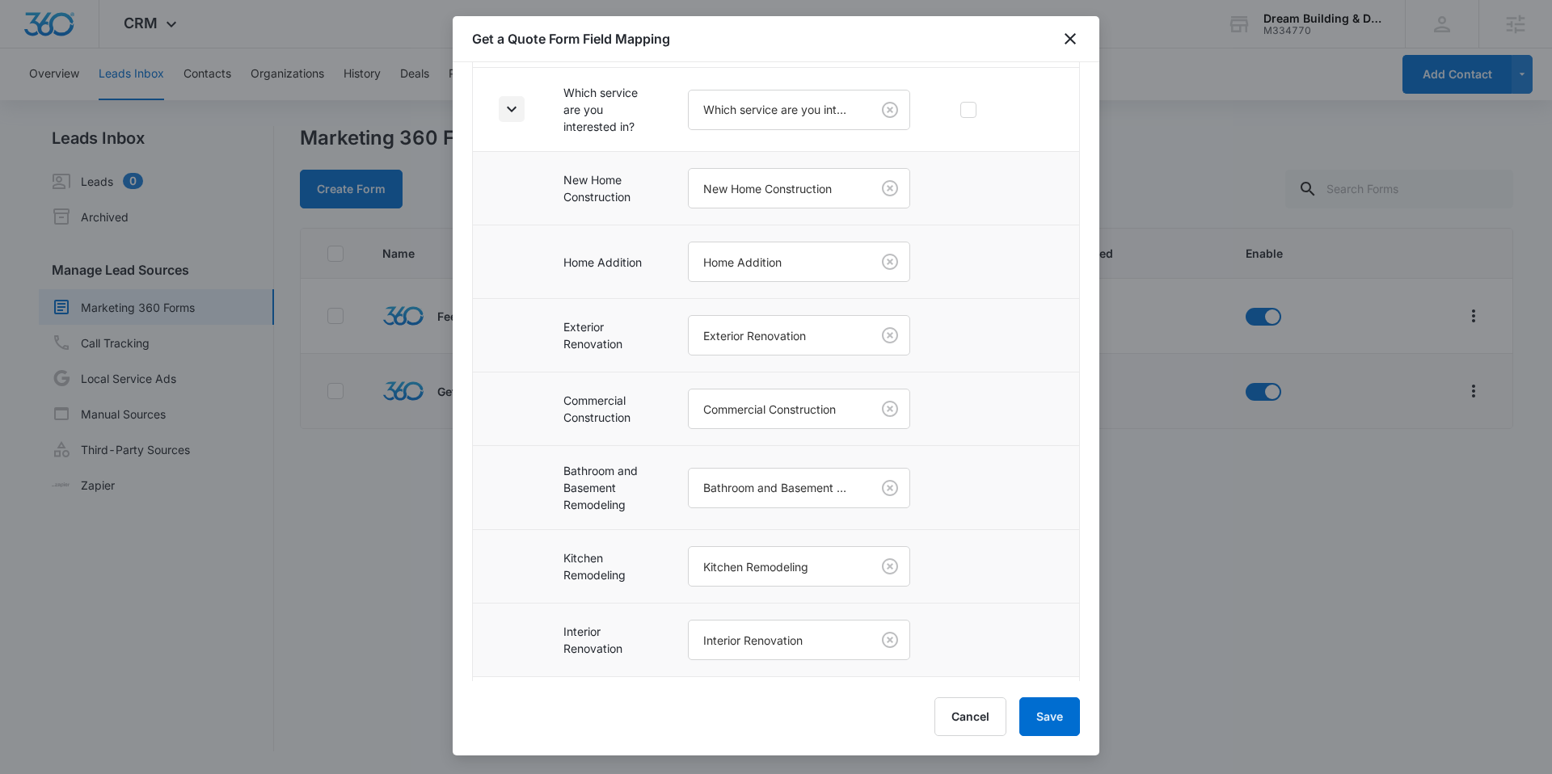
scroll to position [561, 0]
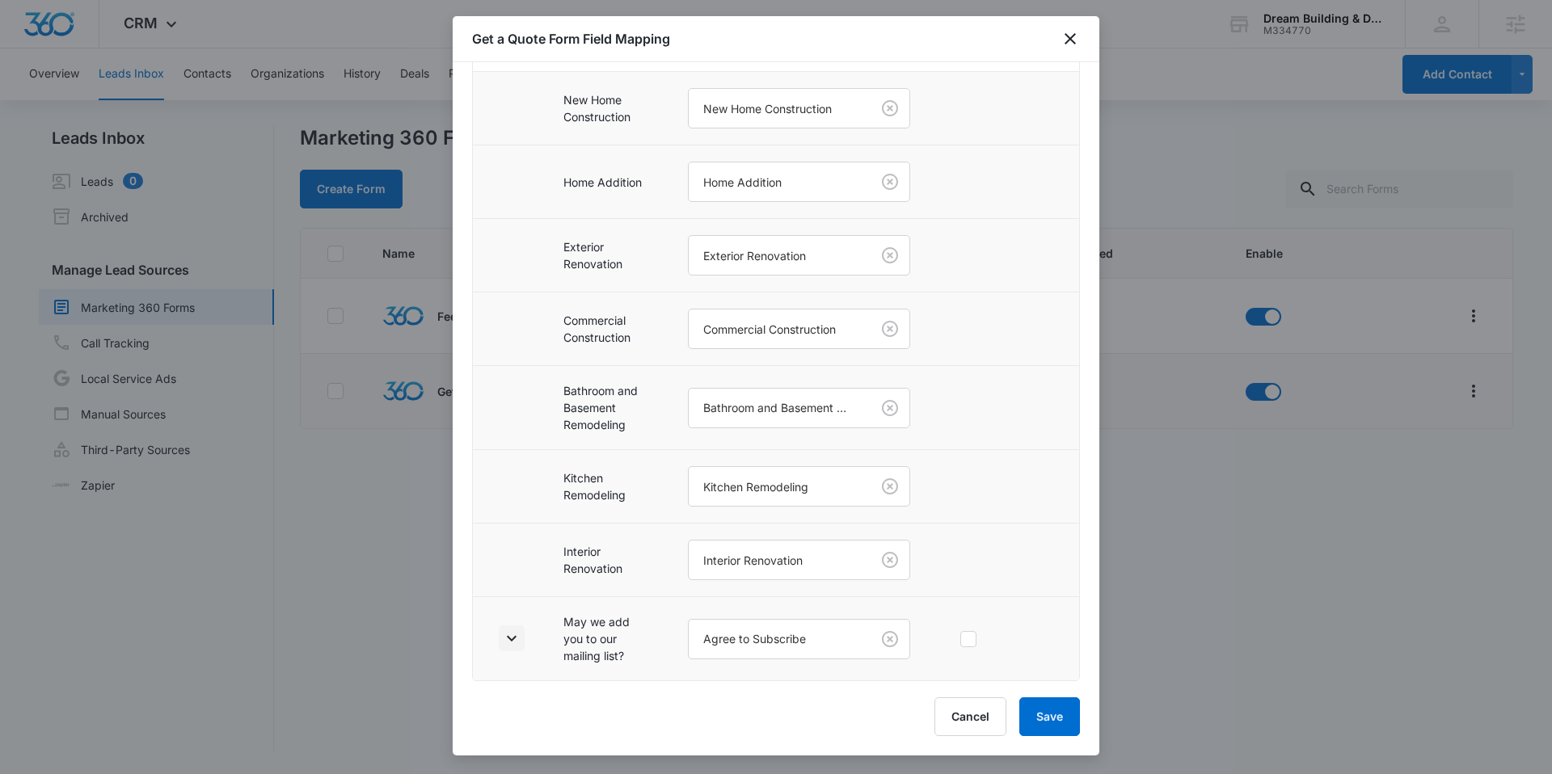
click at [517, 634] on icon "button" at bounding box center [511, 638] width 19 height 19
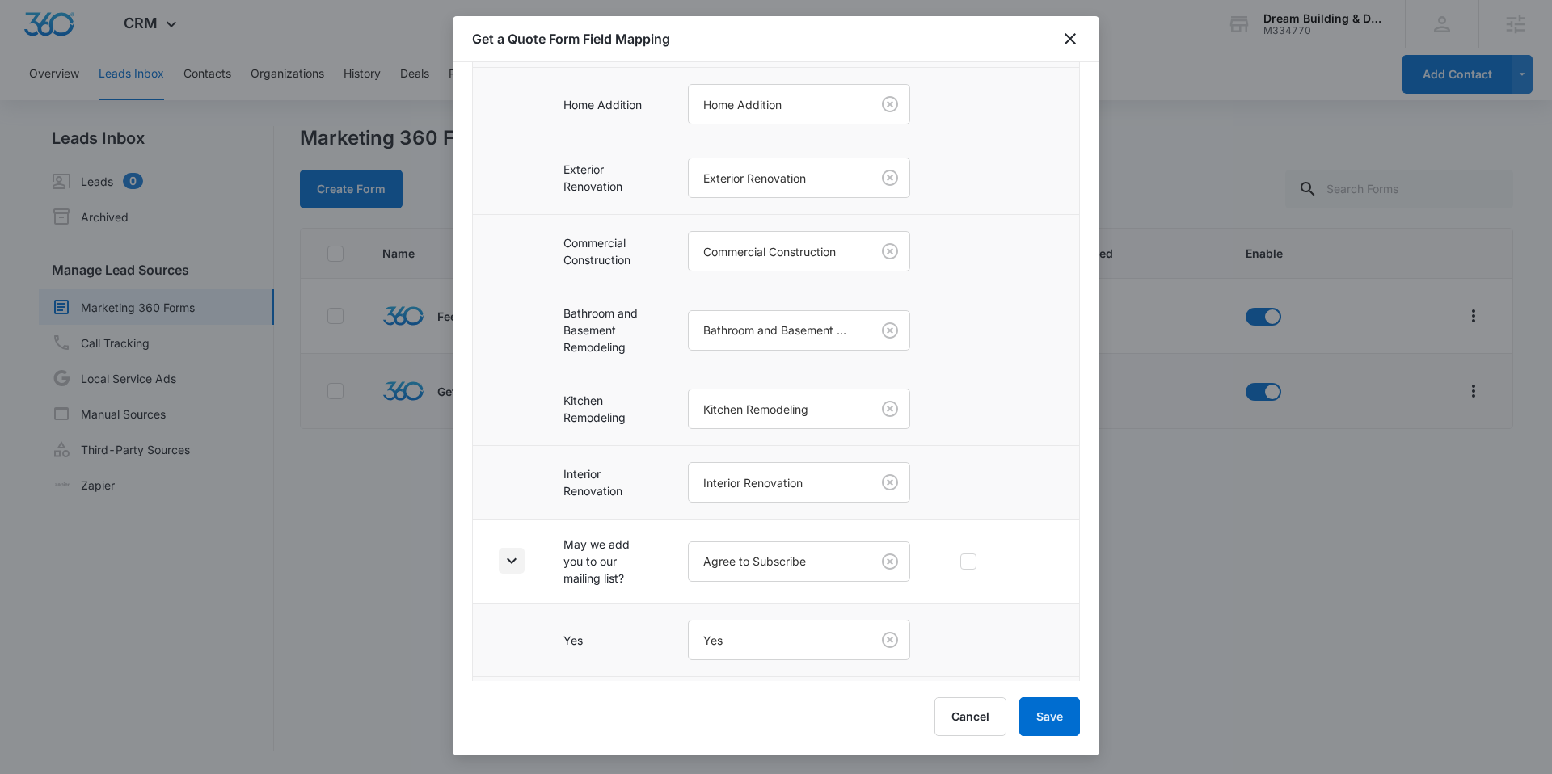
scroll to position [708, 0]
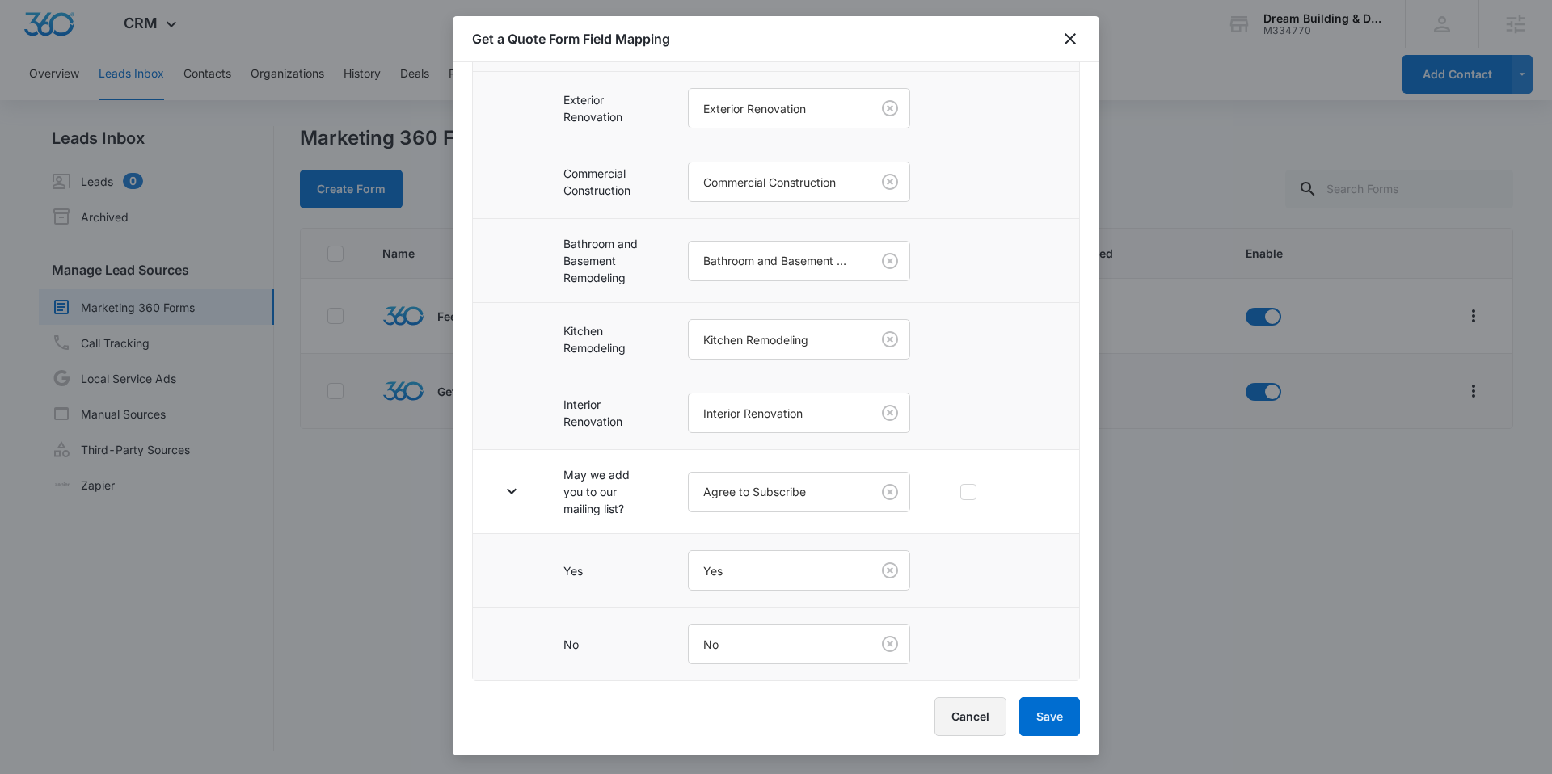
click at [950, 710] on button "Cancel" at bounding box center [970, 717] width 72 height 39
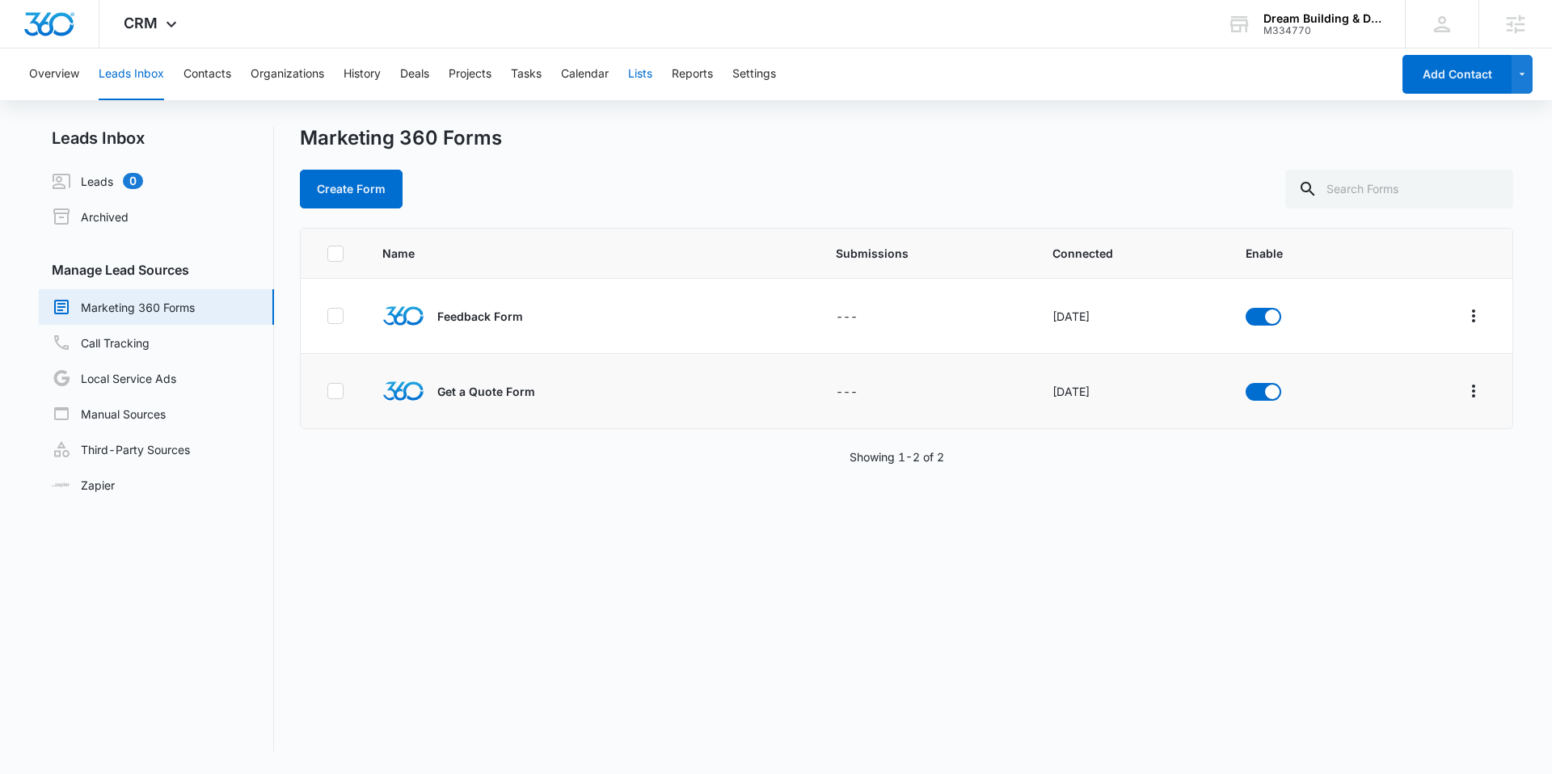
click at [650, 70] on button "Lists" at bounding box center [640, 74] width 24 height 52
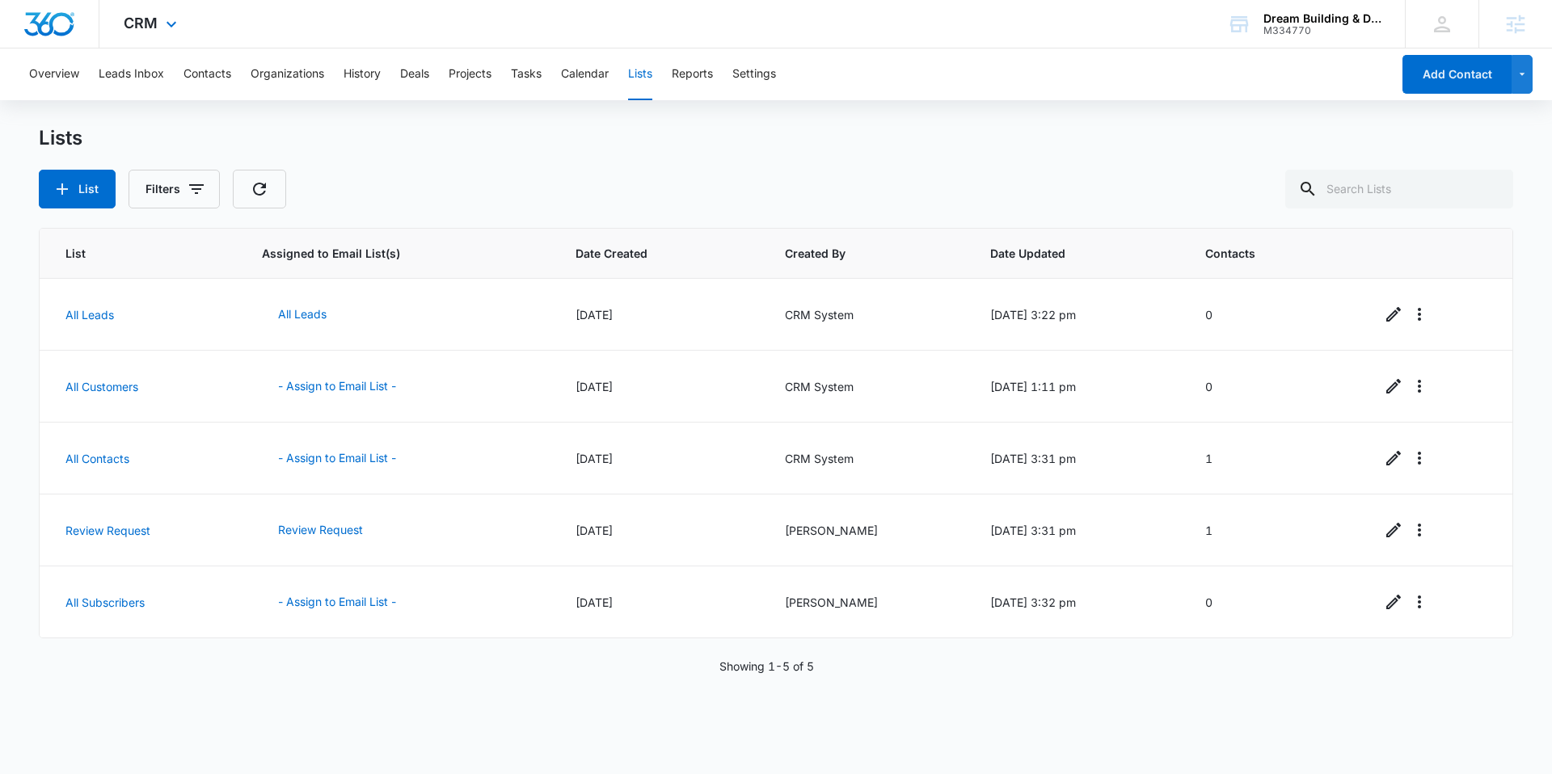
drag, startPoint x: 374, startPoint y: 6, endPoint x: 278, endPoint y: 26, distance: 98.3
click at [371, 6] on div "CRM Apps Reputation Websites Forms CRM Email Social Content Ads Intelligence Fi…" at bounding box center [776, 24] width 1552 height 48
click at [140, 17] on span "CRM" at bounding box center [141, 23] width 34 height 17
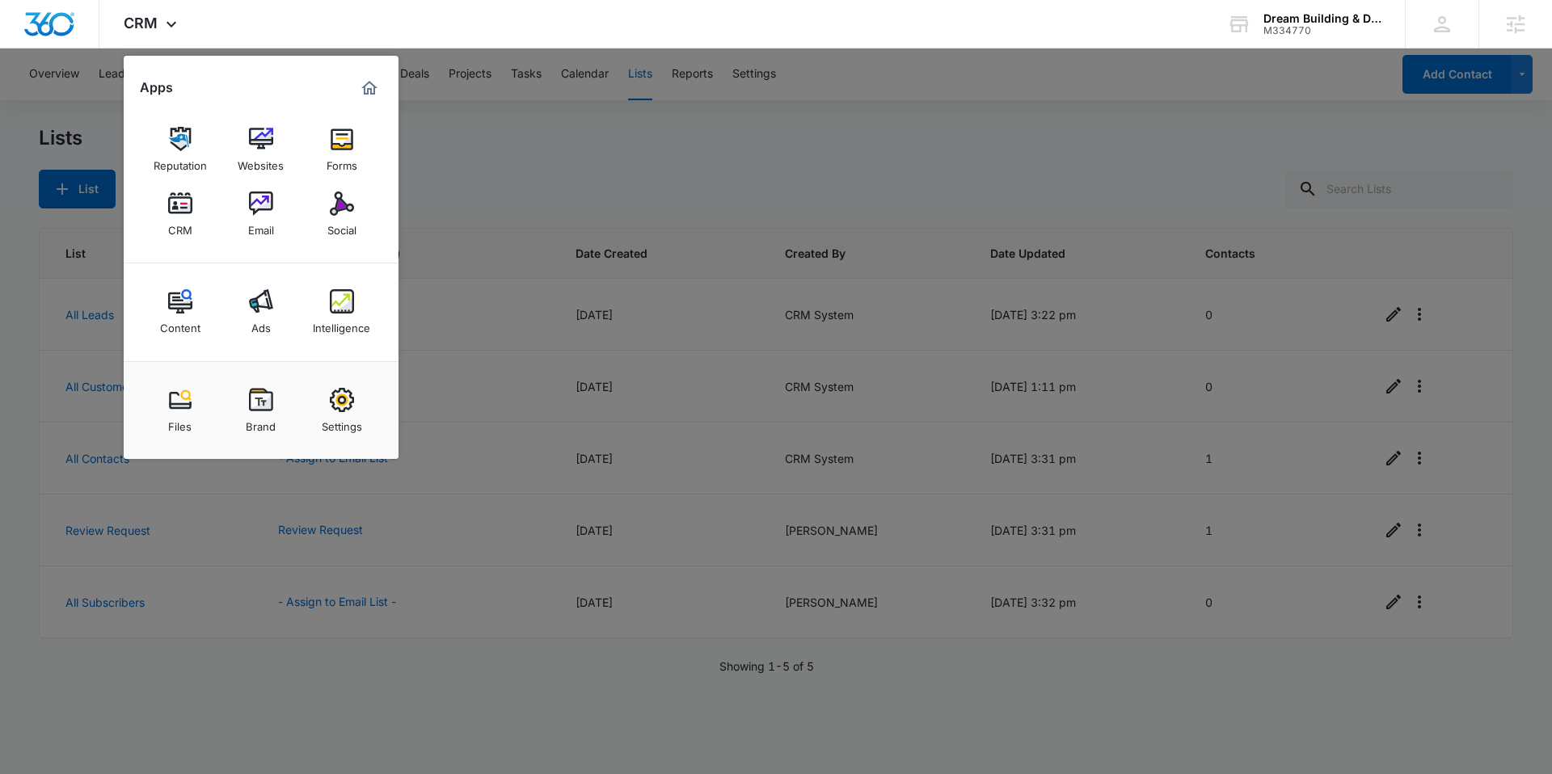
click at [521, 162] on div at bounding box center [776, 387] width 1552 height 774
